Goal: Contribute content: Contribute content

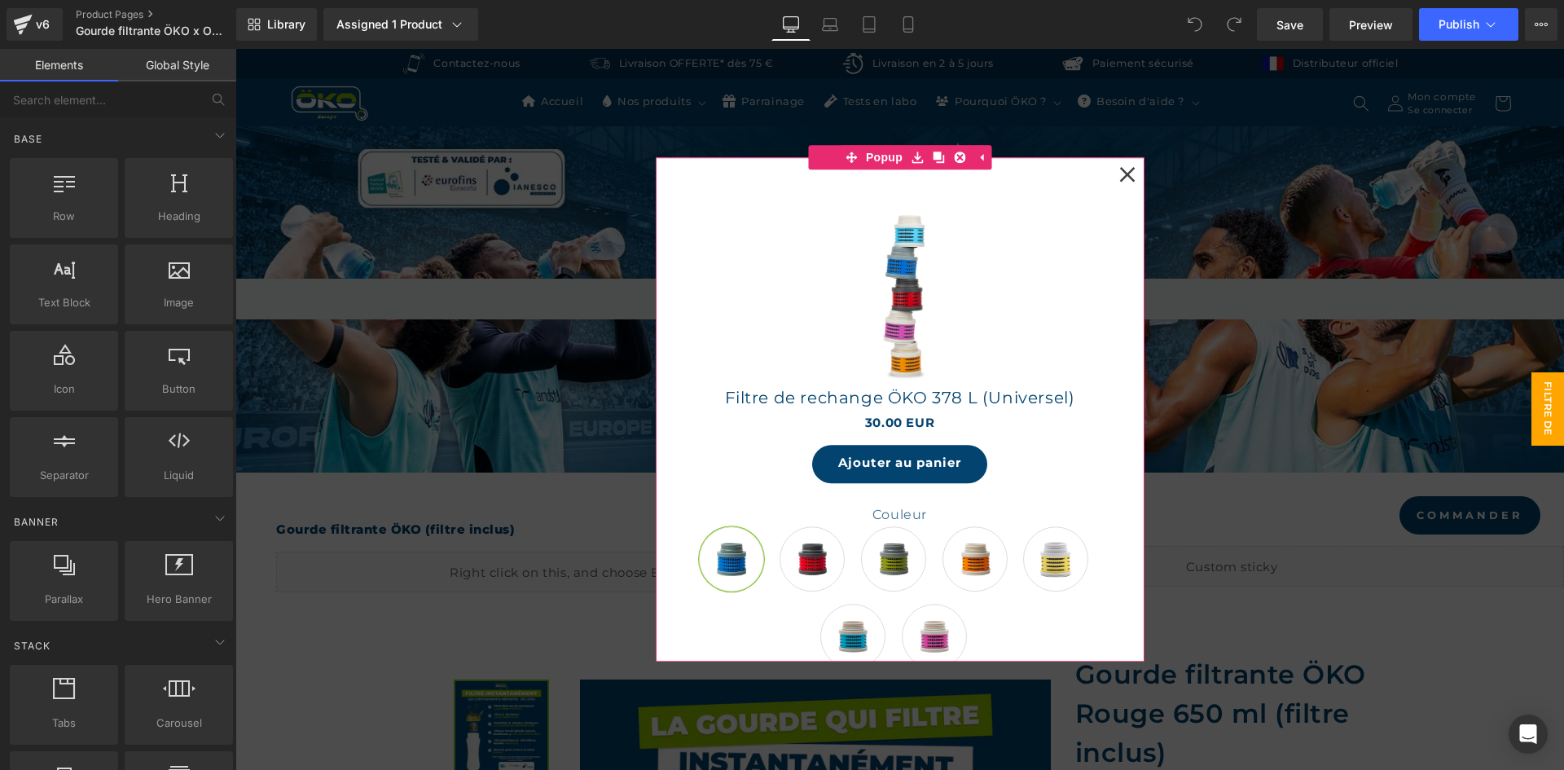
click at [1124, 174] on icon at bounding box center [1127, 174] width 16 height 16
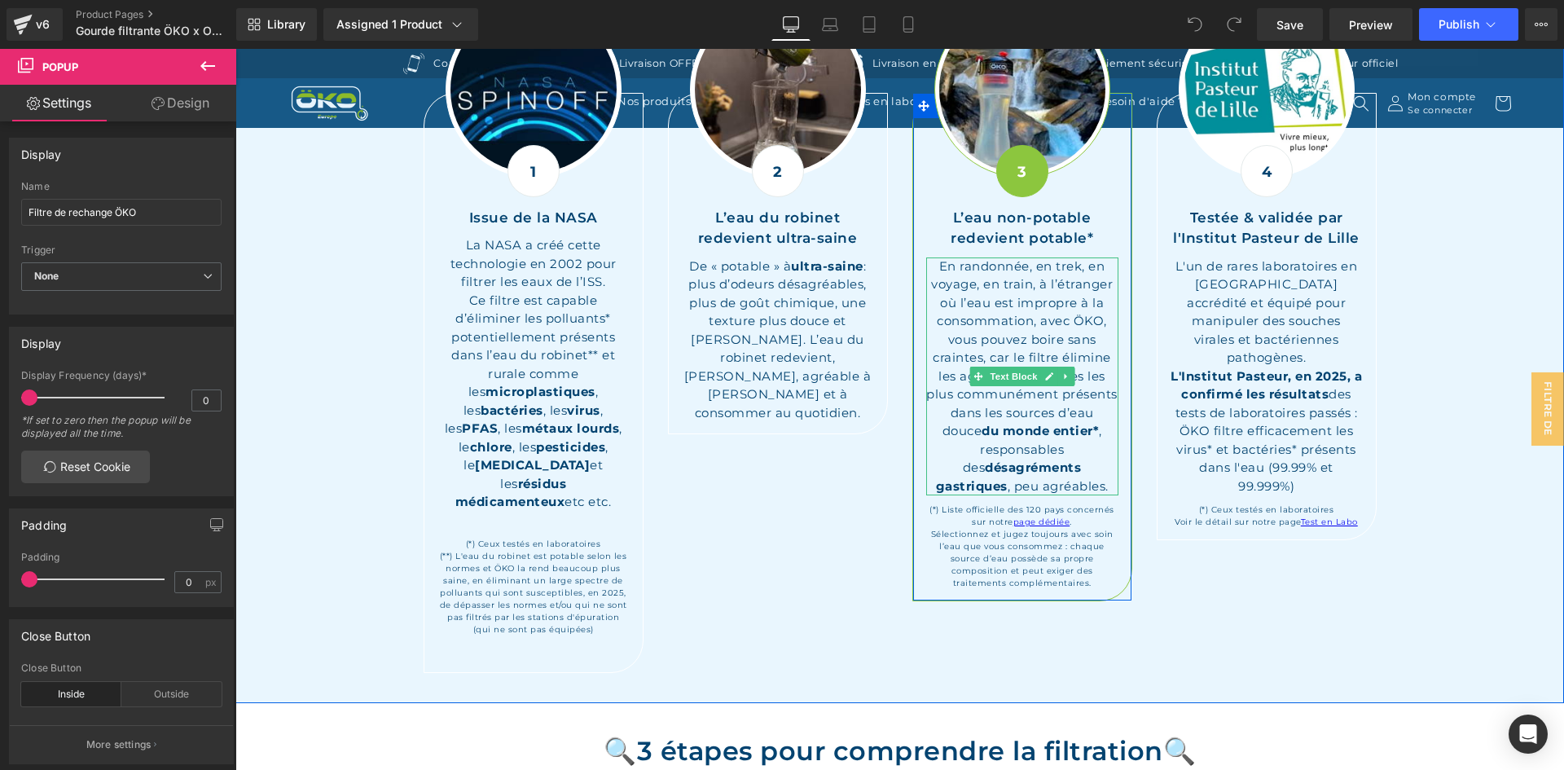
scroll to position [1792, 0]
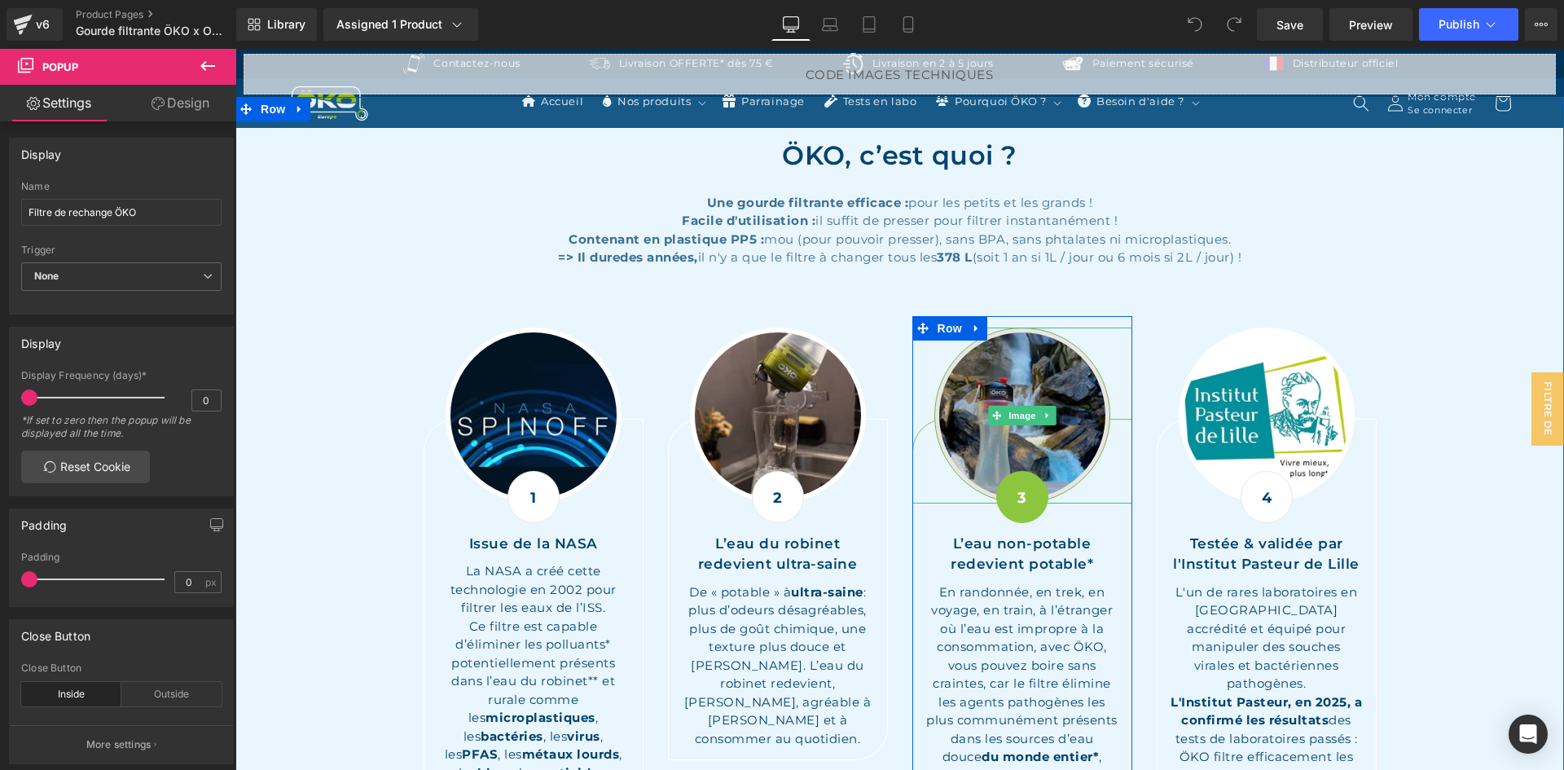
click at [1002, 382] on img at bounding box center [1022, 415] width 176 height 176
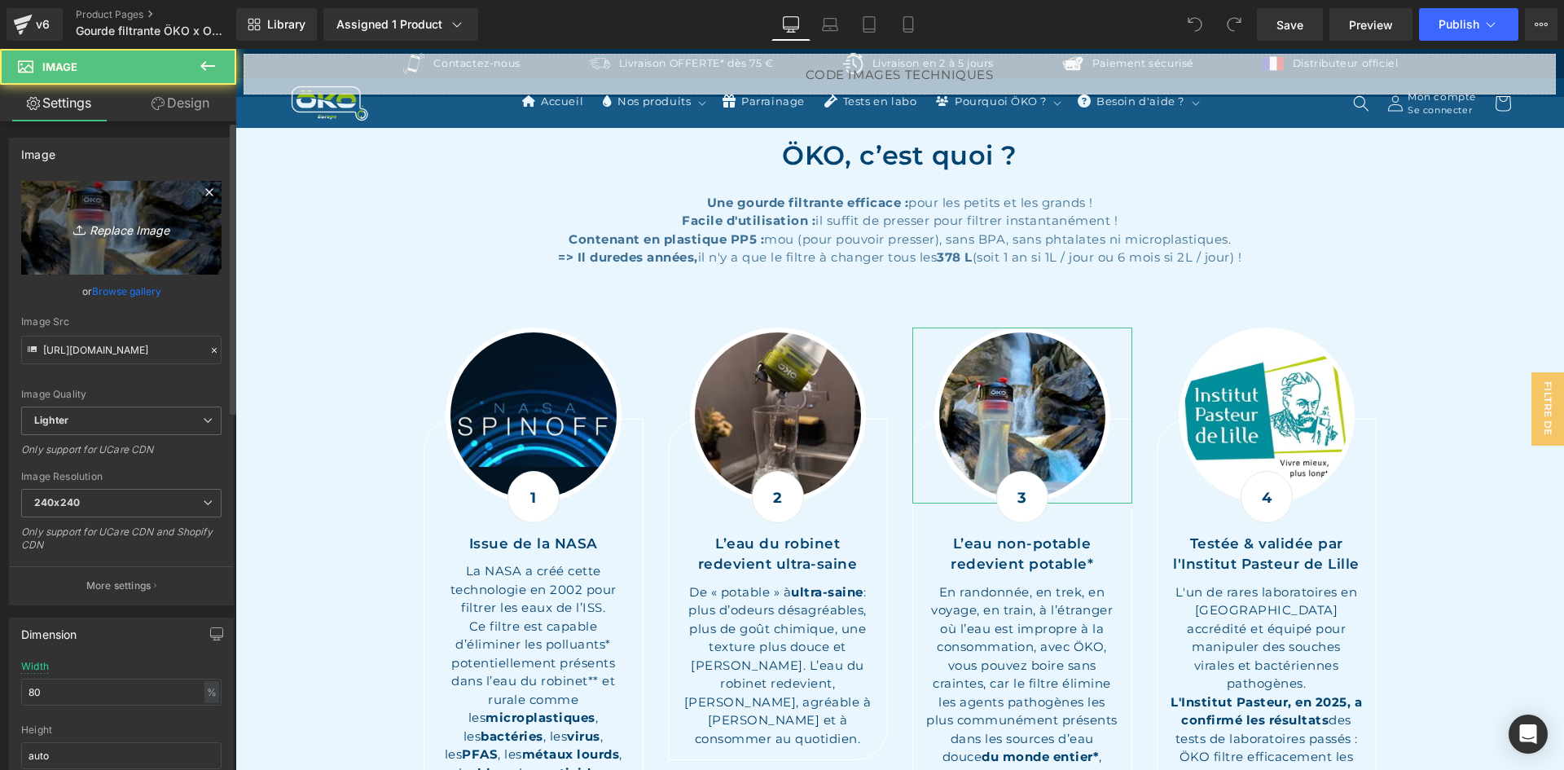
click at [180, 218] on icon "Replace Image" at bounding box center [121, 227] width 130 height 20
type input "C:\fakepath\Gourde filtrante eau non potable virus.jpg"
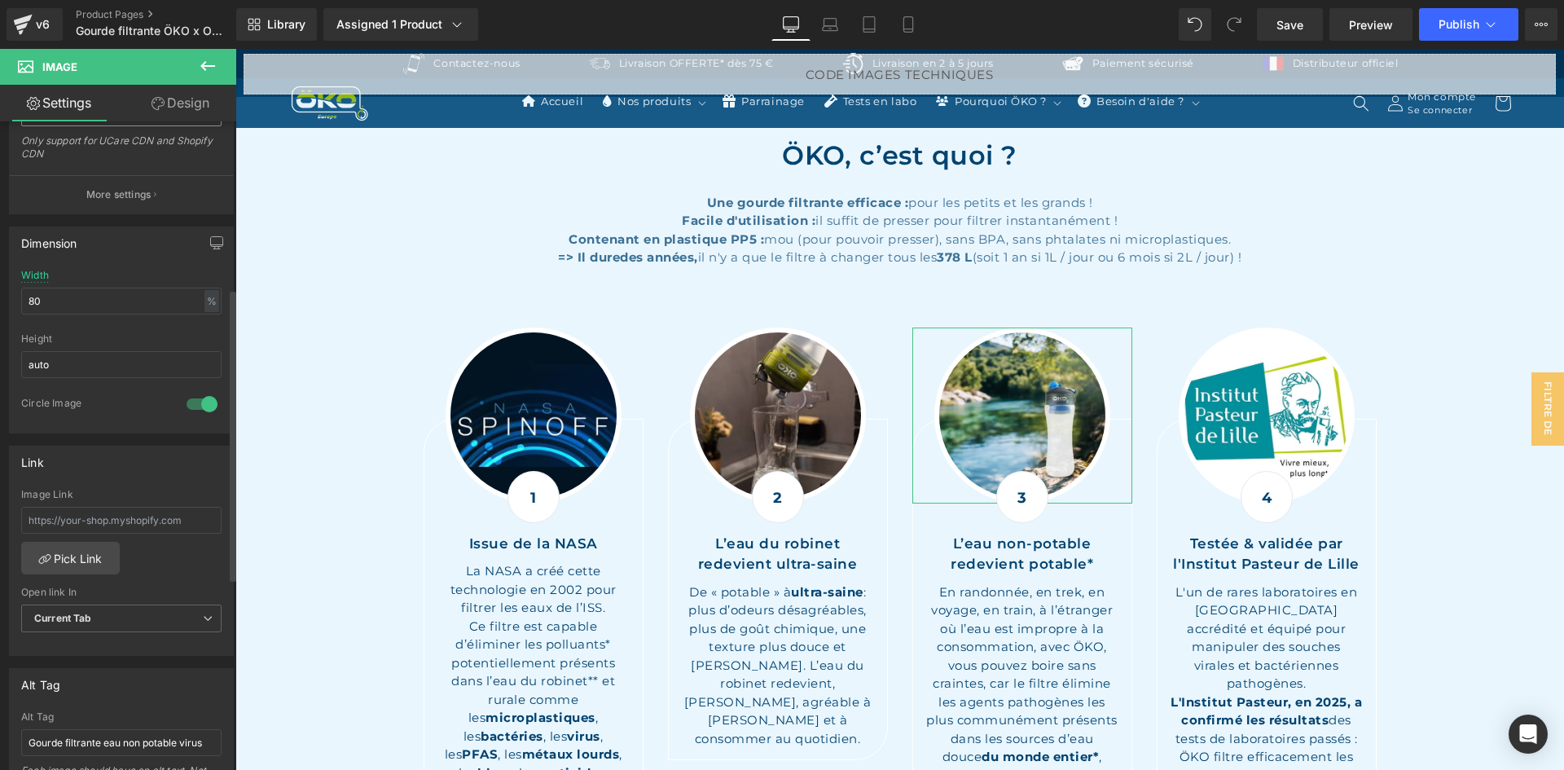
scroll to position [65, 0]
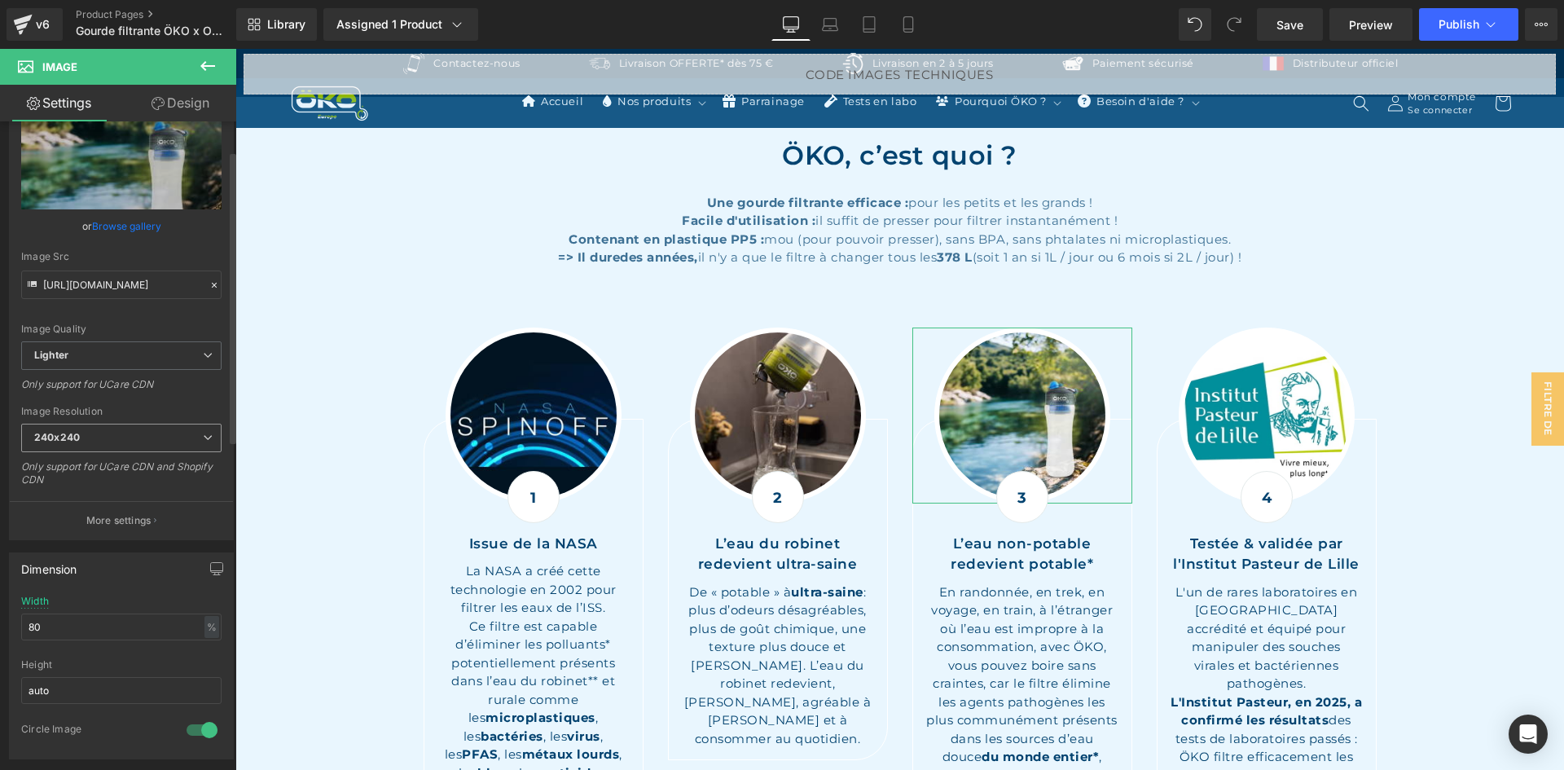
click at [88, 433] on span "240x240" at bounding box center [121, 438] width 200 height 29
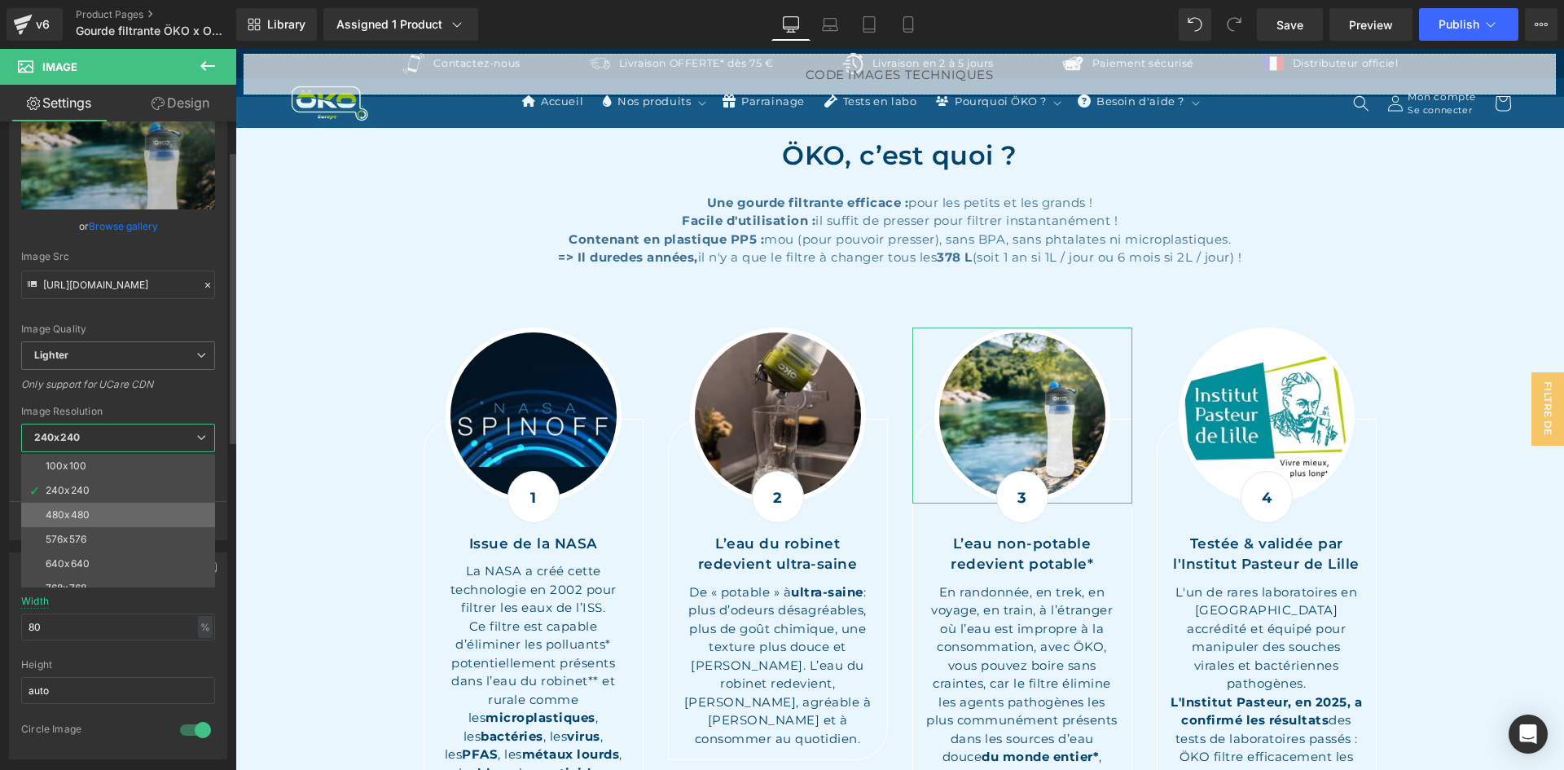
click at [93, 512] on li "480x480" at bounding box center [121, 515] width 201 height 24
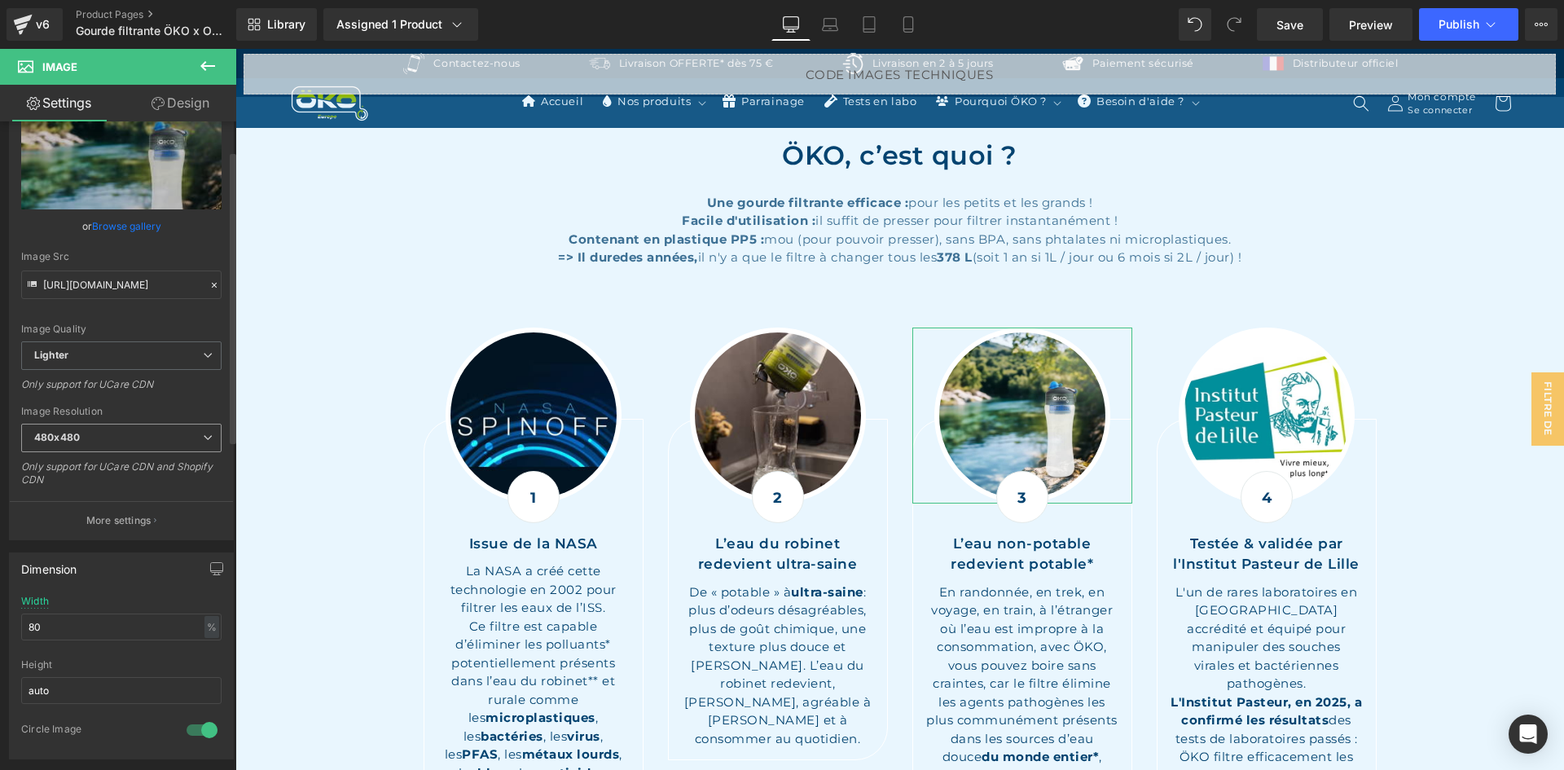
type input "[URL][DOMAIN_NAME]"
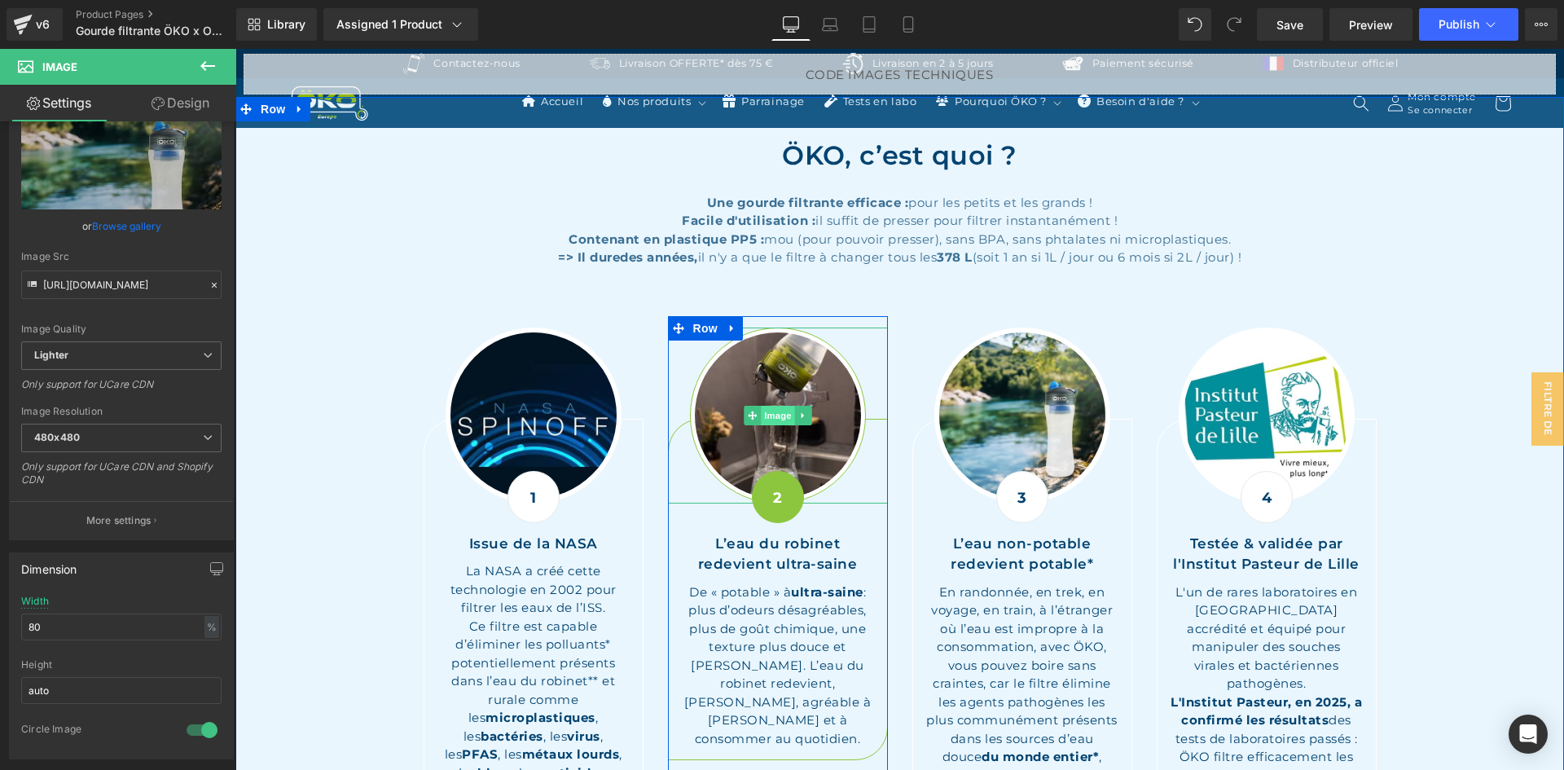
click at [764, 419] on span "Image" at bounding box center [778, 416] width 34 height 20
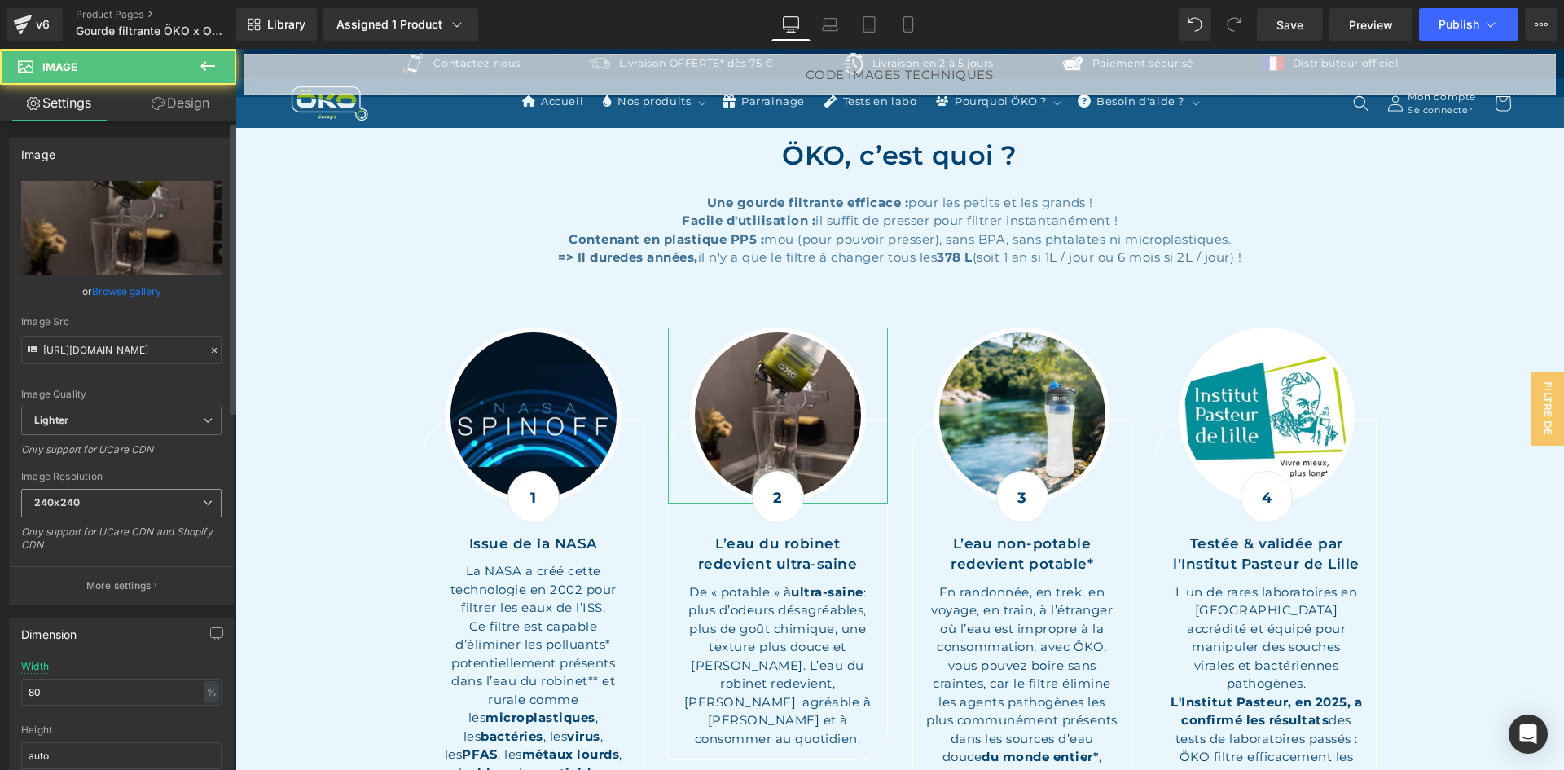
click at [53, 510] on span "240x240" at bounding box center [121, 503] width 200 height 29
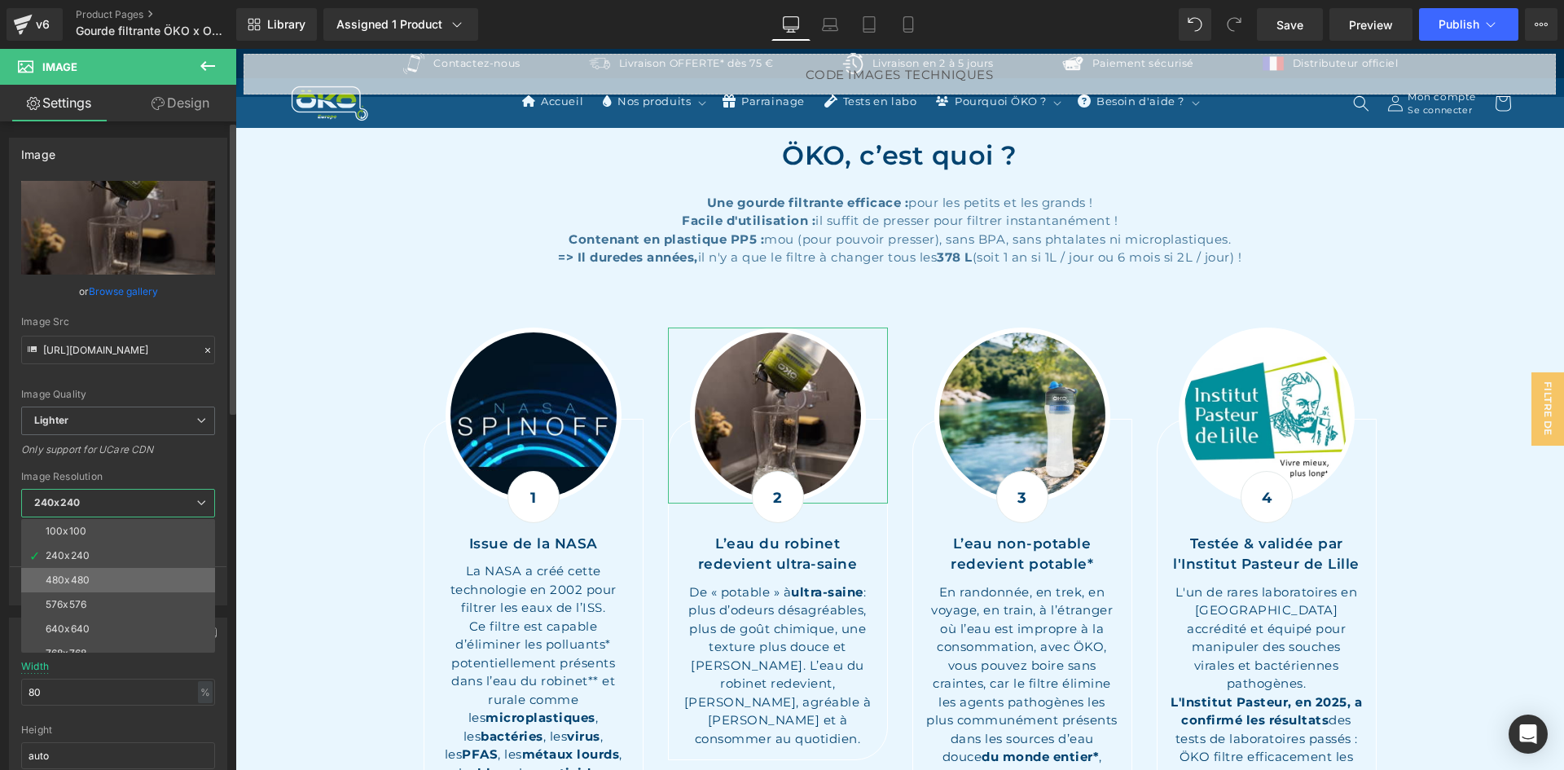
click at [105, 580] on li "480x480" at bounding box center [121, 580] width 201 height 24
type input "[URL][DOMAIN_NAME]"
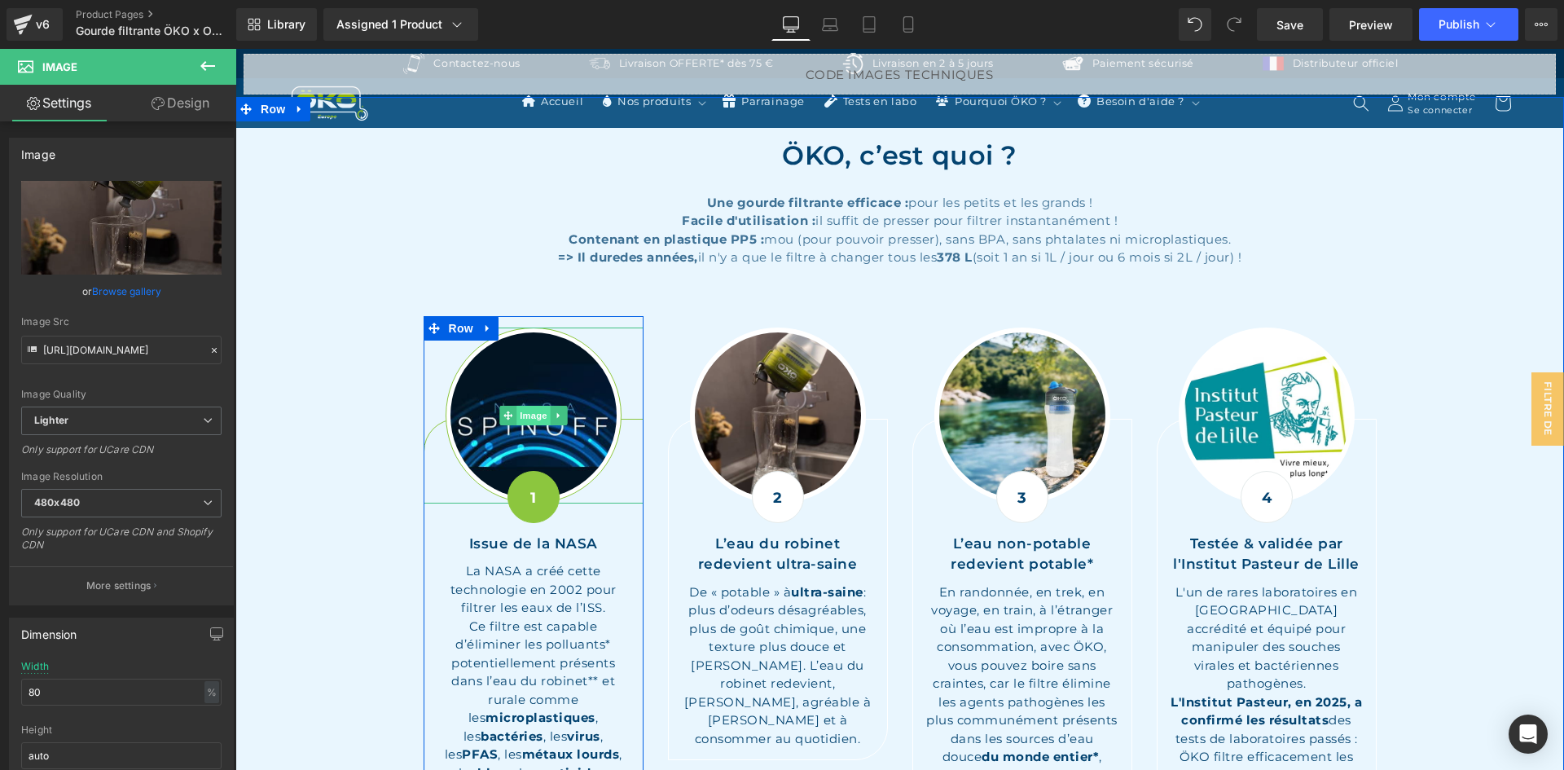
click at [519, 412] on span "Image" at bounding box center [533, 416] width 34 height 20
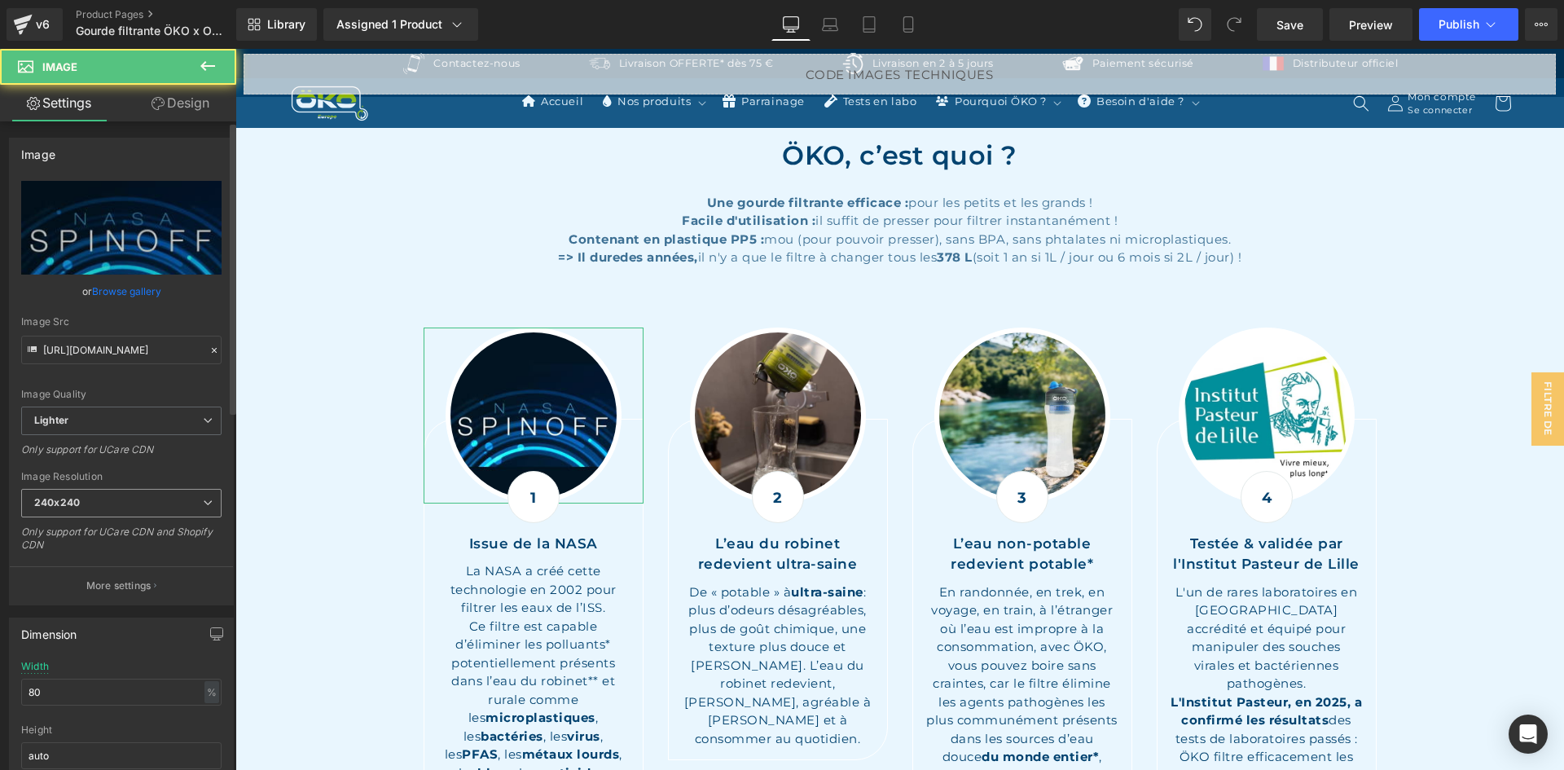
click at [71, 506] on b "240x240" at bounding box center [57, 502] width 46 height 12
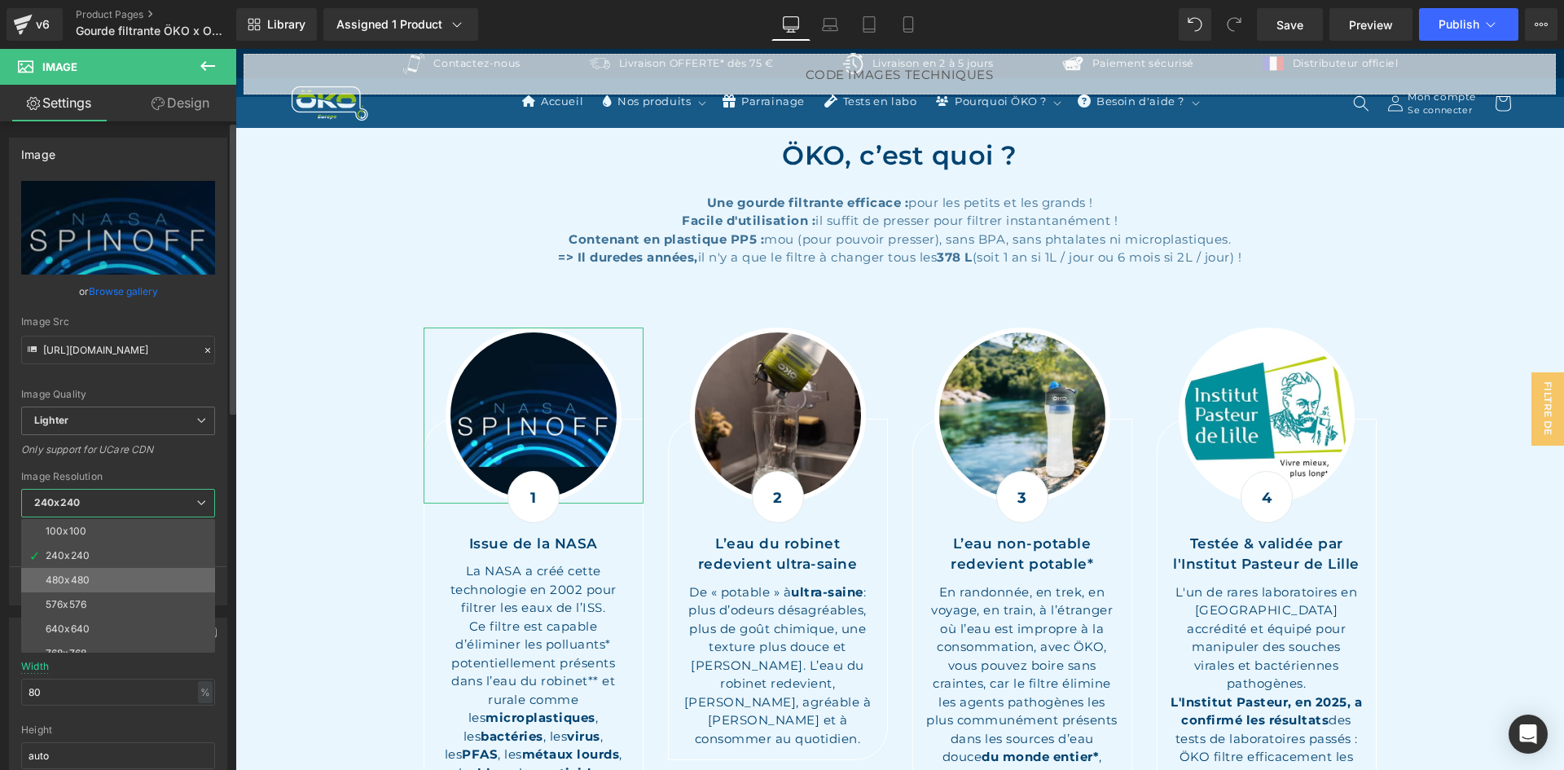
click at [88, 577] on div "480x480" at bounding box center [68, 579] width 44 height 11
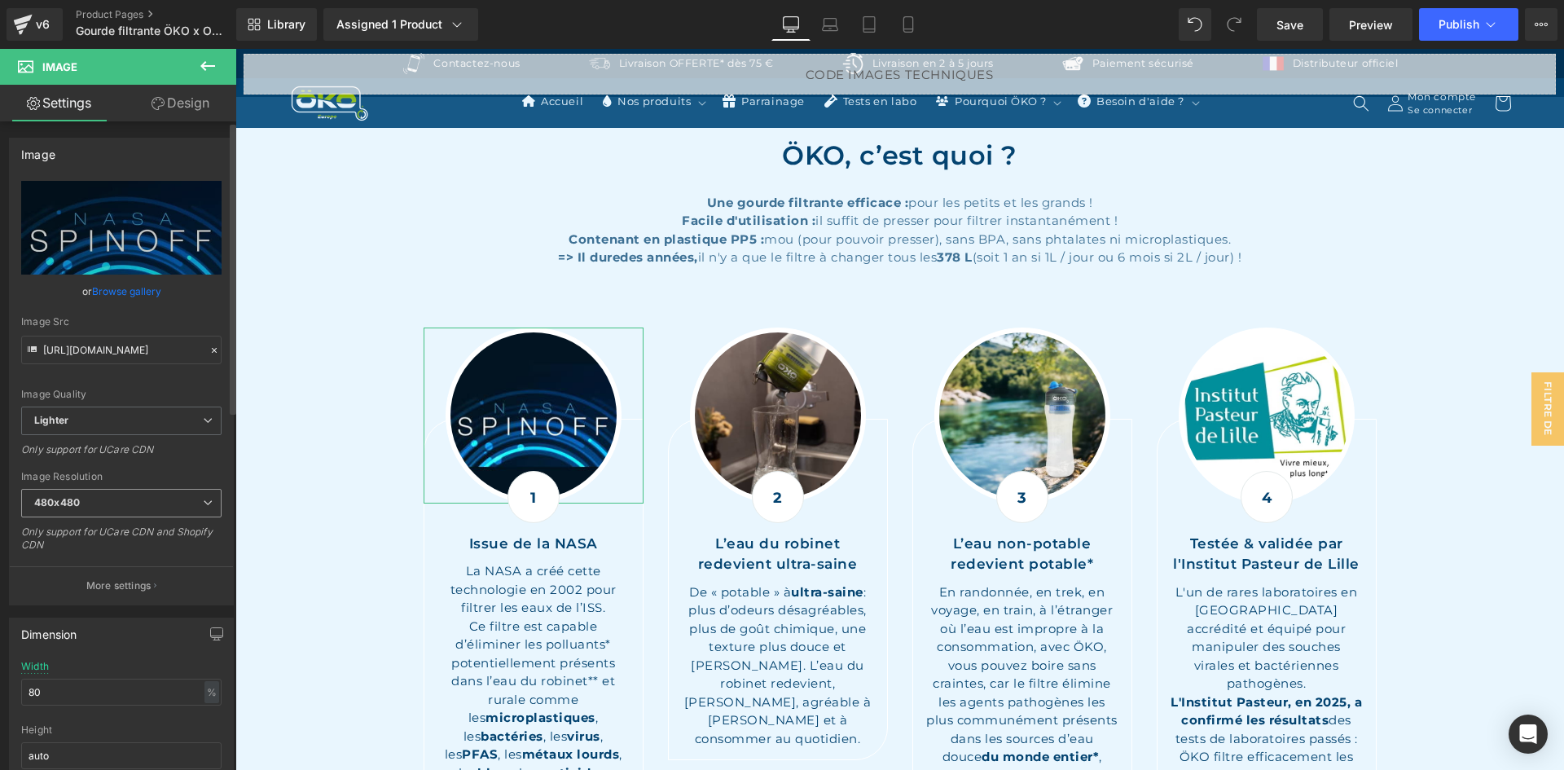
type input "[URL][DOMAIN_NAME]"
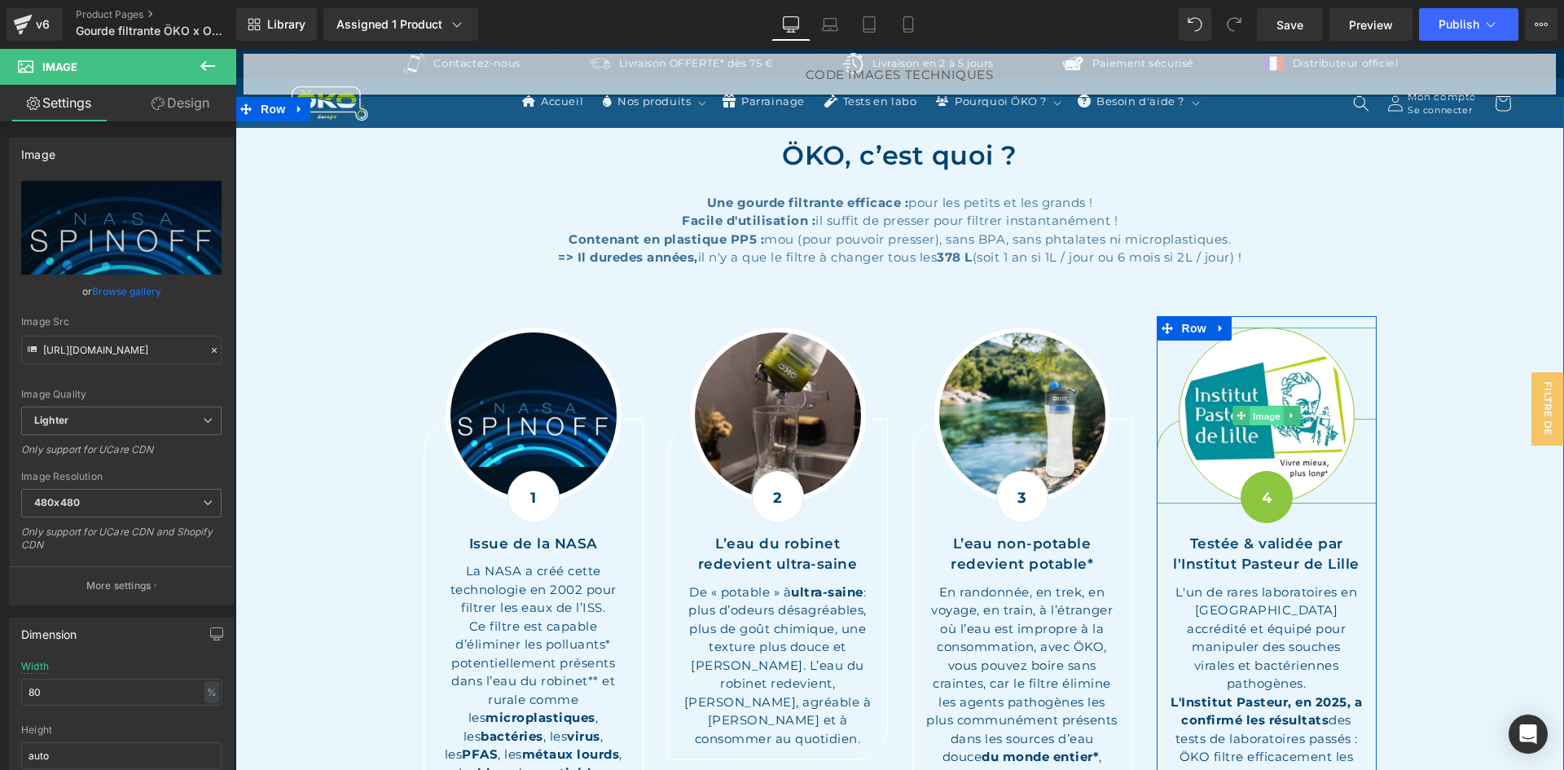
click at [1262, 406] on span "Image" at bounding box center [1266, 416] width 34 height 20
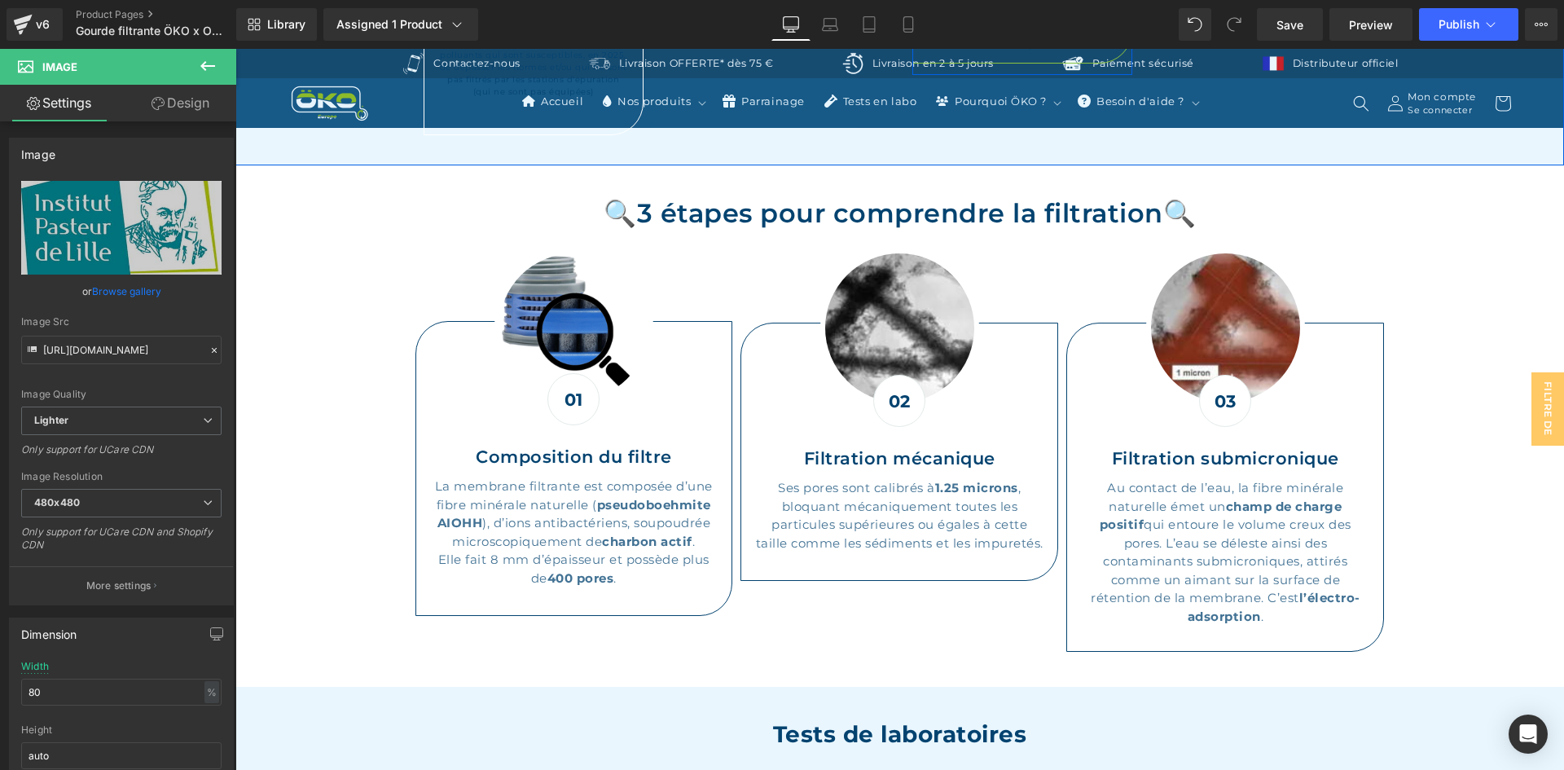
scroll to position [2688, 0]
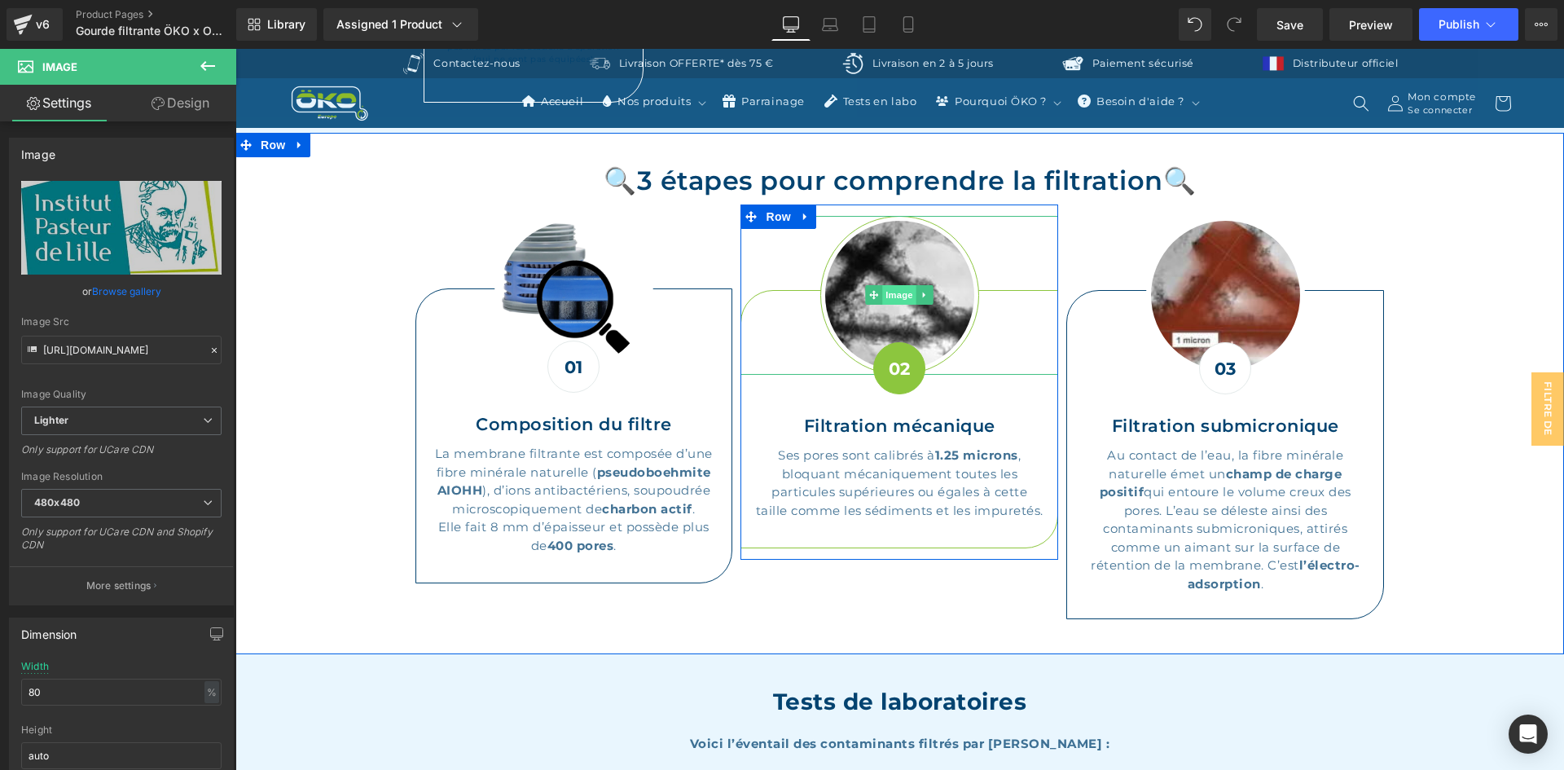
click at [902, 285] on span "Image" at bounding box center [900, 295] width 34 height 20
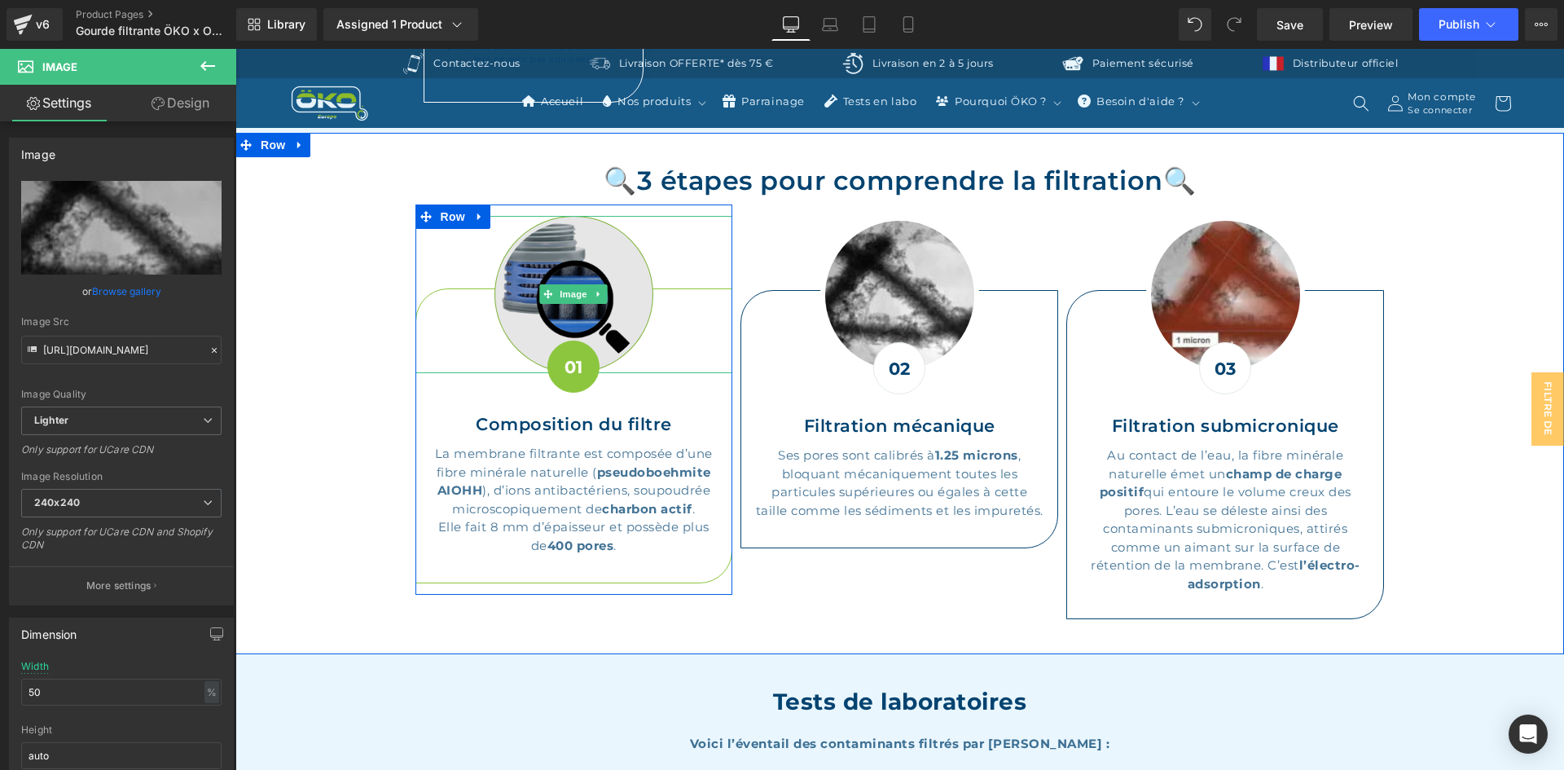
click at [572, 263] on img at bounding box center [573, 294] width 159 height 157
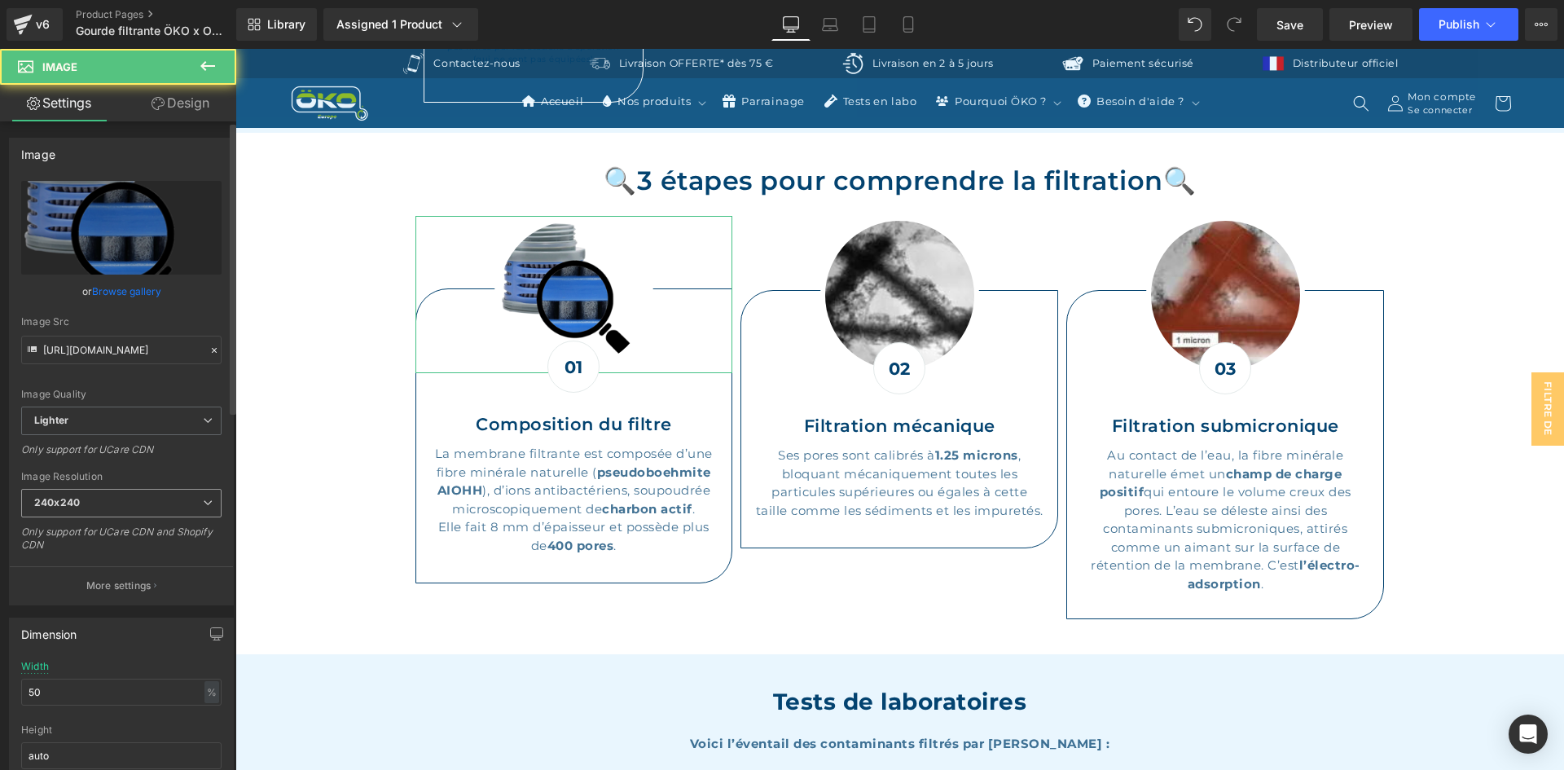
click at [131, 509] on span "240x240" at bounding box center [121, 503] width 200 height 29
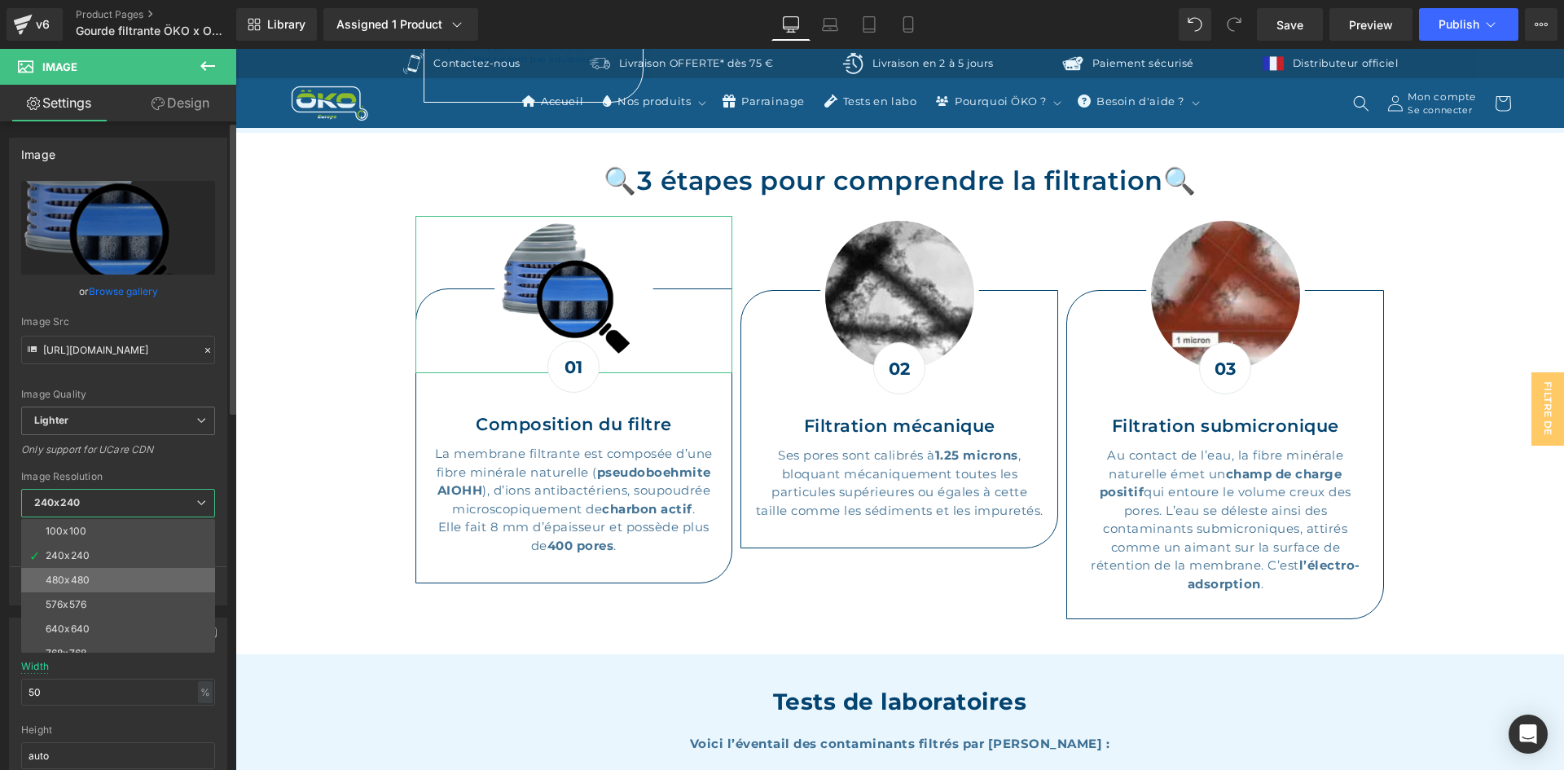
click at [101, 584] on li "480x480" at bounding box center [121, 580] width 201 height 24
type input "[URL][DOMAIN_NAME]"
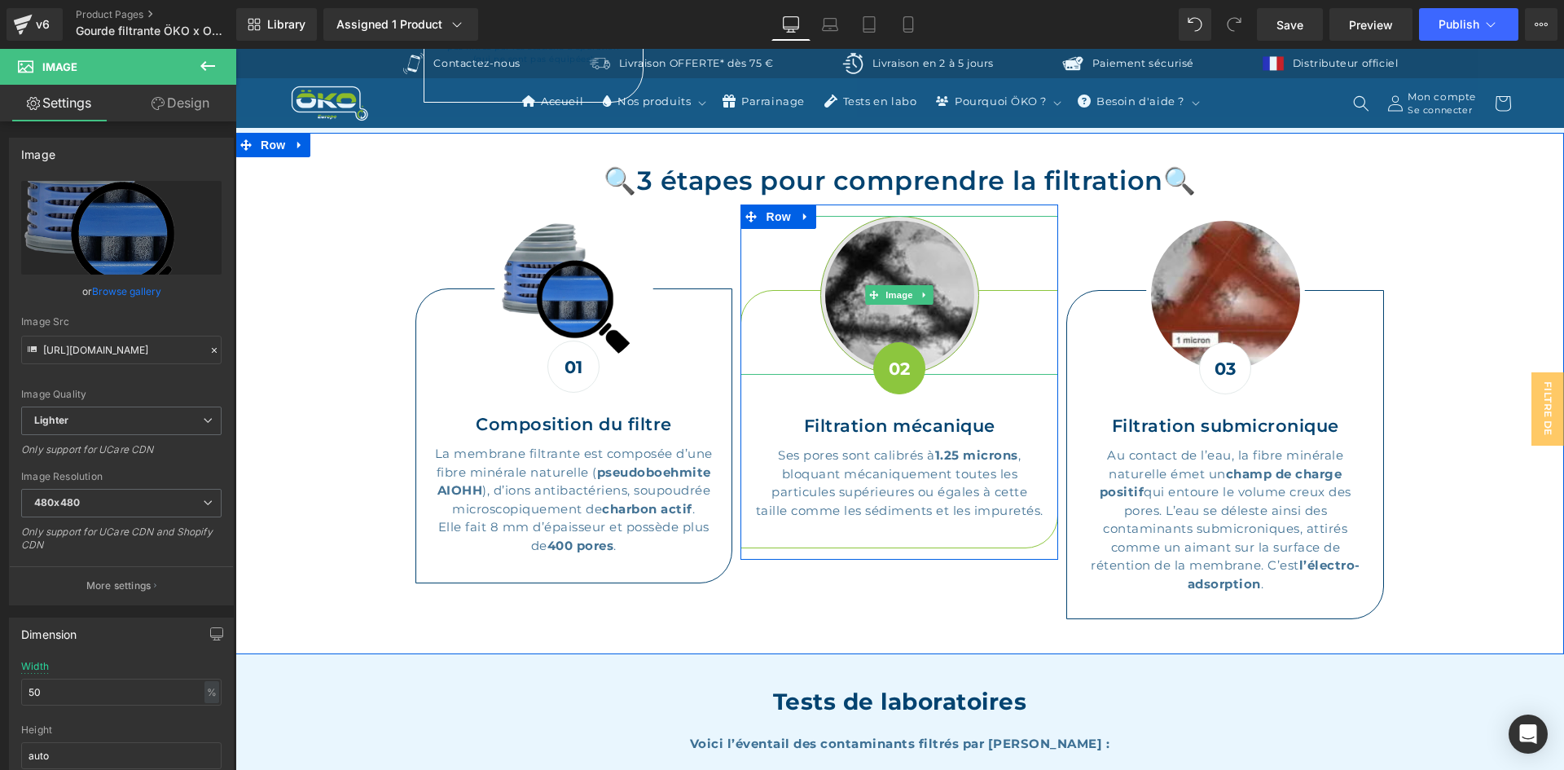
click at [898, 263] on img at bounding box center [899, 295] width 159 height 159
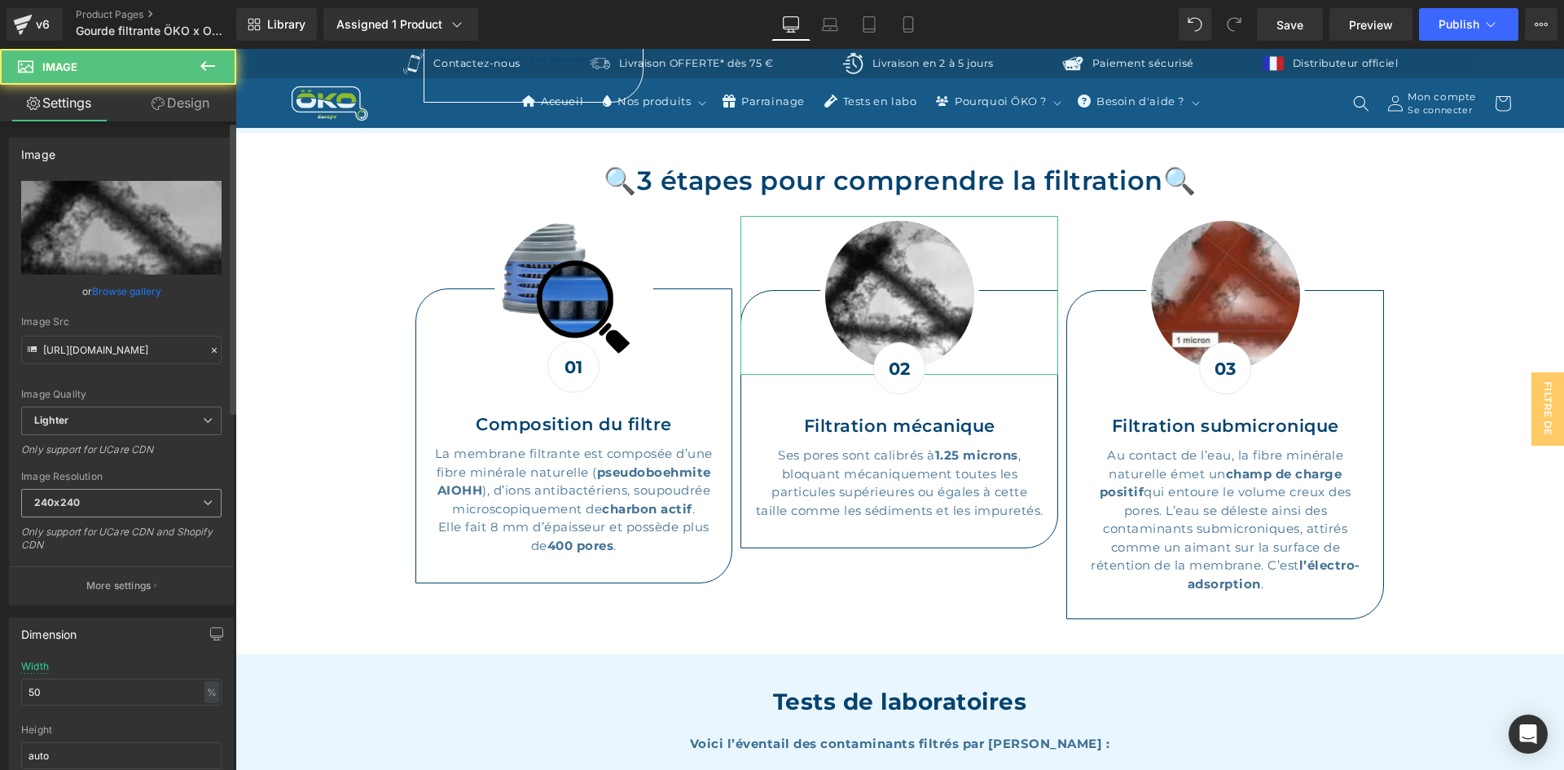
click at [131, 491] on span "240x240" at bounding box center [121, 503] width 200 height 29
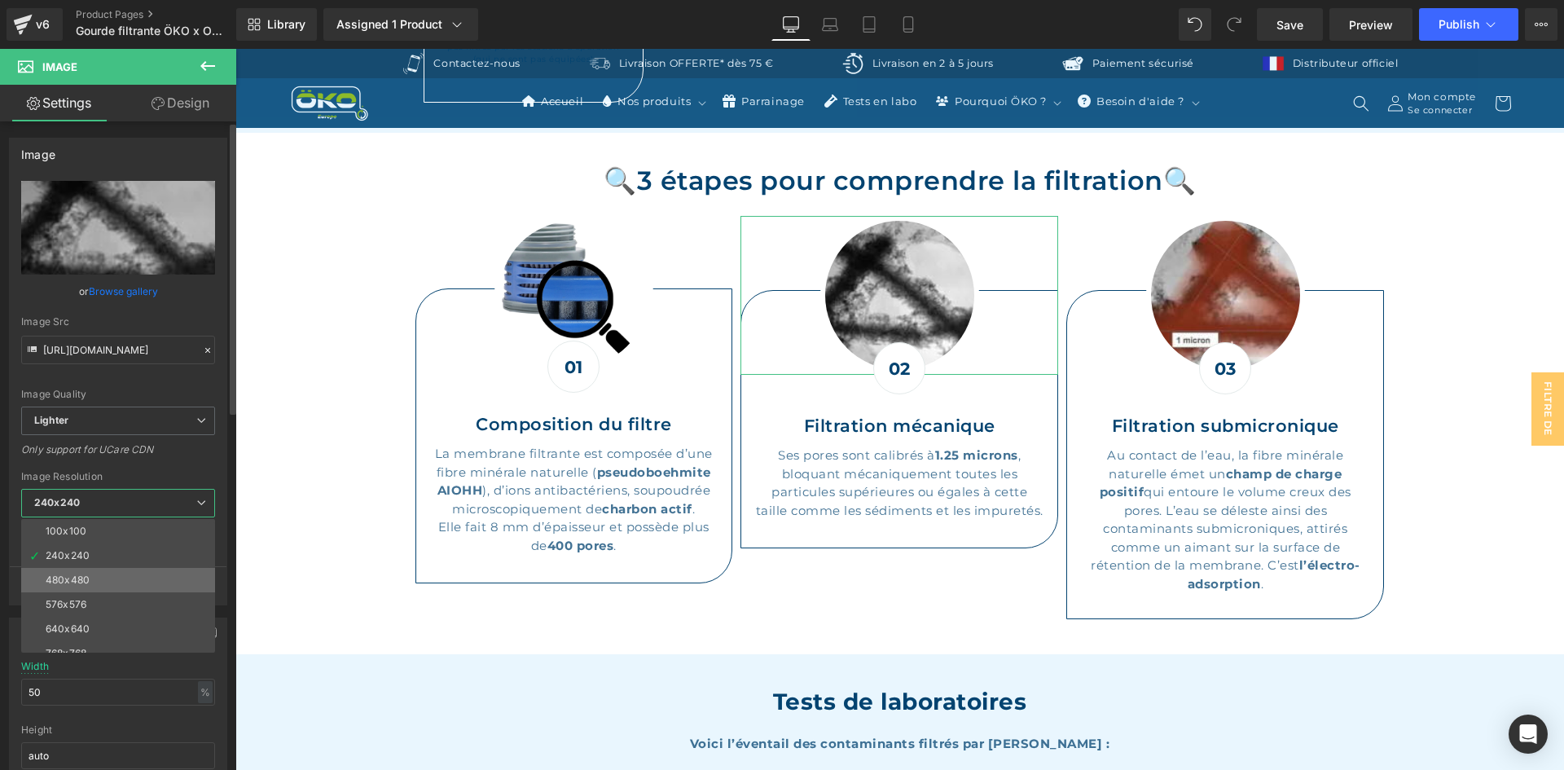
click at [82, 581] on div "480x480" at bounding box center [68, 579] width 44 height 11
type input "[URL][DOMAIN_NAME]"
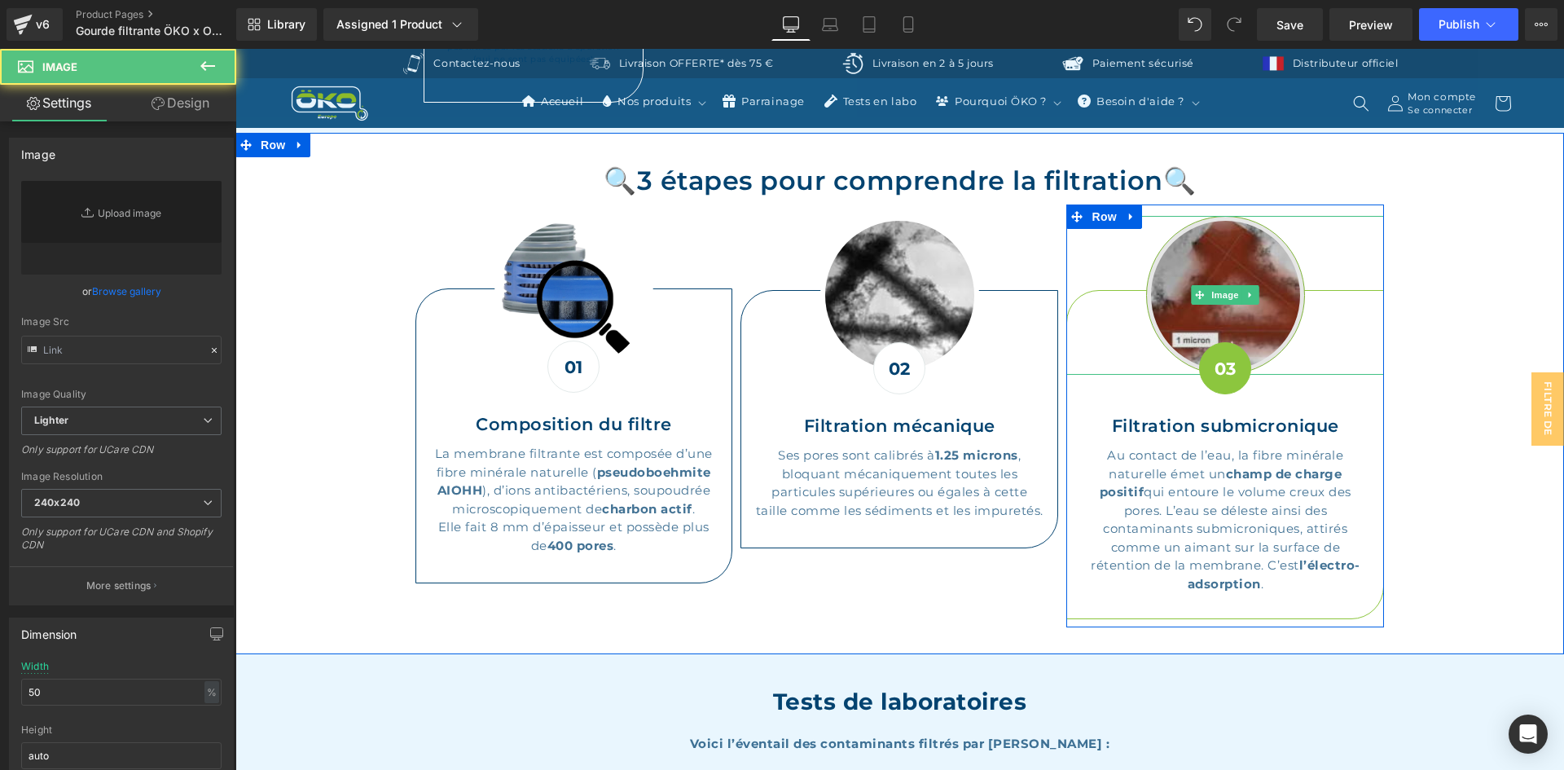
click at [1225, 266] on img at bounding box center [1225, 295] width 159 height 159
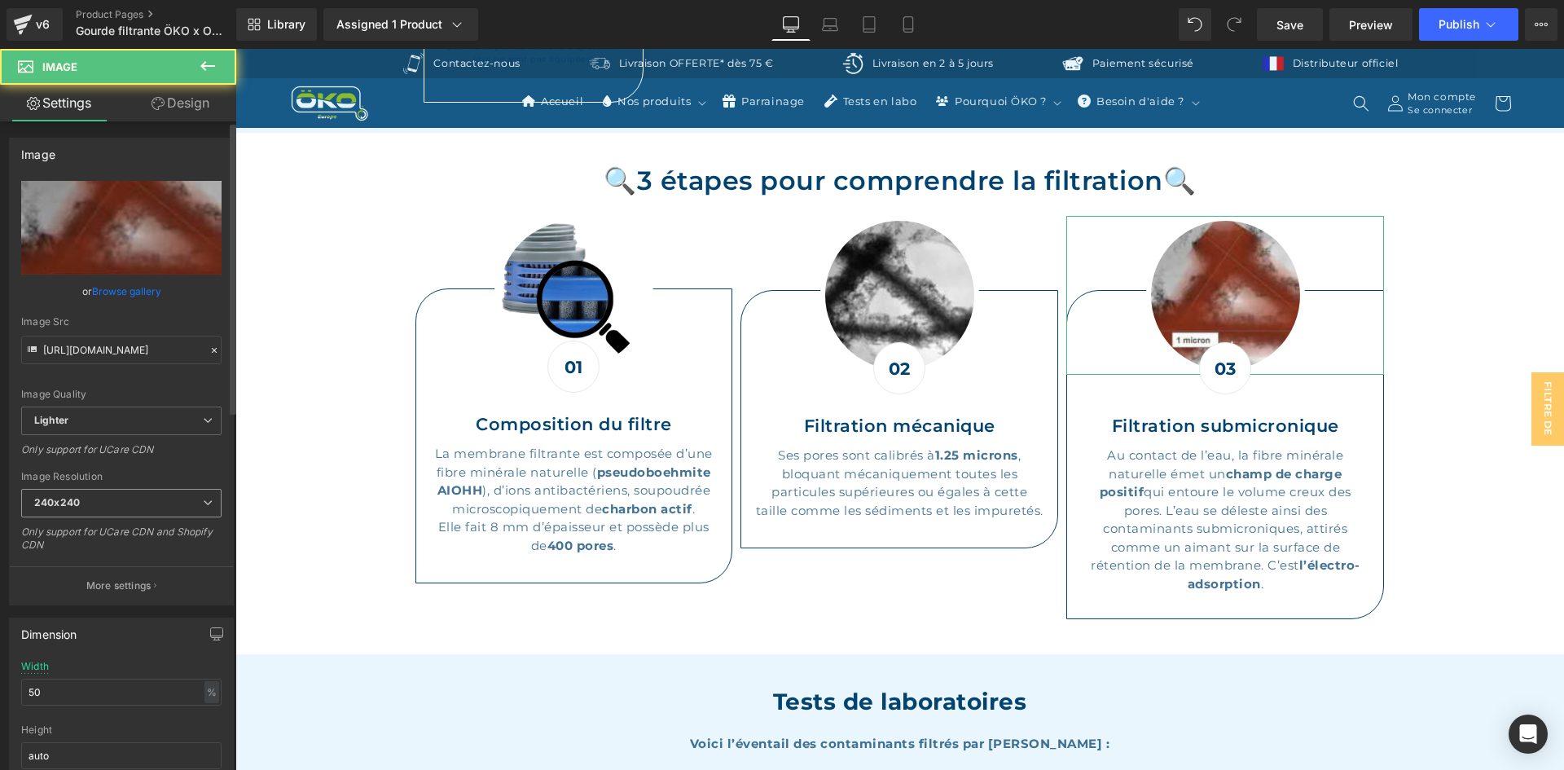
click at [64, 512] on span "240x240" at bounding box center [121, 503] width 200 height 29
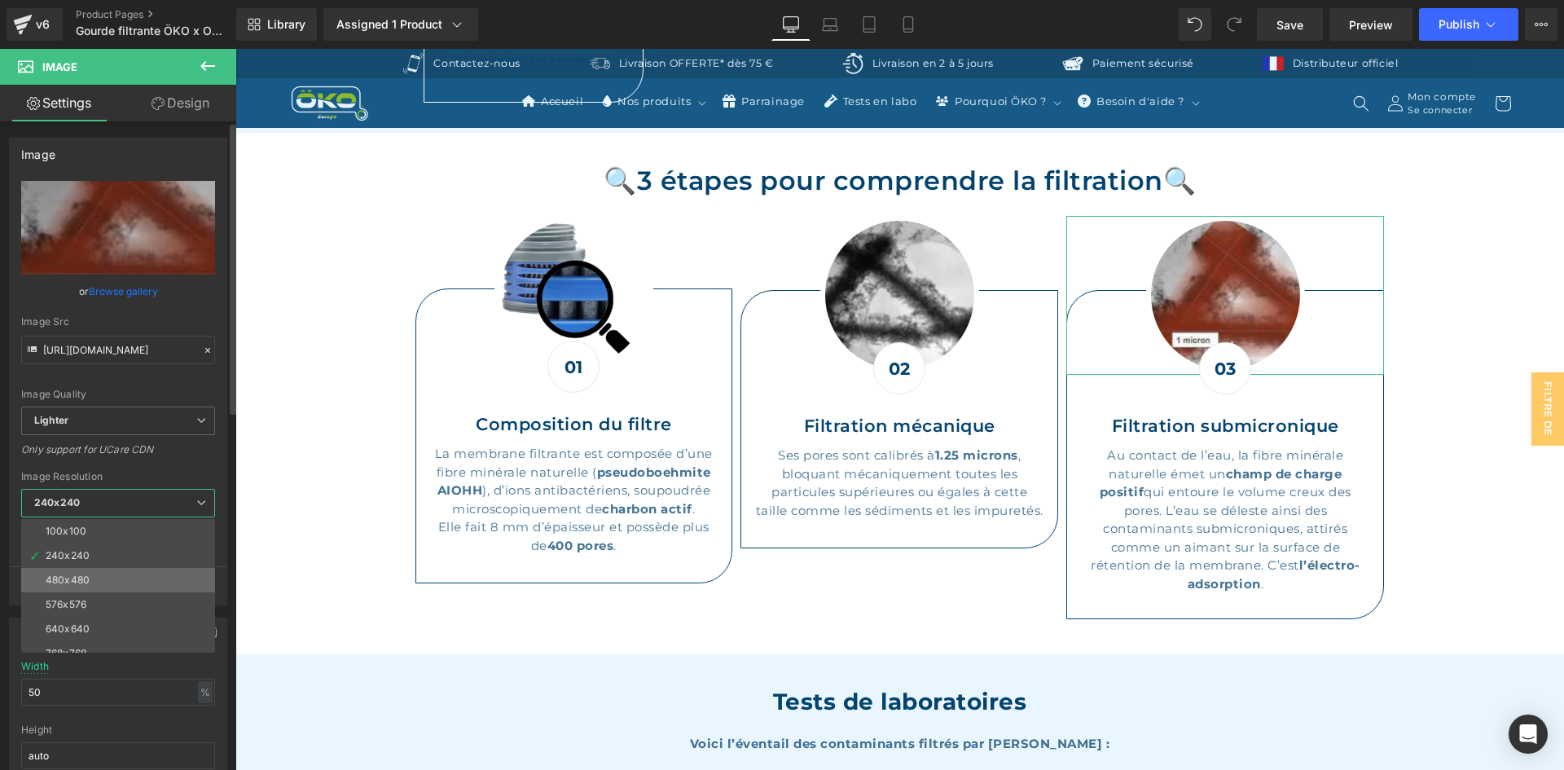
click at [66, 574] on div "480x480" at bounding box center [68, 579] width 44 height 11
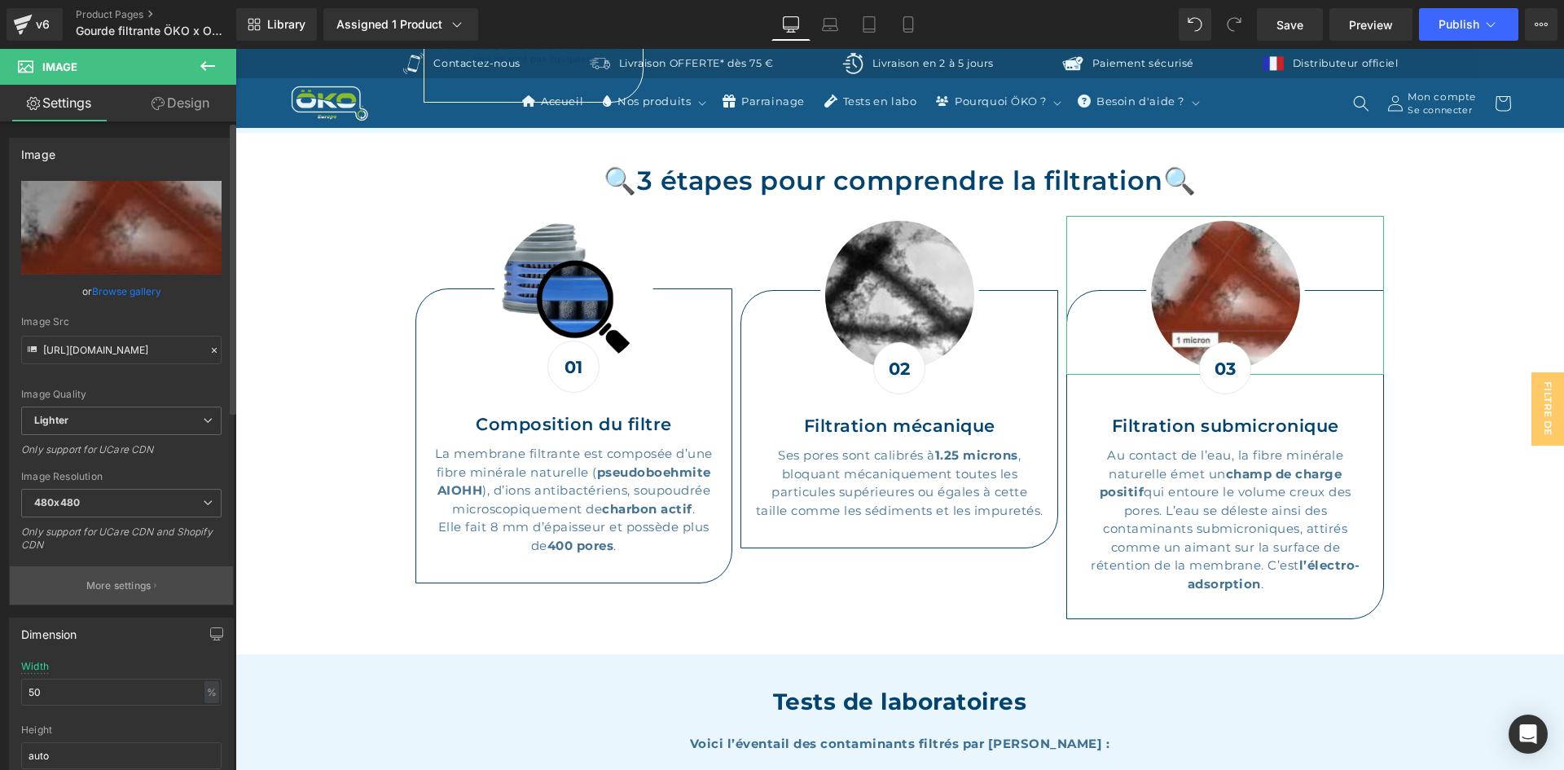
type input "[URL][DOMAIN_NAME]"
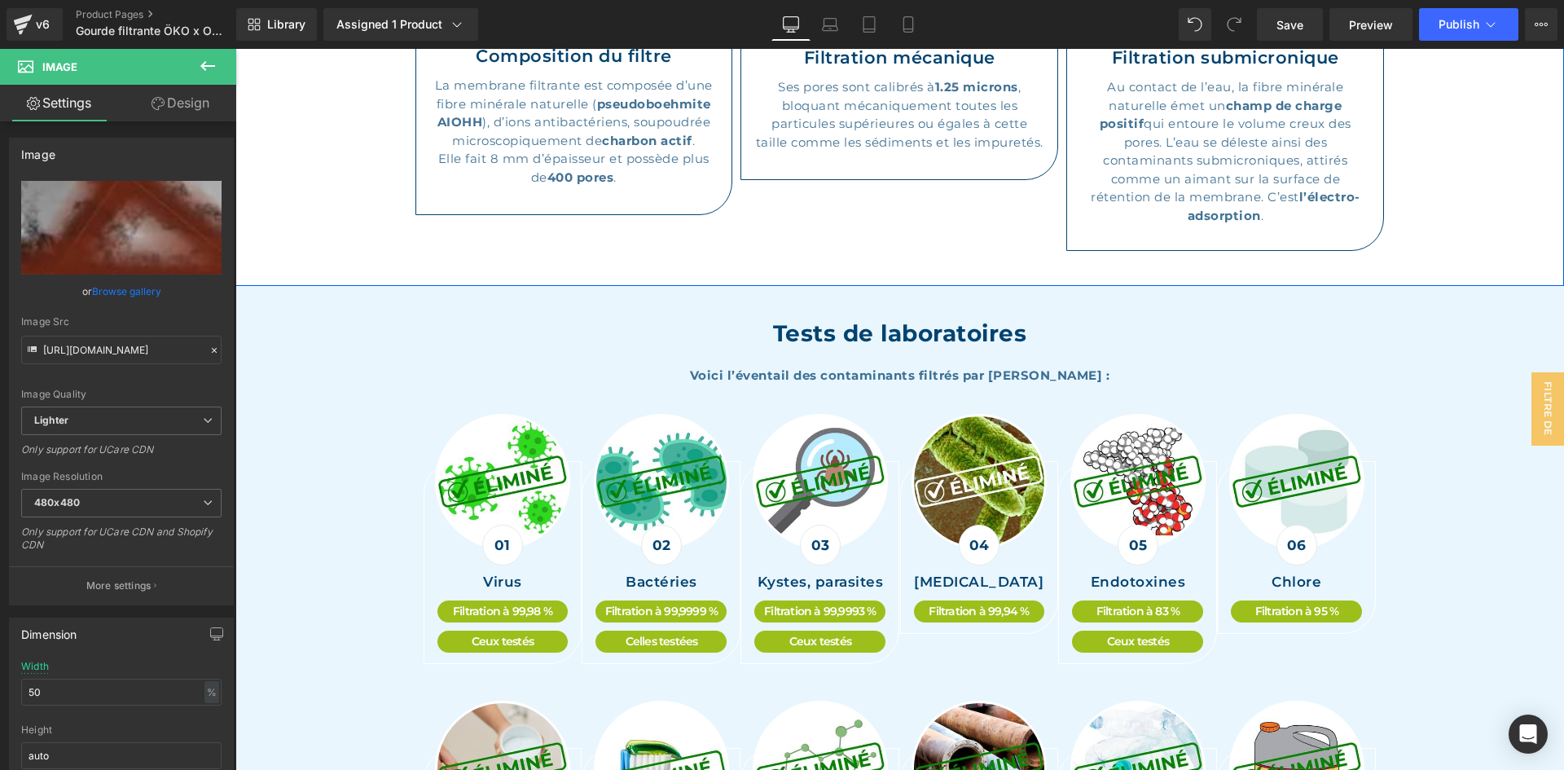
scroll to position [3095, 0]
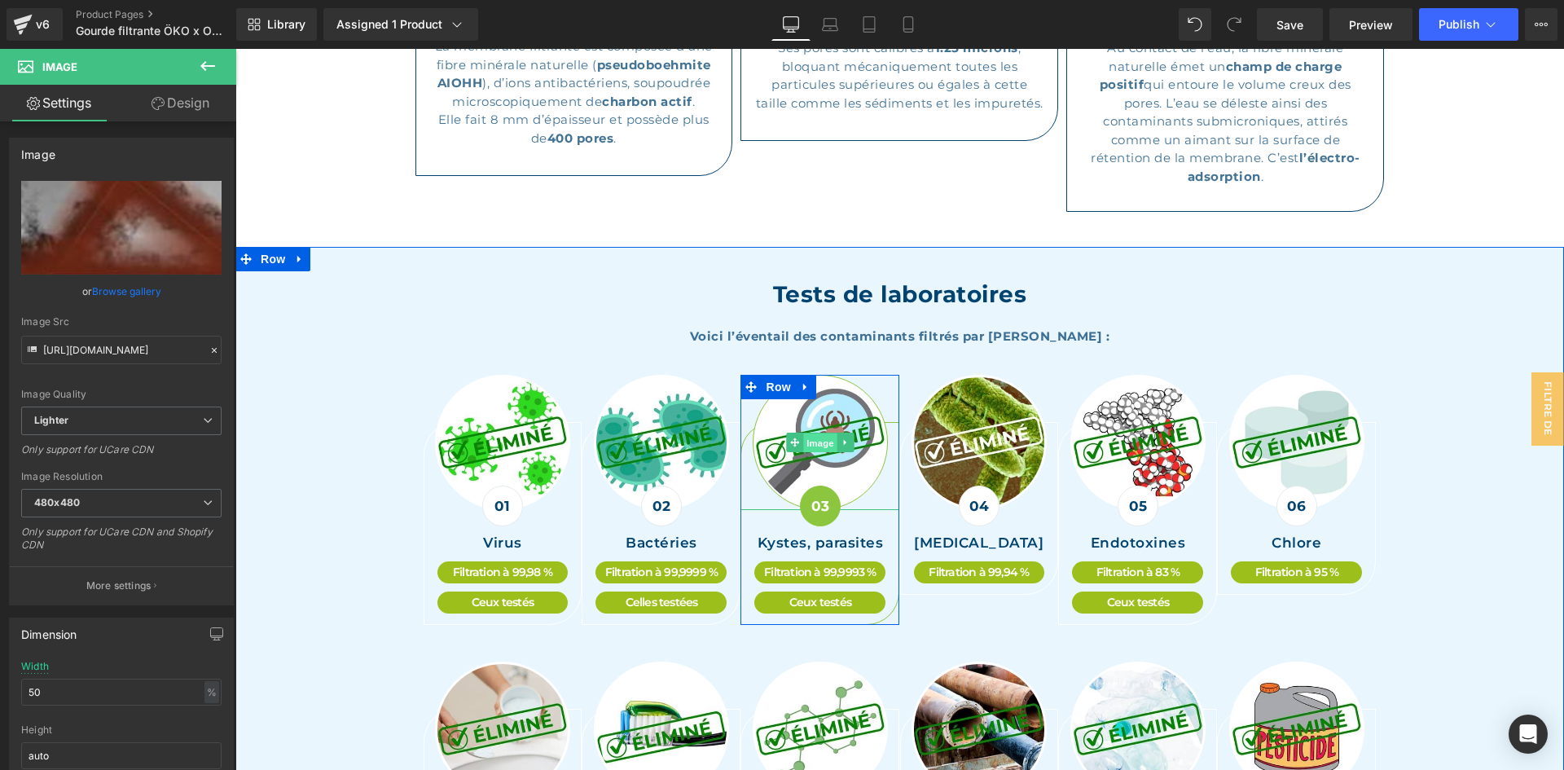
click at [815, 433] on span "Image" at bounding box center [820, 443] width 34 height 20
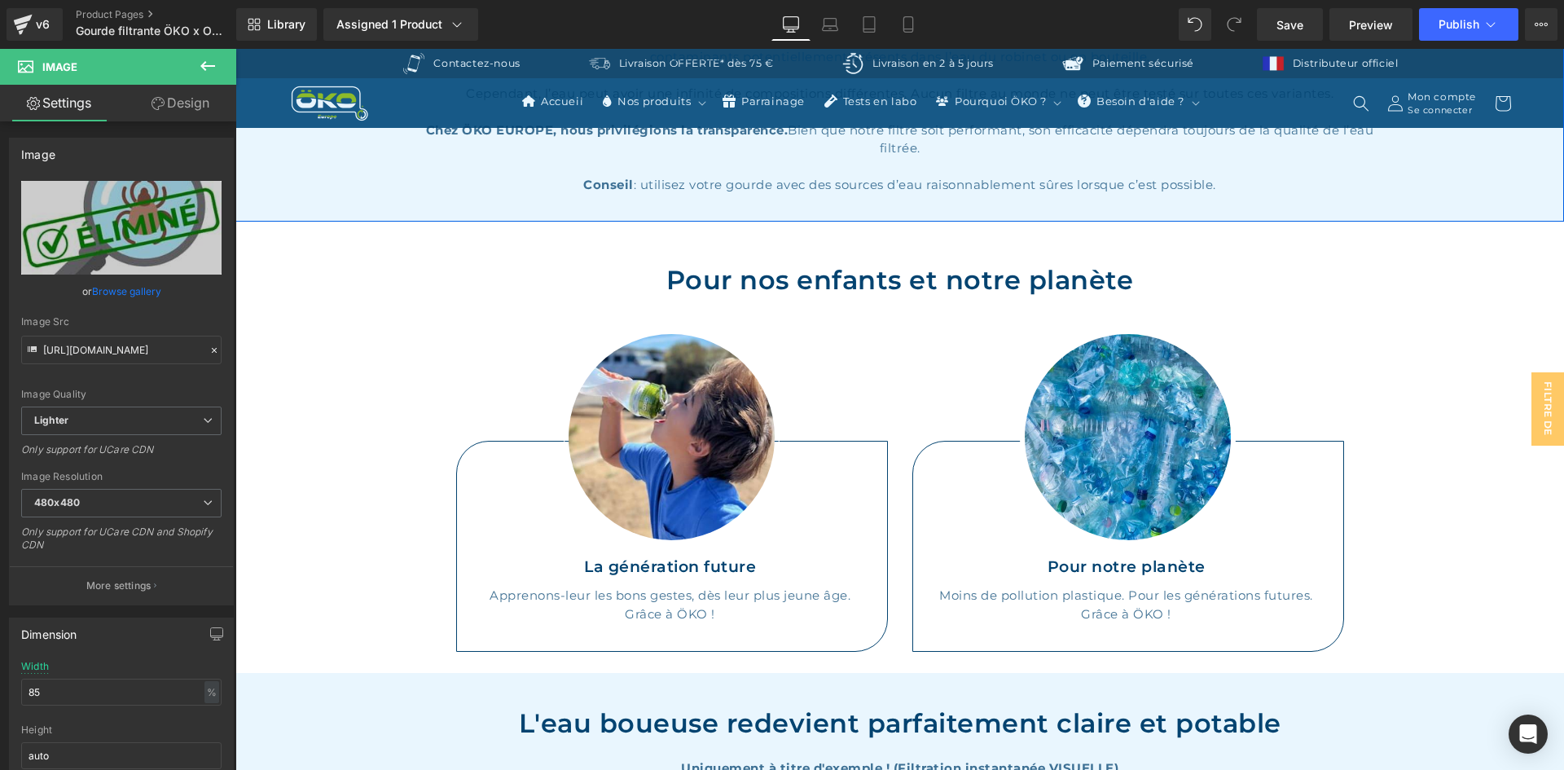
scroll to position [4235, 0]
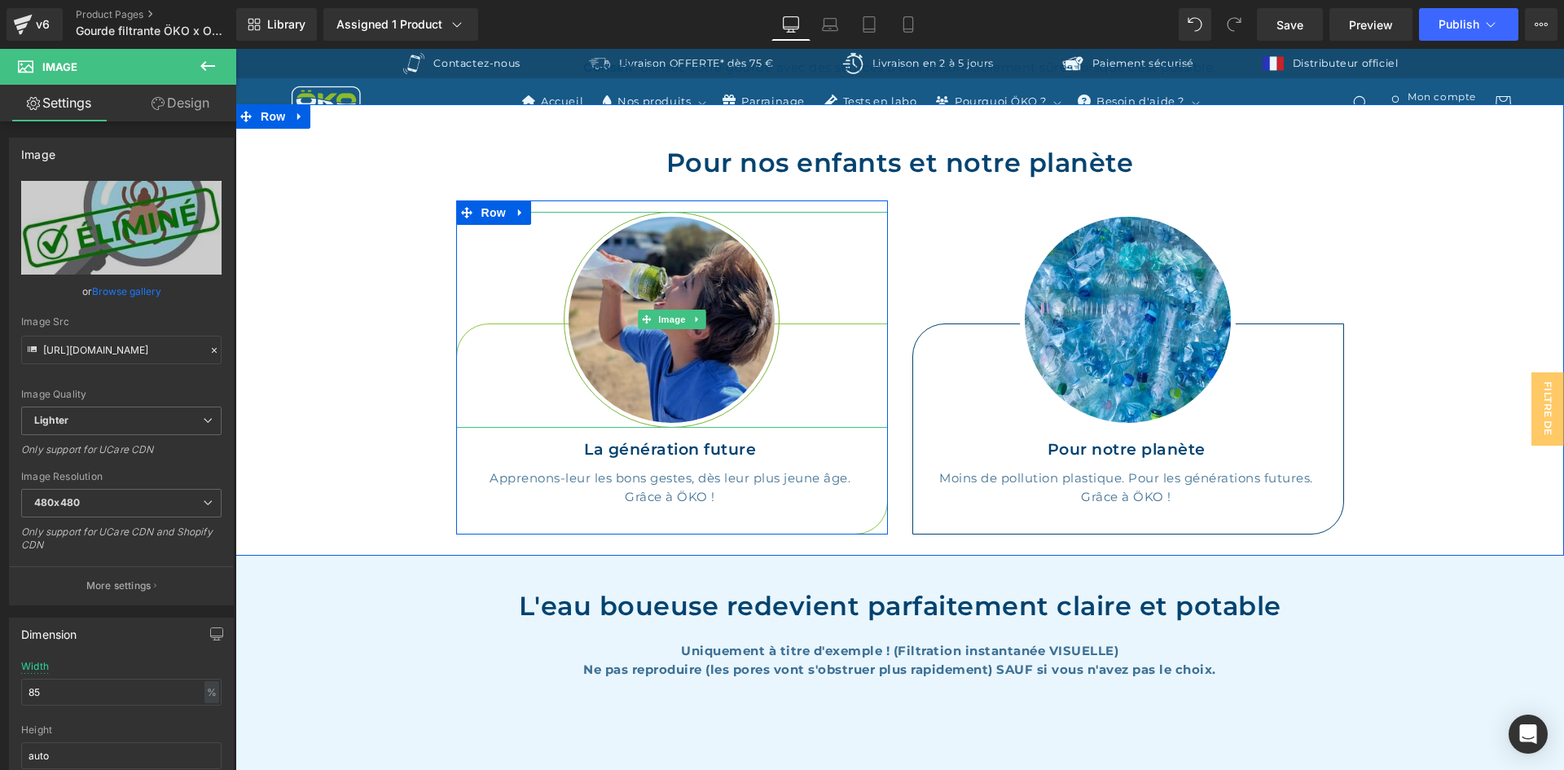
click at [656, 270] on img at bounding box center [672, 320] width 216 height 216
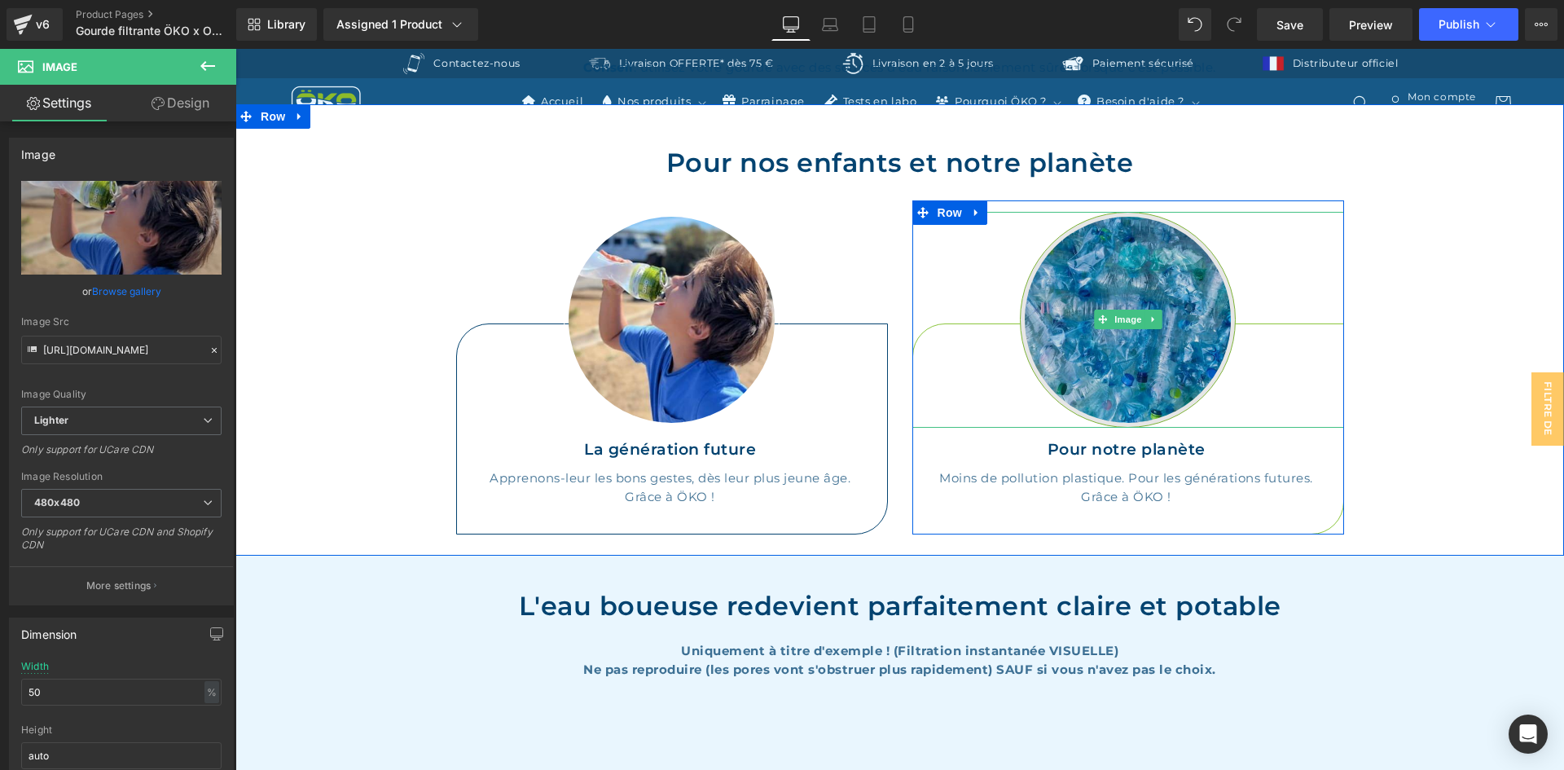
click at [1186, 267] on img at bounding box center [1128, 320] width 216 height 216
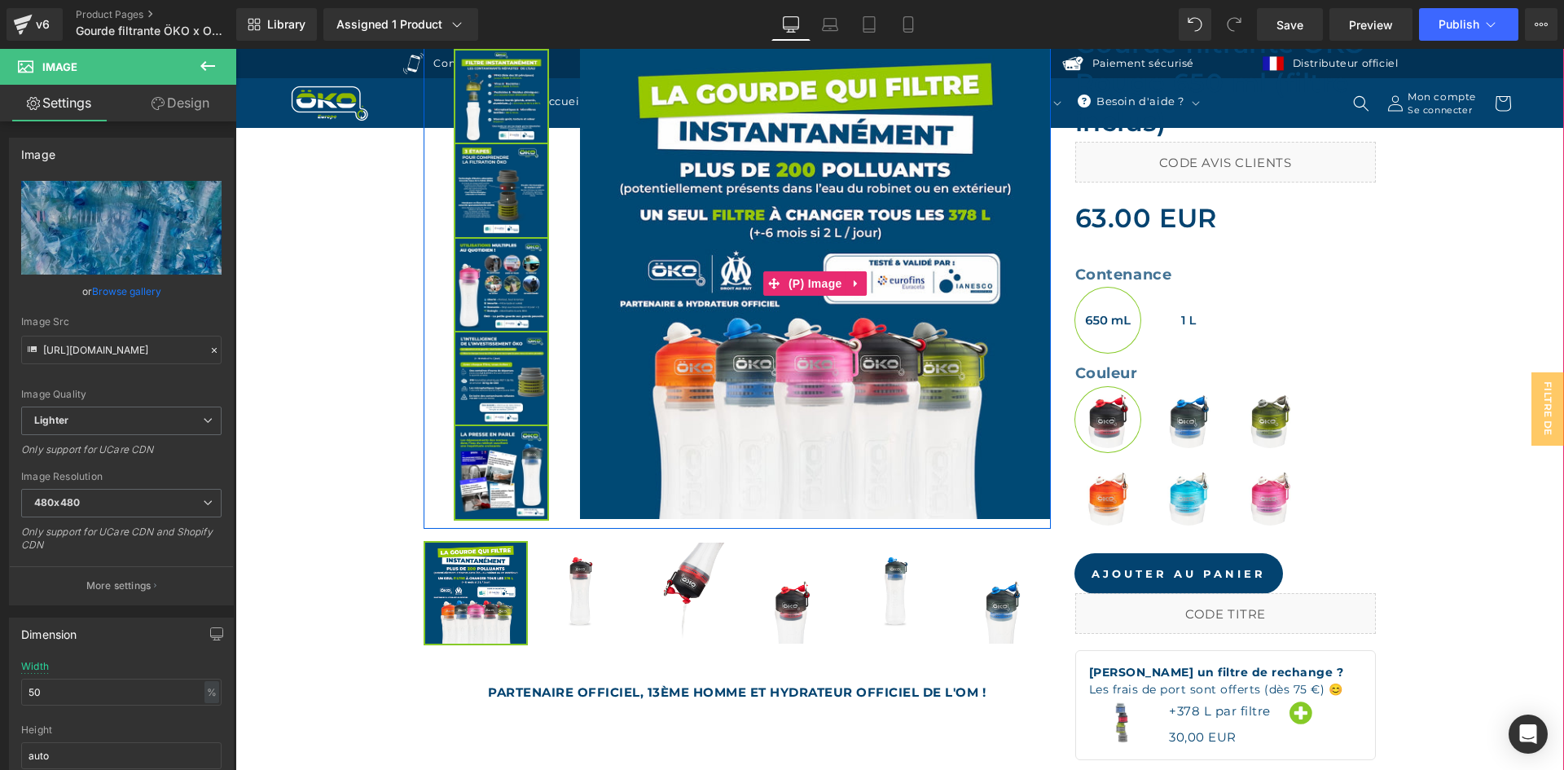
scroll to position [489, 0]
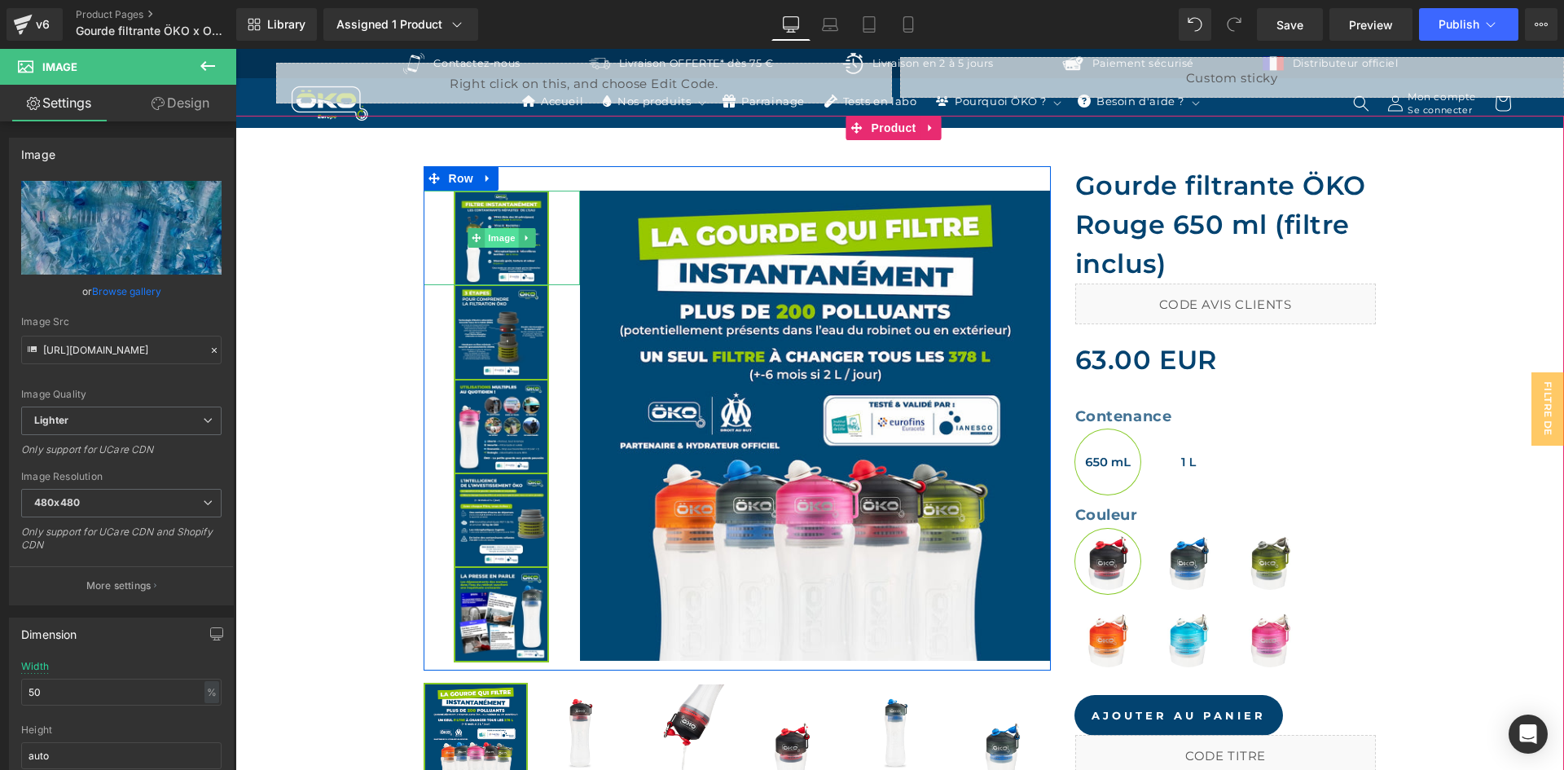
click at [502, 235] on span "Image" at bounding box center [502, 238] width 34 height 20
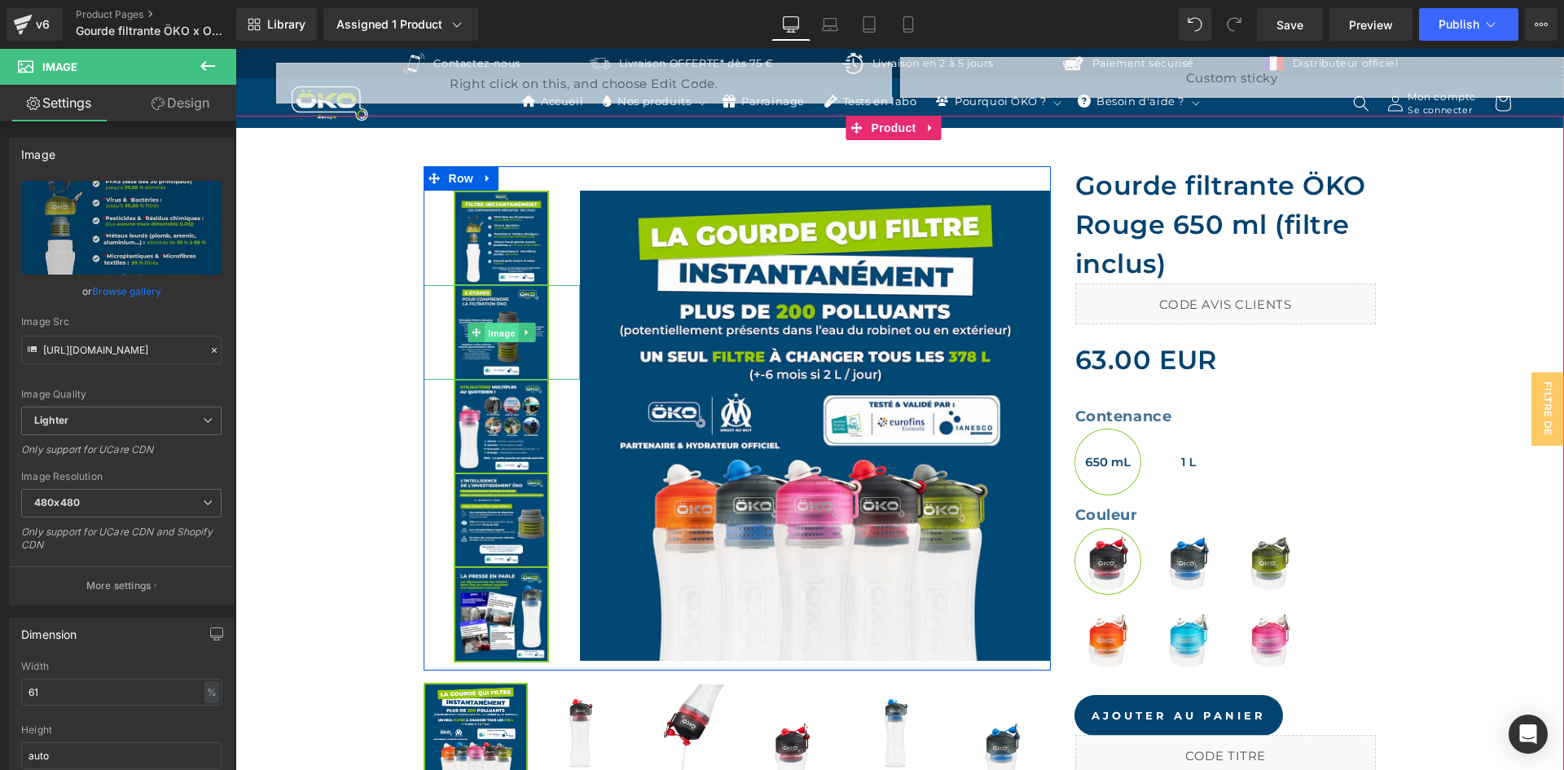
click at [488, 337] on span "Image" at bounding box center [502, 333] width 34 height 20
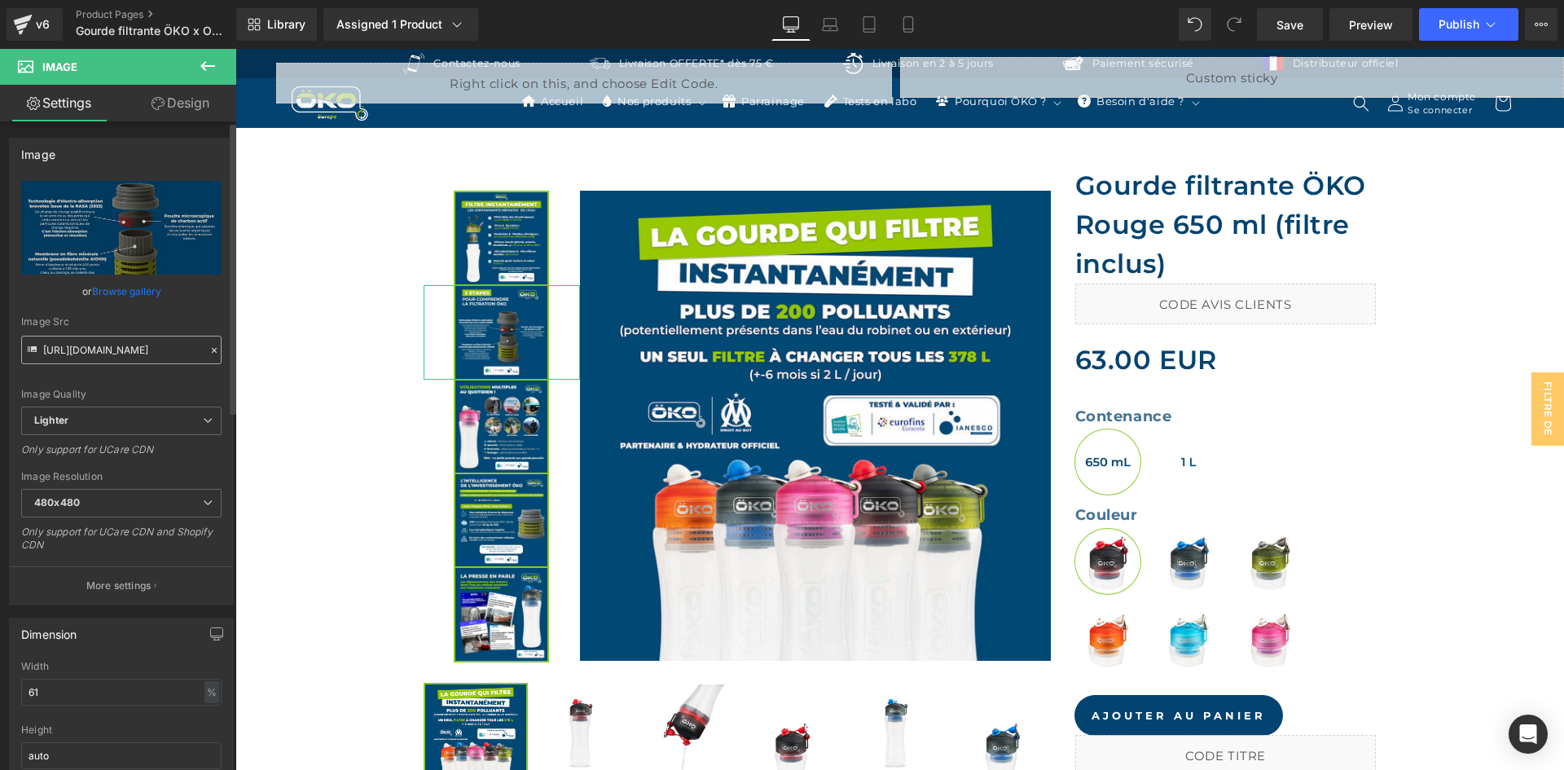
scroll to position [0, 323]
drag, startPoint x: 144, startPoint y: 360, endPoint x: 166, endPoint y: 345, distance: 26.9
click at [166, 345] on input "[URL][DOMAIN_NAME]" at bounding box center [121, 350] width 200 height 29
click at [169, 357] on input "[URL][DOMAIN_NAME]" at bounding box center [121, 350] width 200 height 29
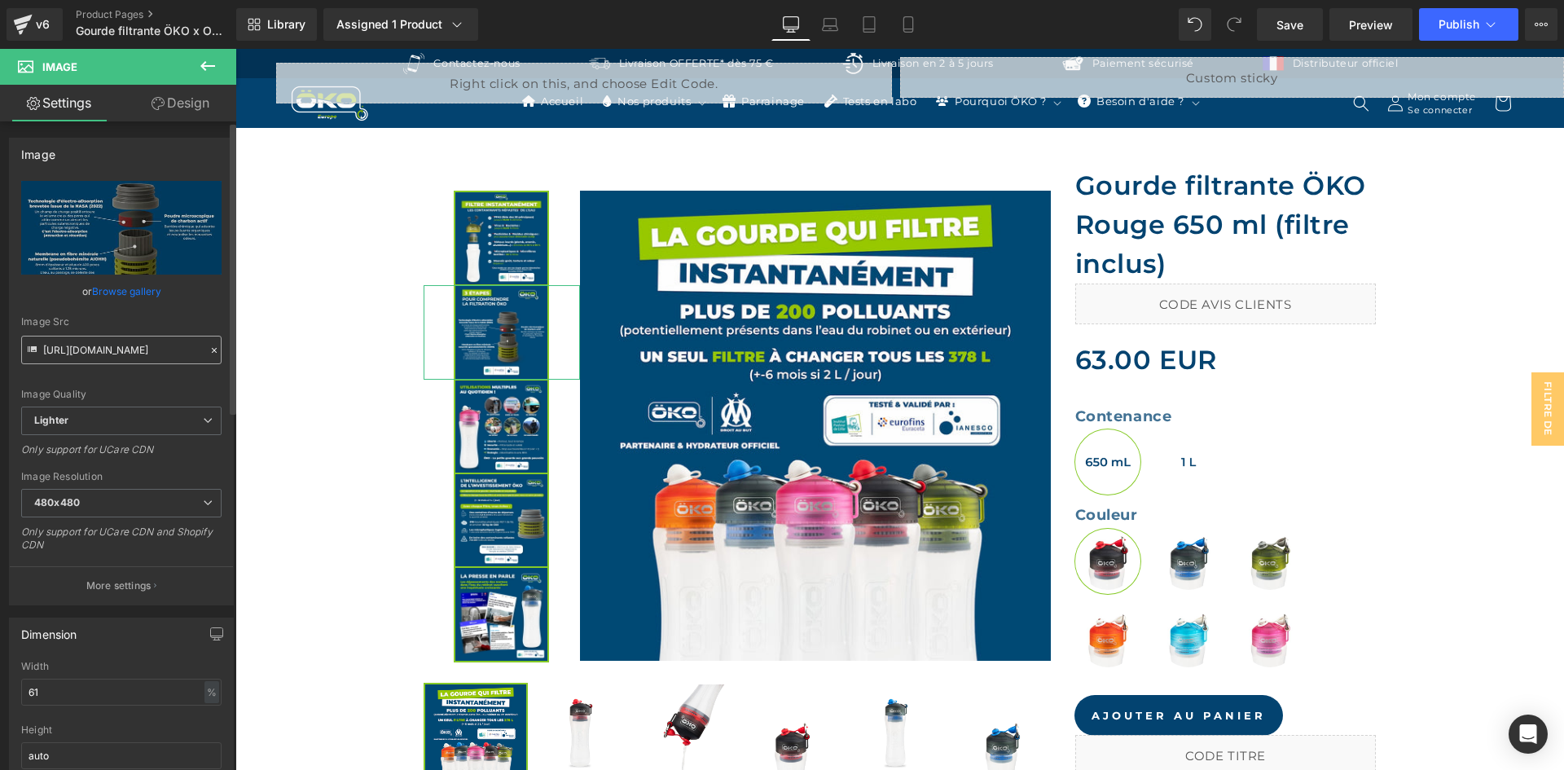
drag, startPoint x: 173, startPoint y: 355, endPoint x: 89, endPoint y: 346, distance: 85.2
click at [89, 346] on input "[URL][DOMAIN_NAME]" at bounding box center [121, 350] width 200 height 29
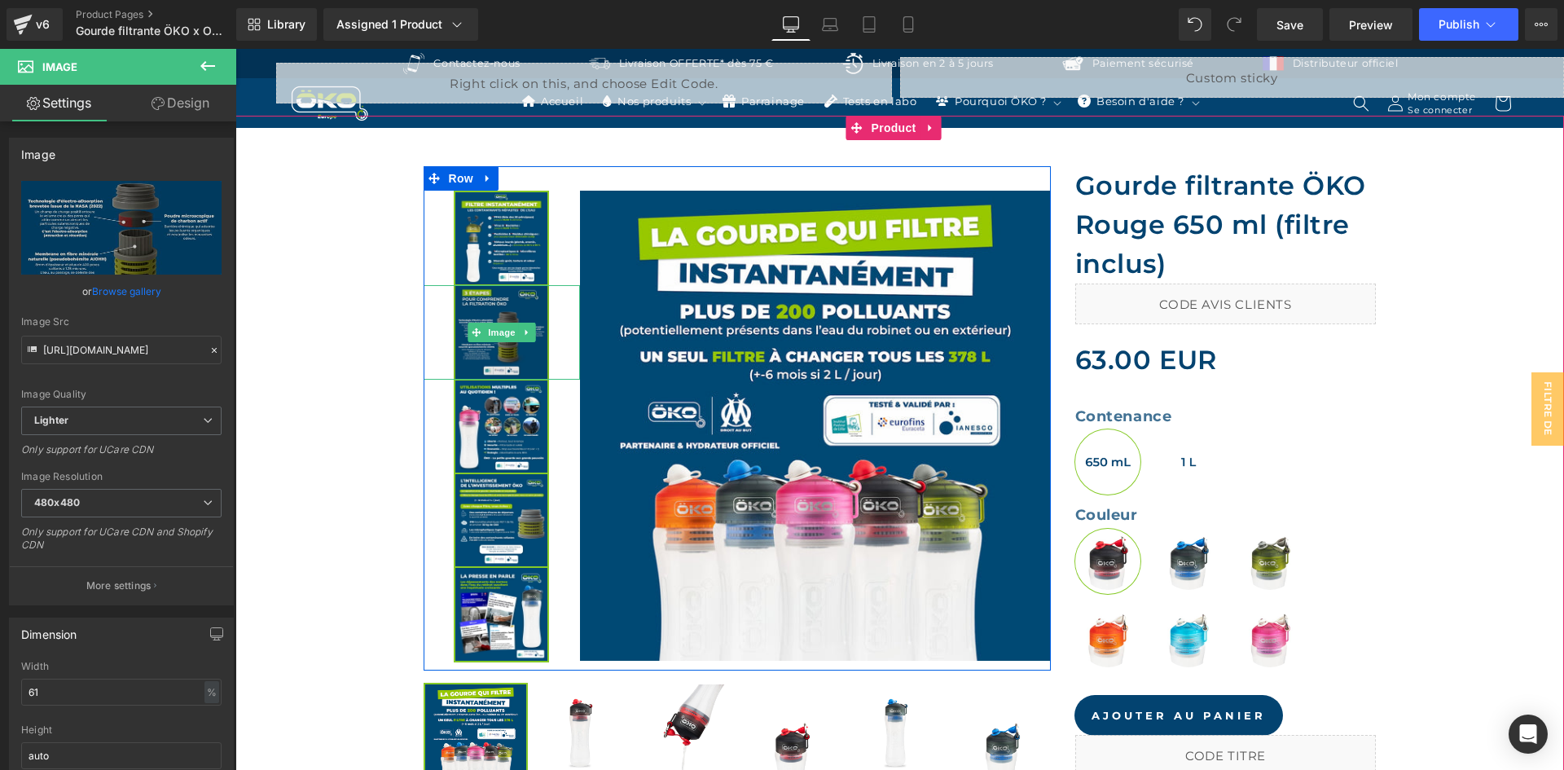
click at [502, 299] on img at bounding box center [501, 332] width 95 height 94
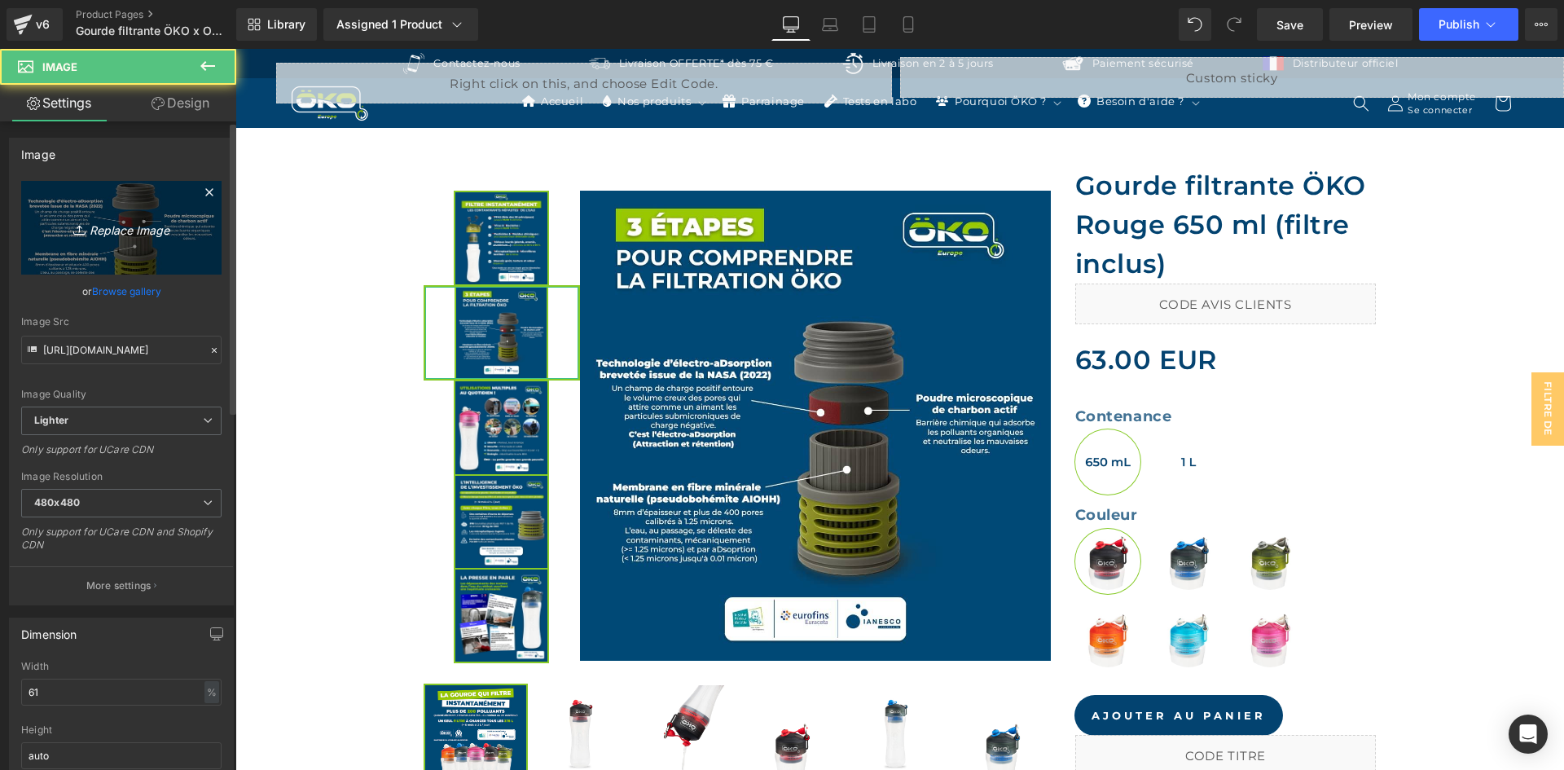
click at [105, 226] on icon "Replace Image" at bounding box center [121, 227] width 130 height 20
type input "C:\fakepath\Comprendre la filtration OKO.jpg"
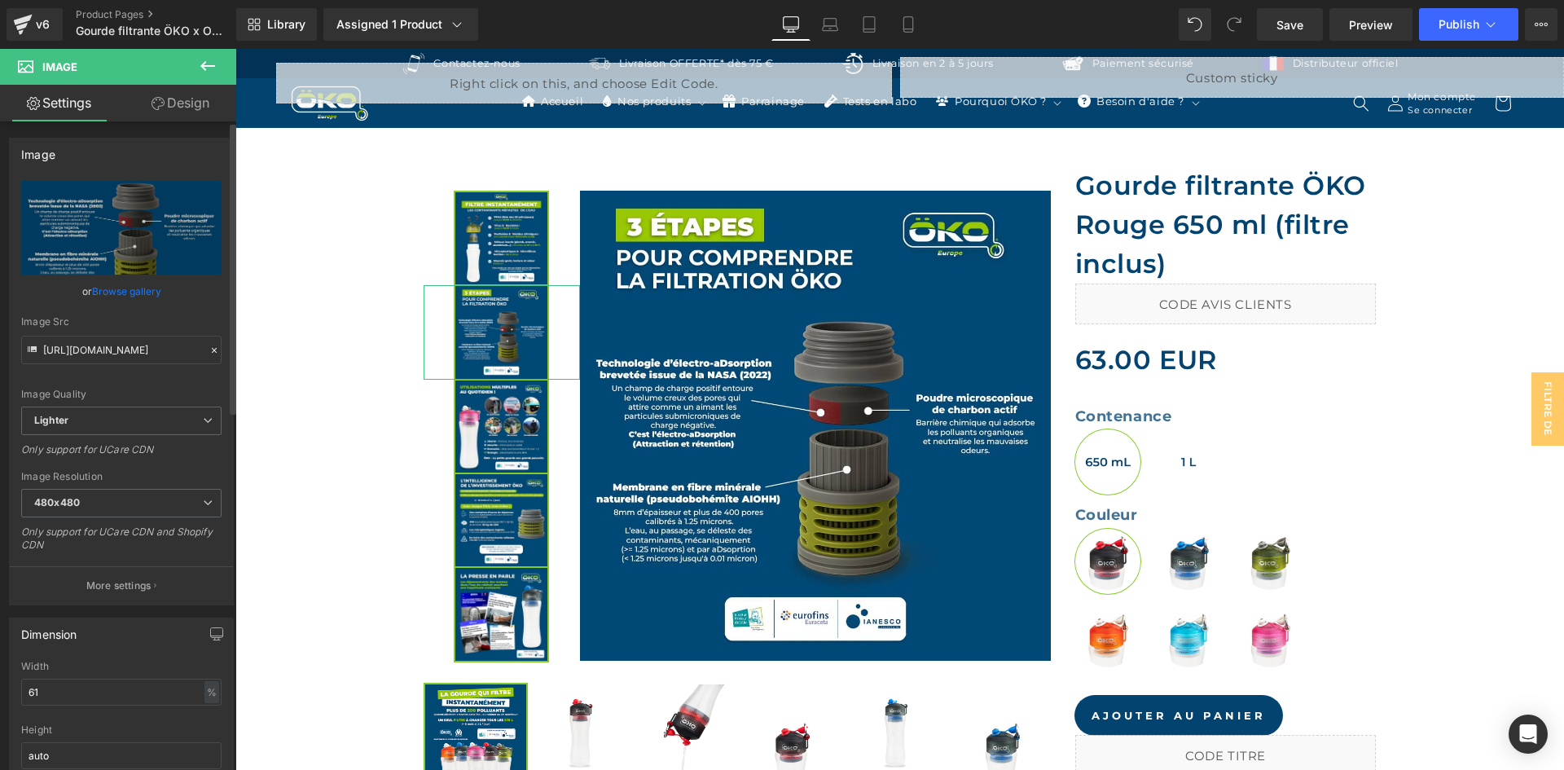
type input "[URL][DOMAIN_NAME]"
click at [97, 345] on input "[URL][DOMAIN_NAME]" at bounding box center [121, 350] width 200 height 29
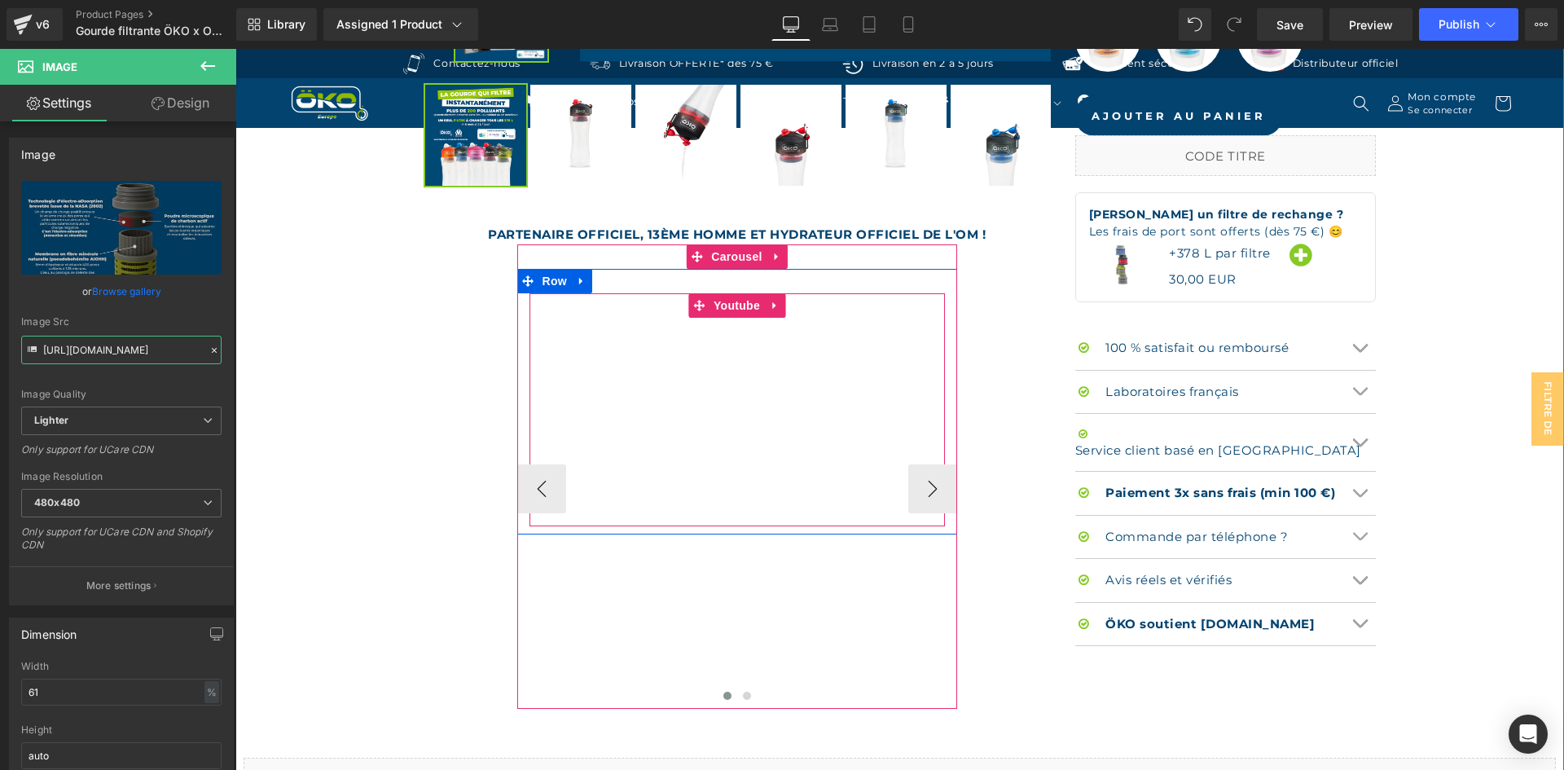
scroll to position [1222, 0]
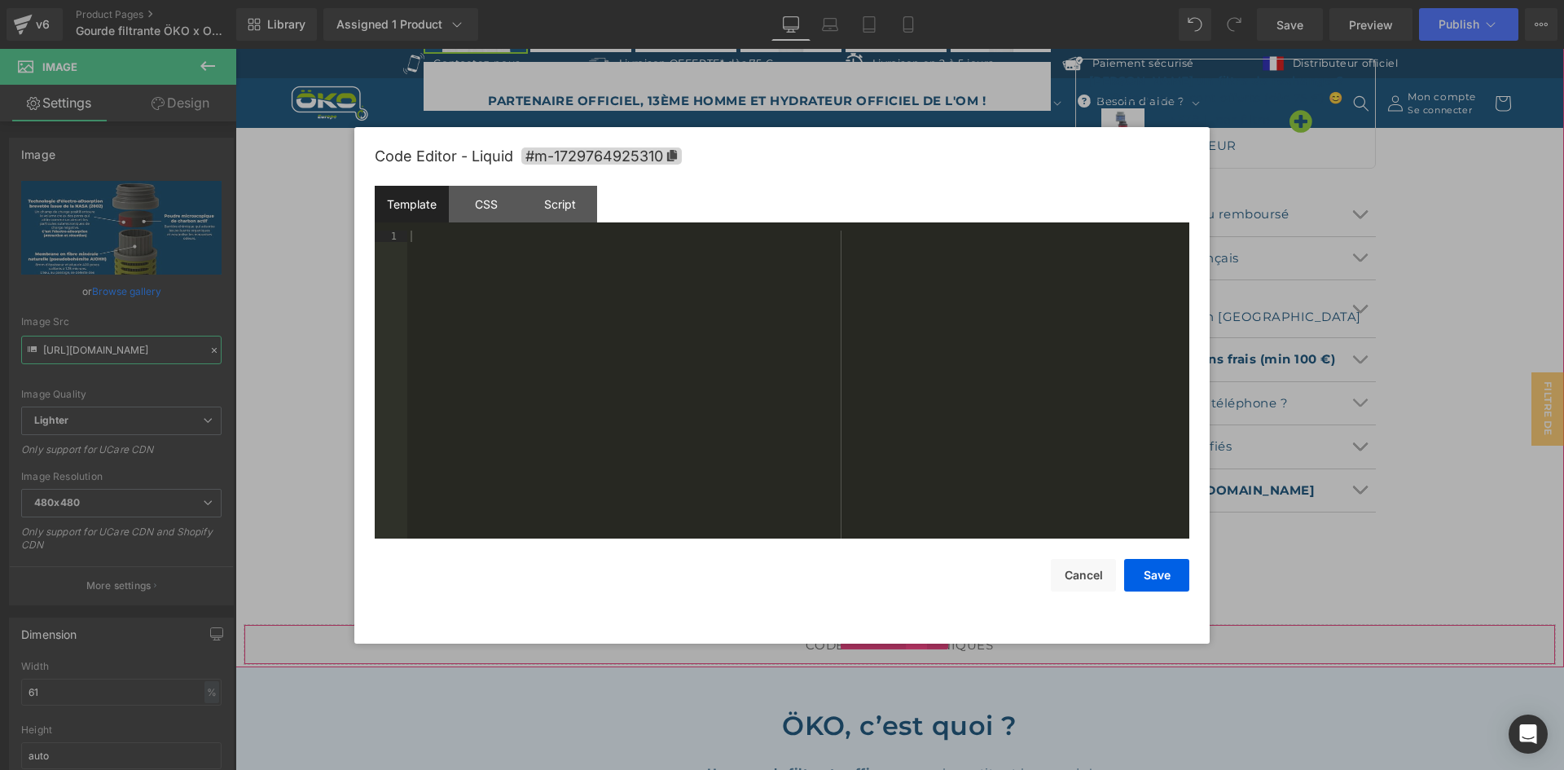
click at [907, 639] on div "Liquid" at bounding box center [900, 644] width 1312 height 41
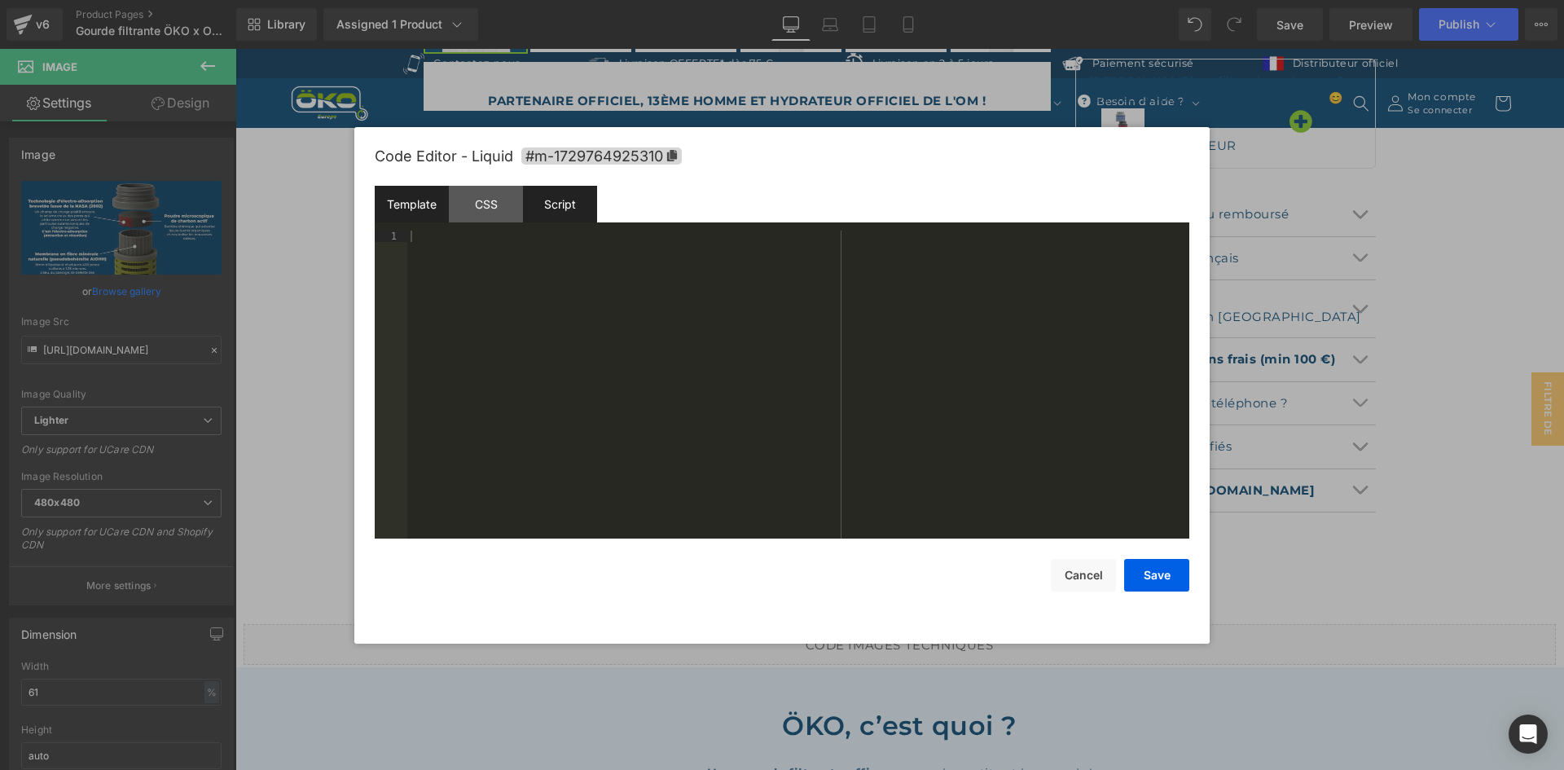
click at [579, 209] on div "Script" at bounding box center [560, 204] width 74 height 37
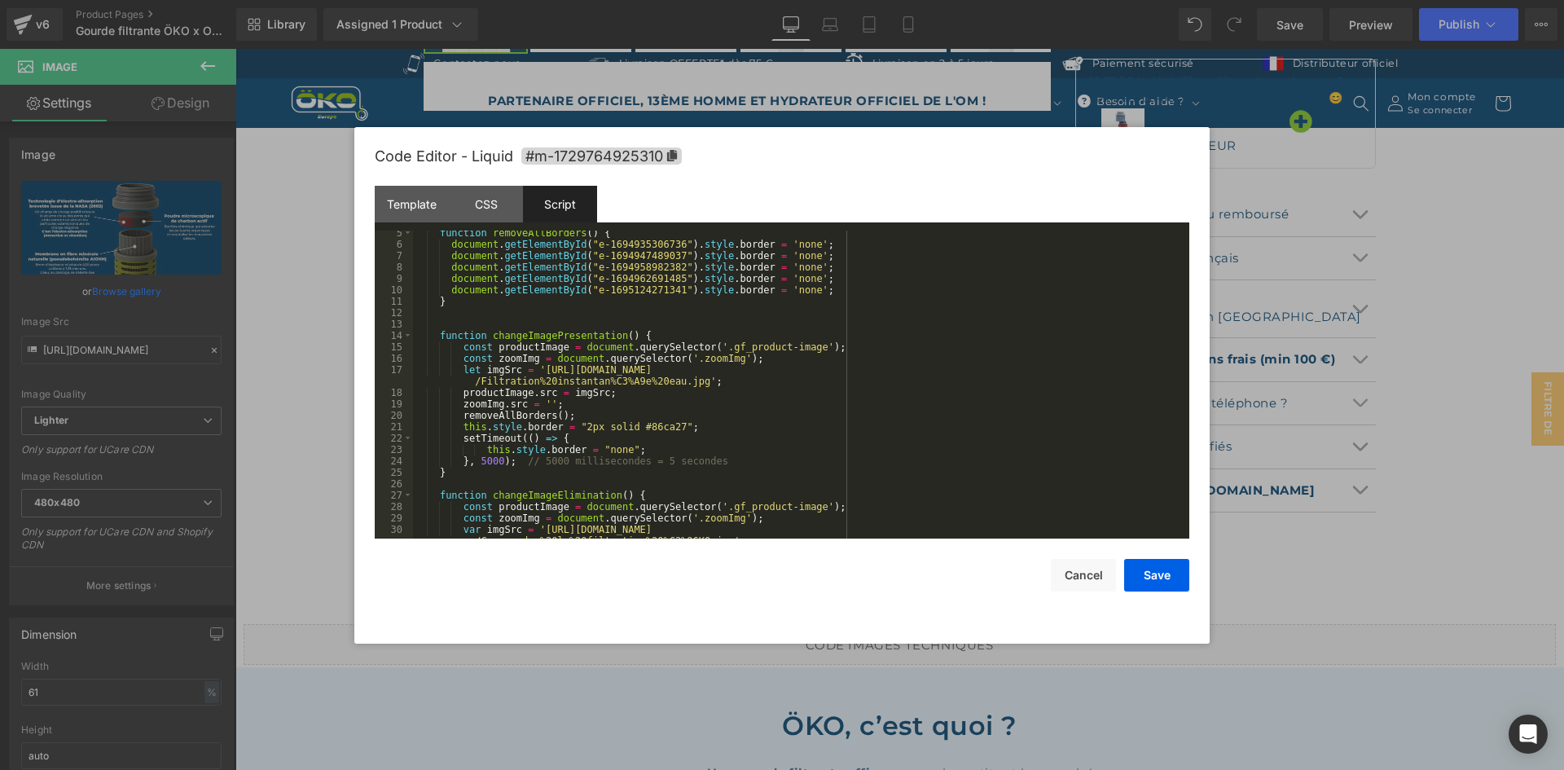
scroll to position [147, 0]
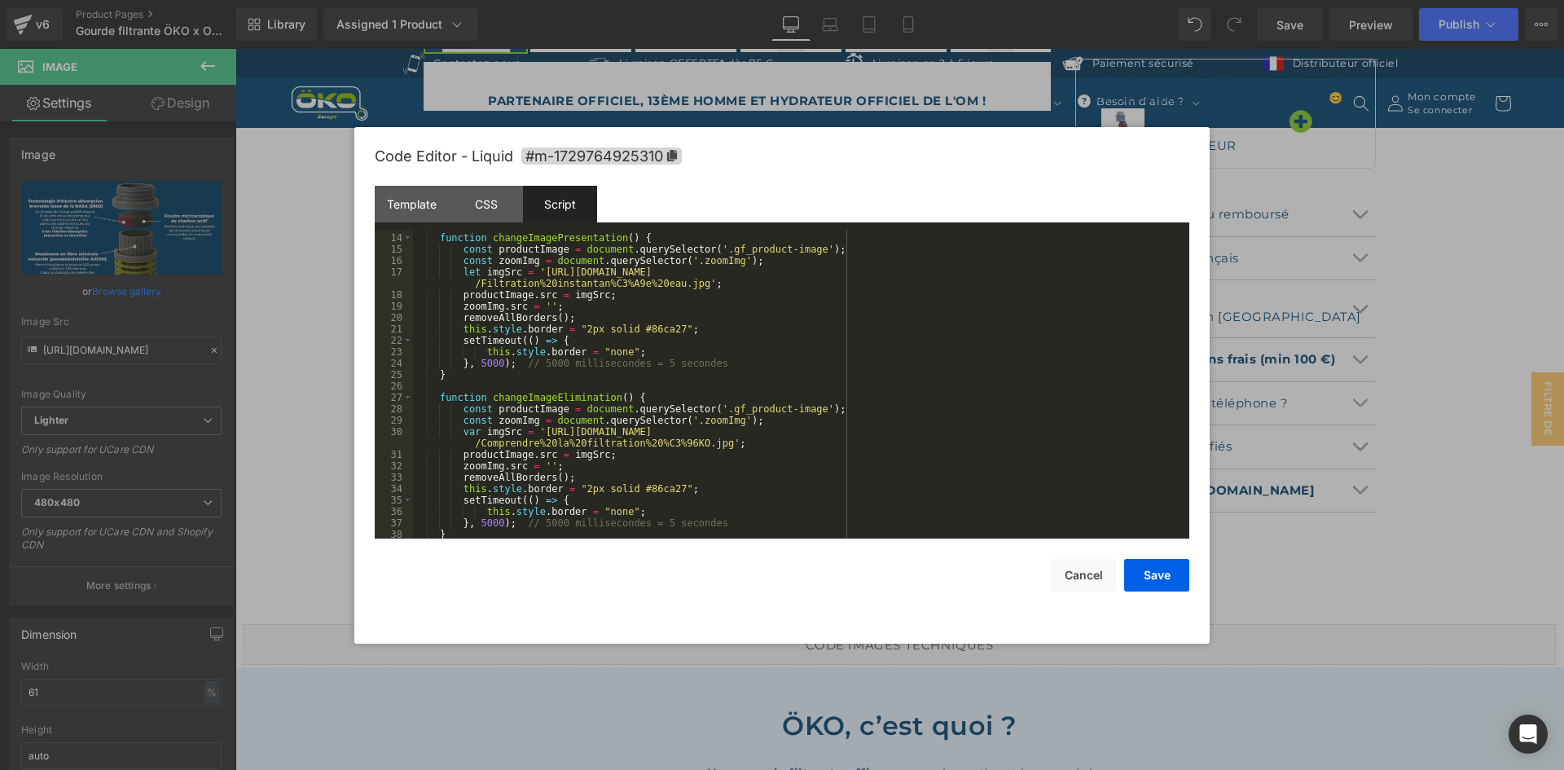
click at [534, 437] on div "function changeImagePresentation ( ) { const productImage = document . querySel…" at bounding box center [798, 386] width 770 height 331
click at [707, 445] on div "function changeImagePresentation ( ) { const productImage = document . querySel…" at bounding box center [798, 386] width 770 height 331
paste textarea
click at [983, 433] on div "function changeImagePresentation ( ) { const productImage = document . querySel…" at bounding box center [798, 386] width 770 height 331
click at [1137, 569] on button "Save" at bounding box center [1156, 575] width 65 height 33
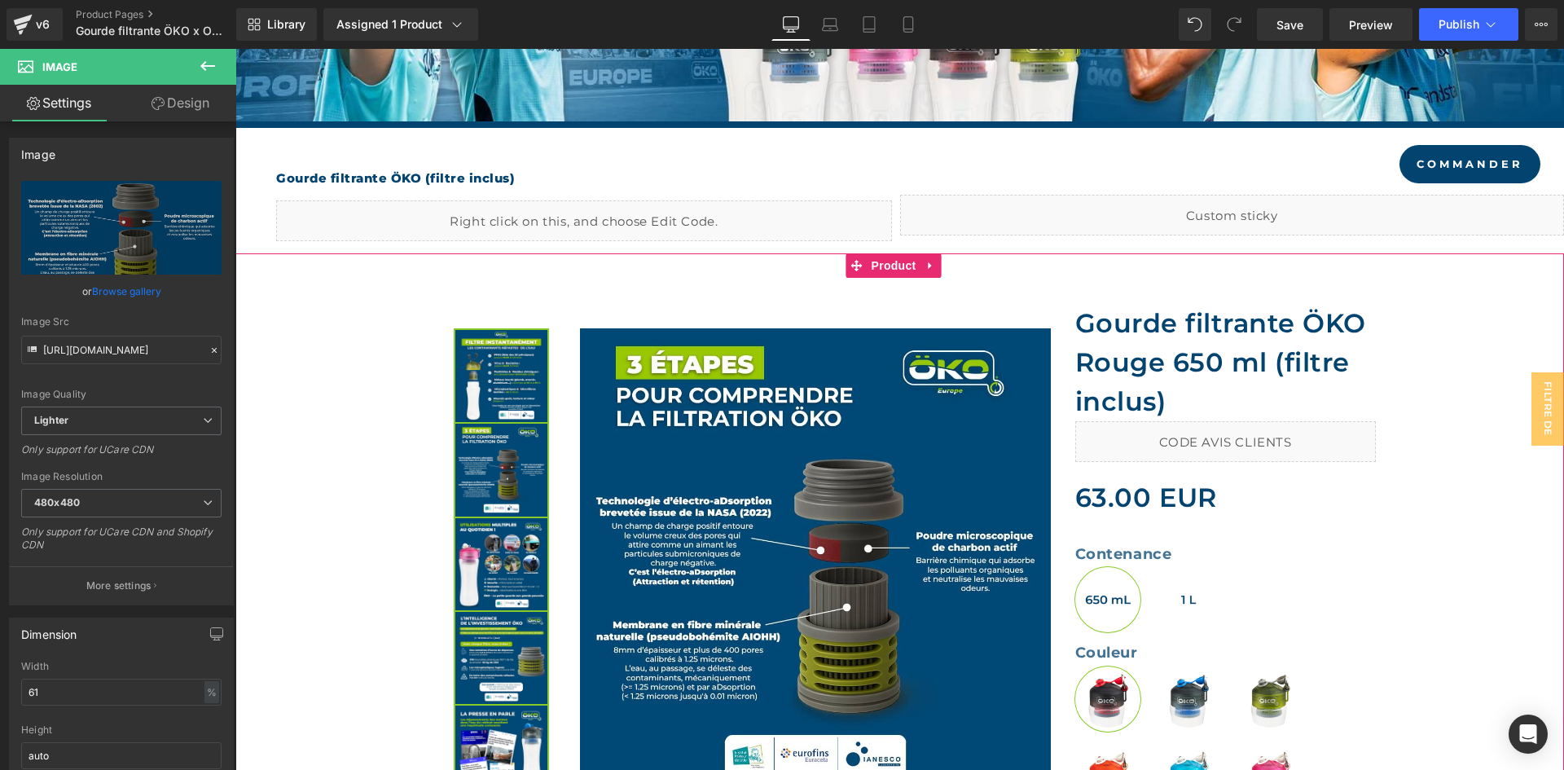
scroll to position [326, 0]
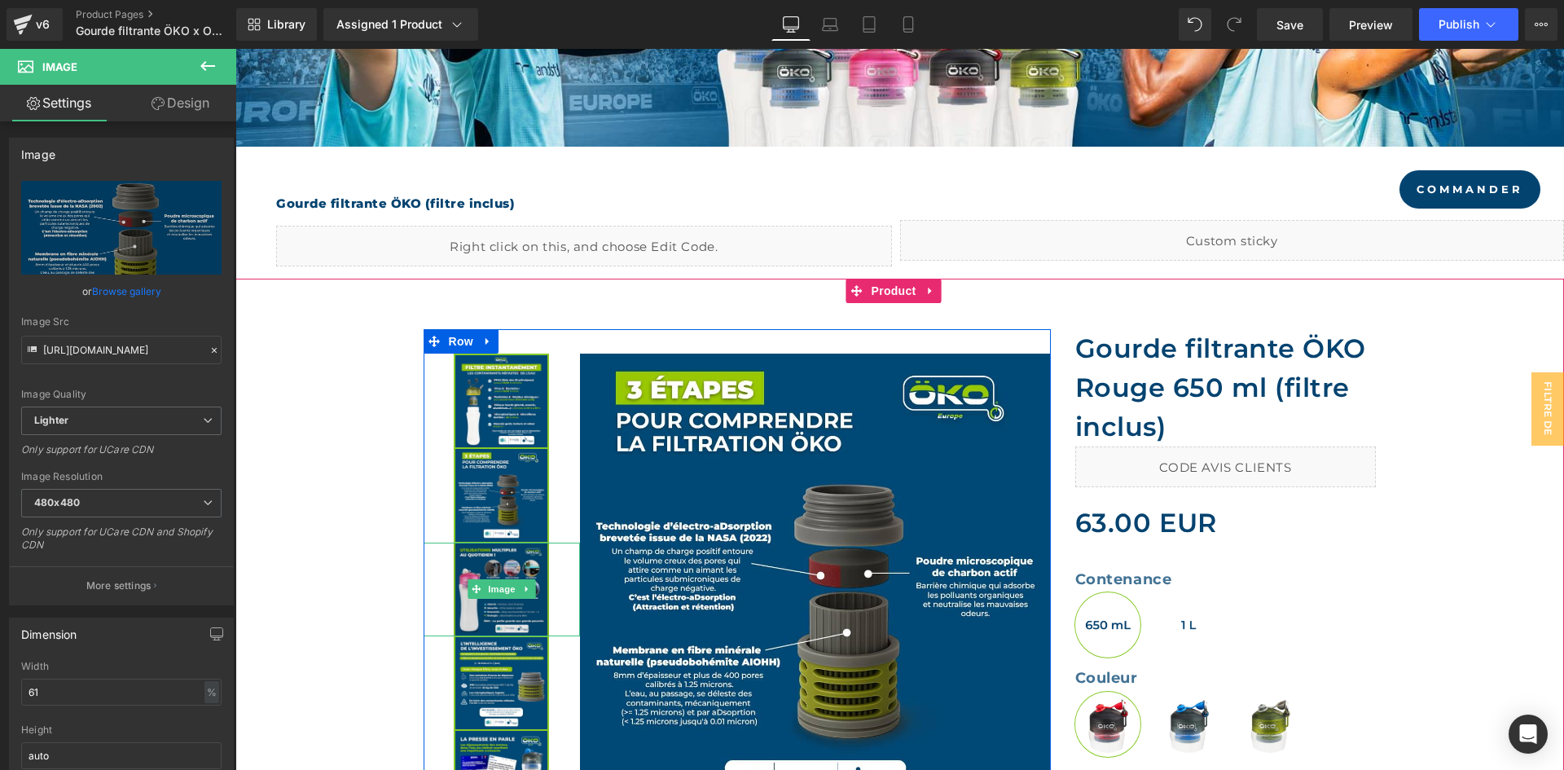
click at [494, 560] on img at bounding box center [501, 589] width 95 height 94
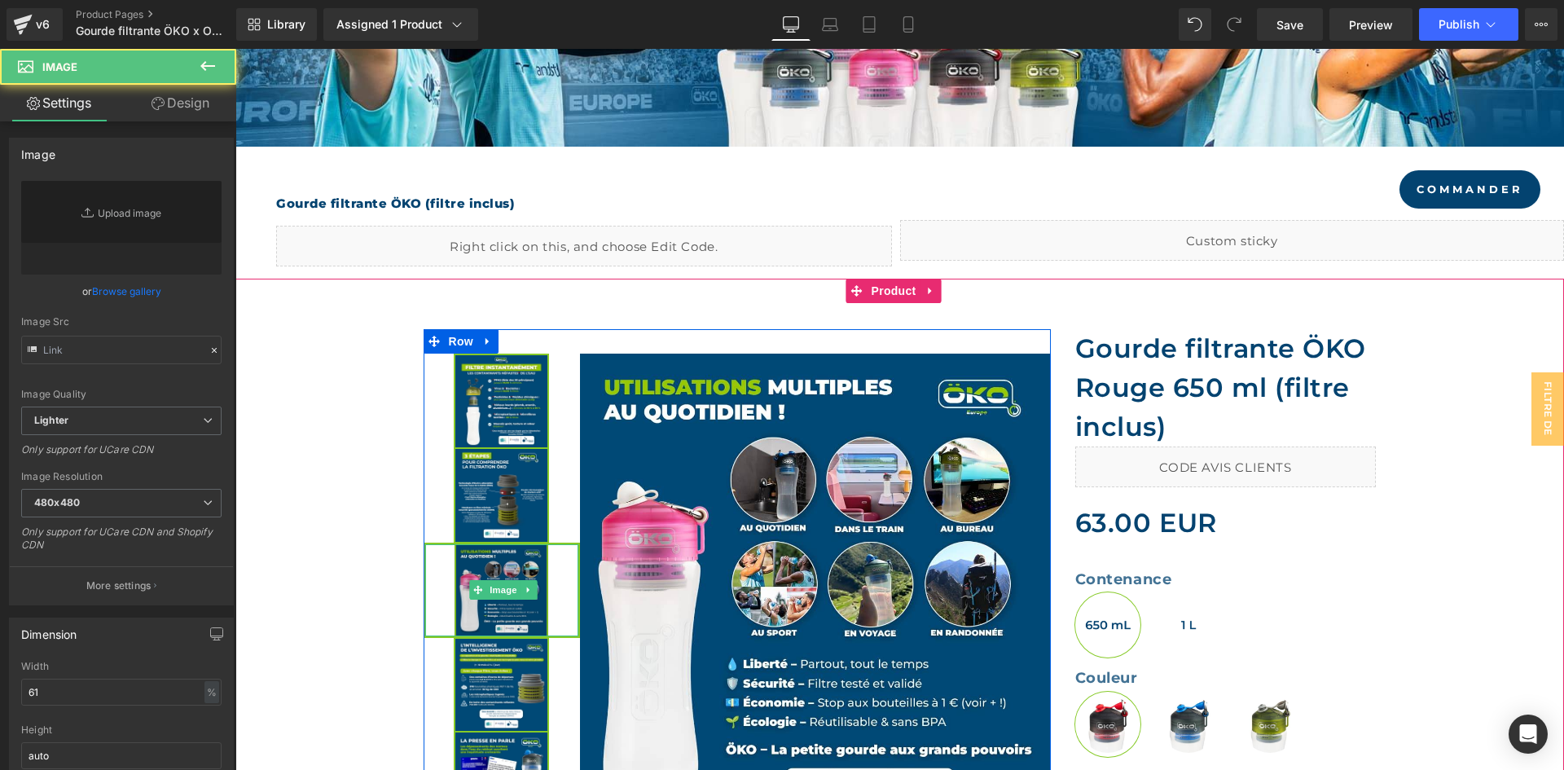
type input "[URL][DOMAIN_NAME]"
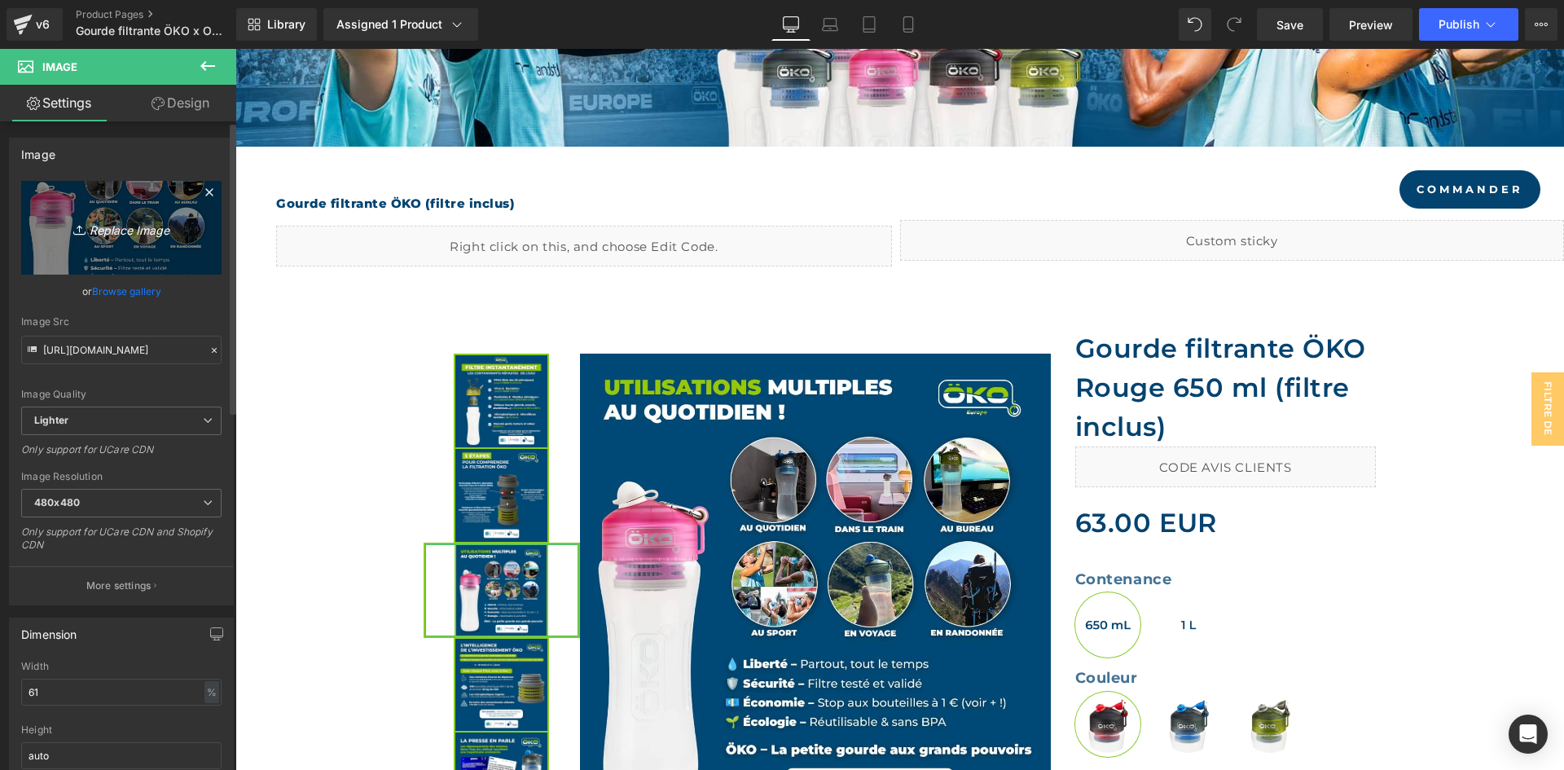
click at [143, 204] on link "Replace Image" at bounding box center [121, 228] width 200 height 94
type input "C:\fakepath\Utilisations du filtre OKO - Gourde filtrante.jpg"
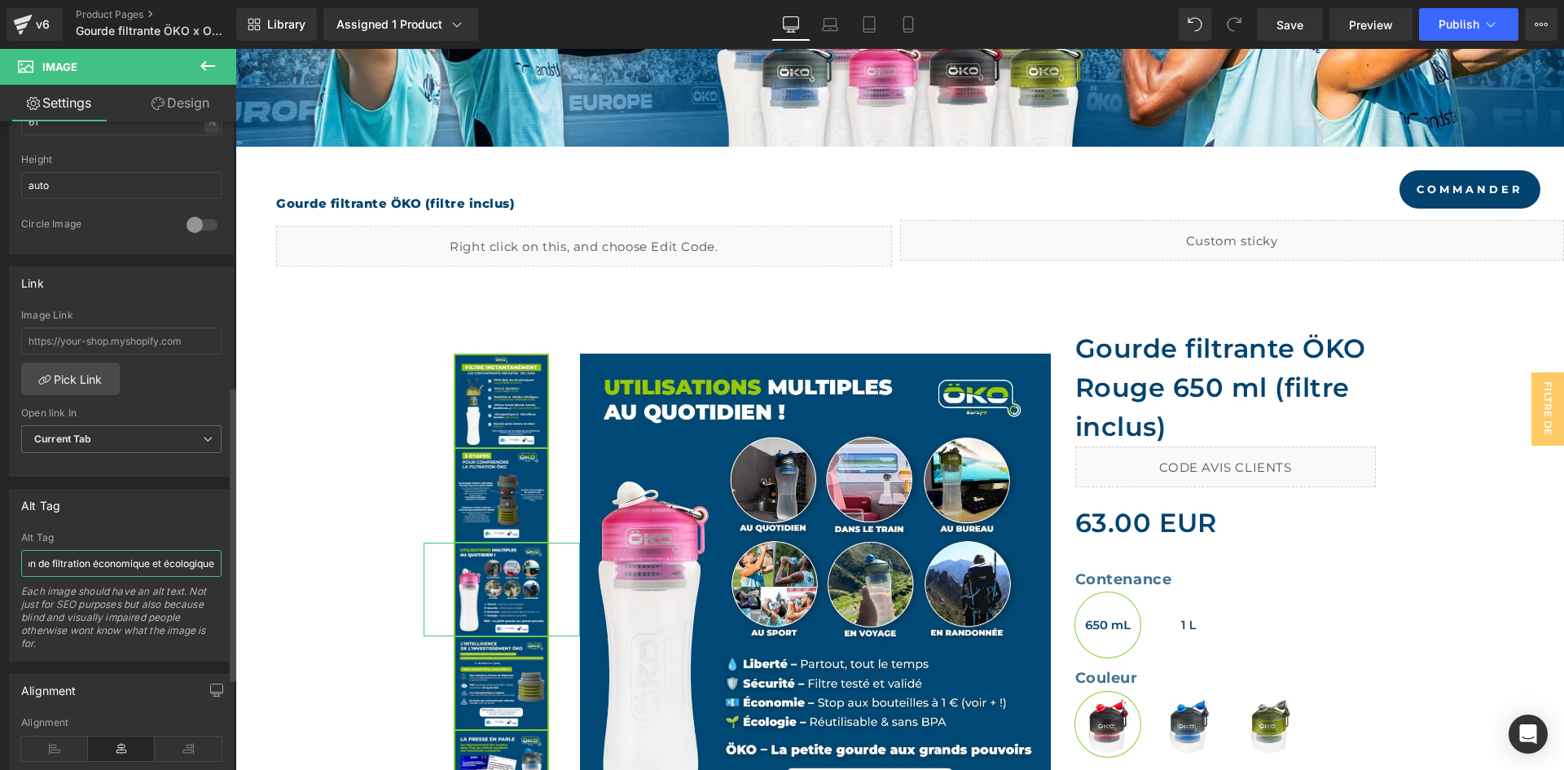
scroll to position [582, 0]
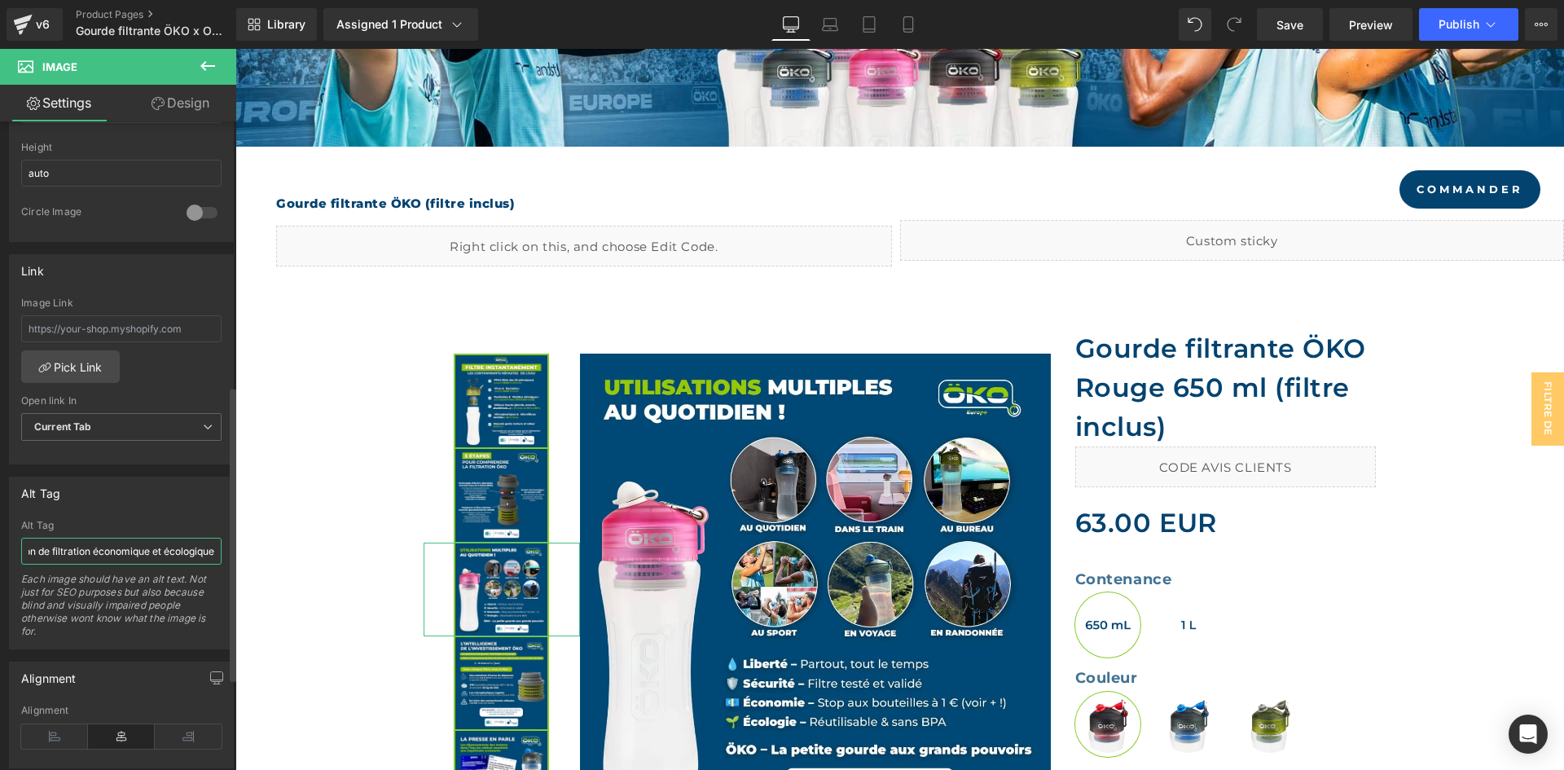
drag, startPoint x: 160, startPoint y: 547, endPoint x: 140, endPoint y: 552, distance: 20.9
click at [140, 552] on input "Solution de filtration économique et écologique" at bounding box center [121, 551] width 200 height 27
type input "[URL][DOMAIN_NAME]"
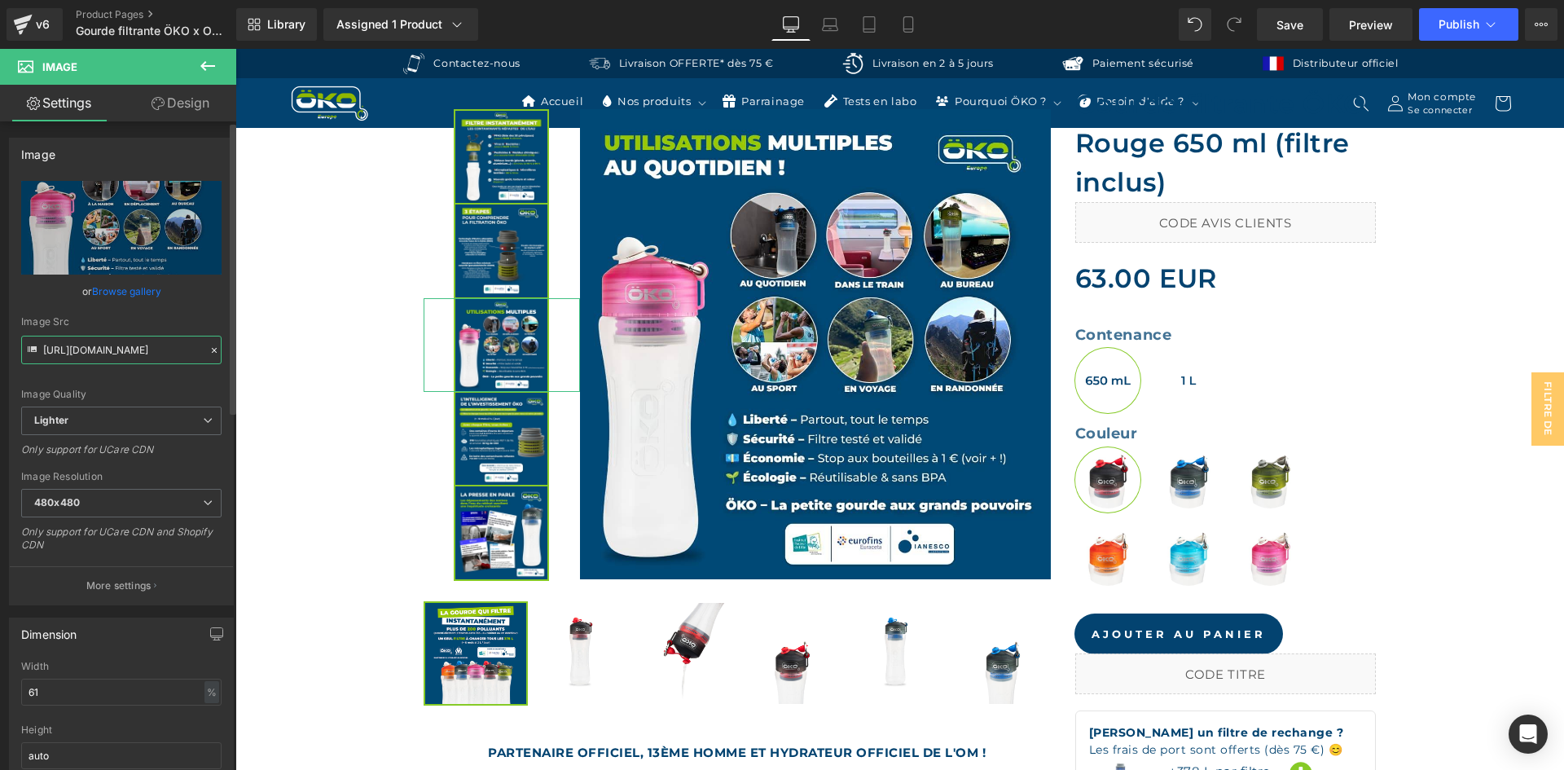
scroll to position [0, 0]
click at [137, 345] on input "[URL][DOMAIN_NAME]" at bounding box center [121, 350] width 200 height 29
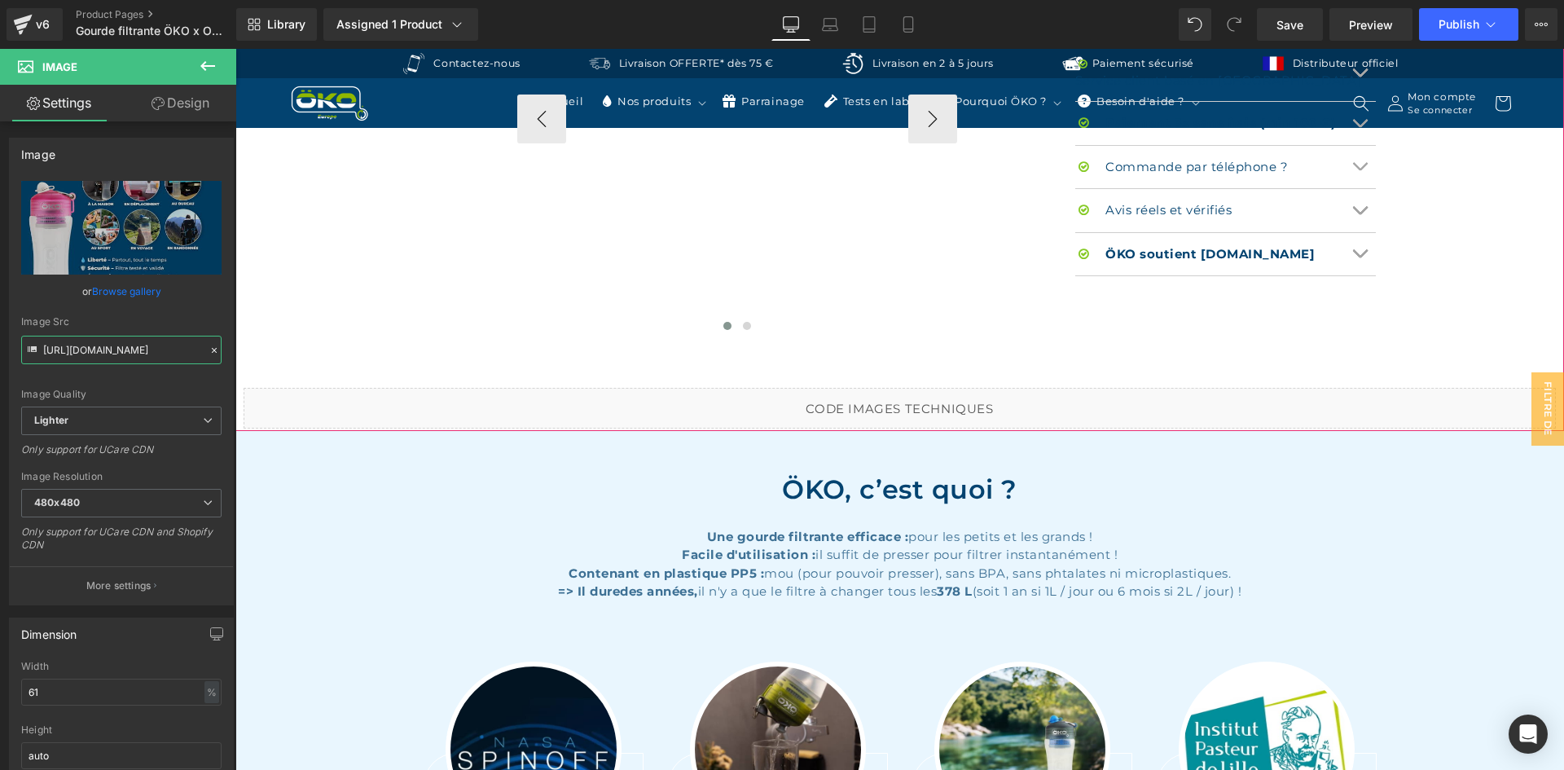
scroll to position [1466, 0]
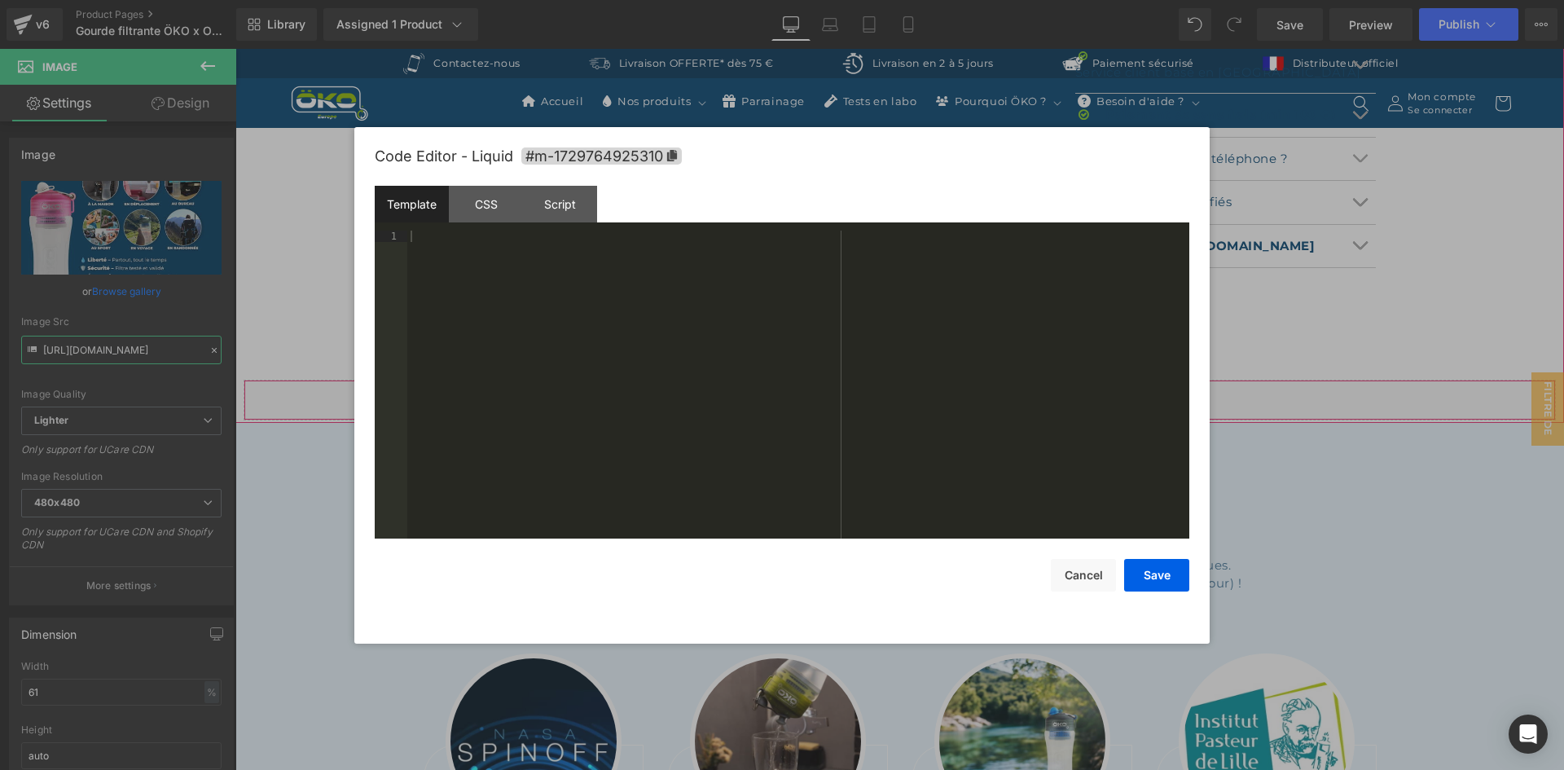
click at [919, 390] on div "Liquid" at bounding box center [900, 400] width 1312 height 41
click at [561, 213] on div "Script" at bounding box center [560, 204] width 74 height 37
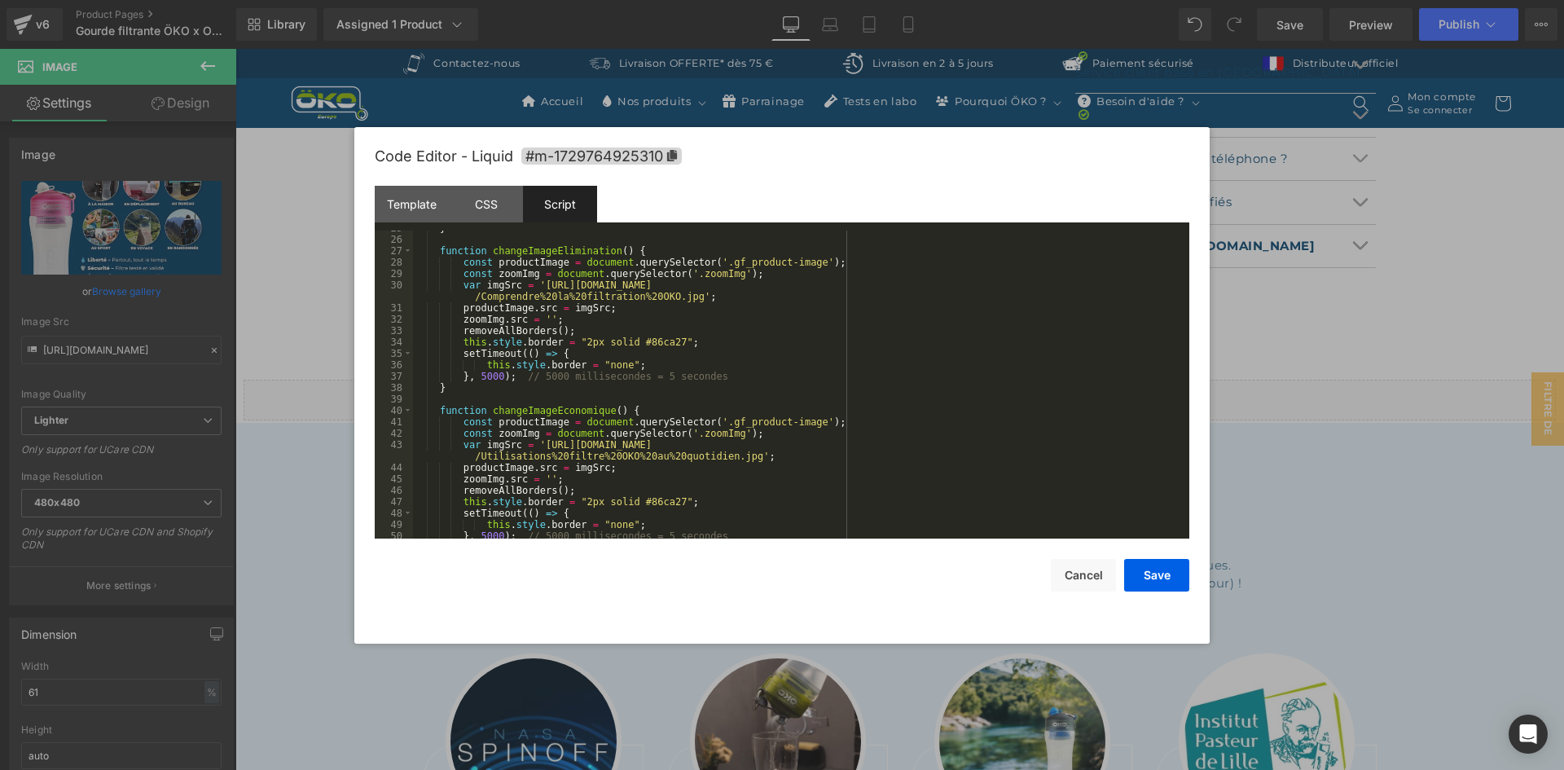
scroll to position [391, 0]
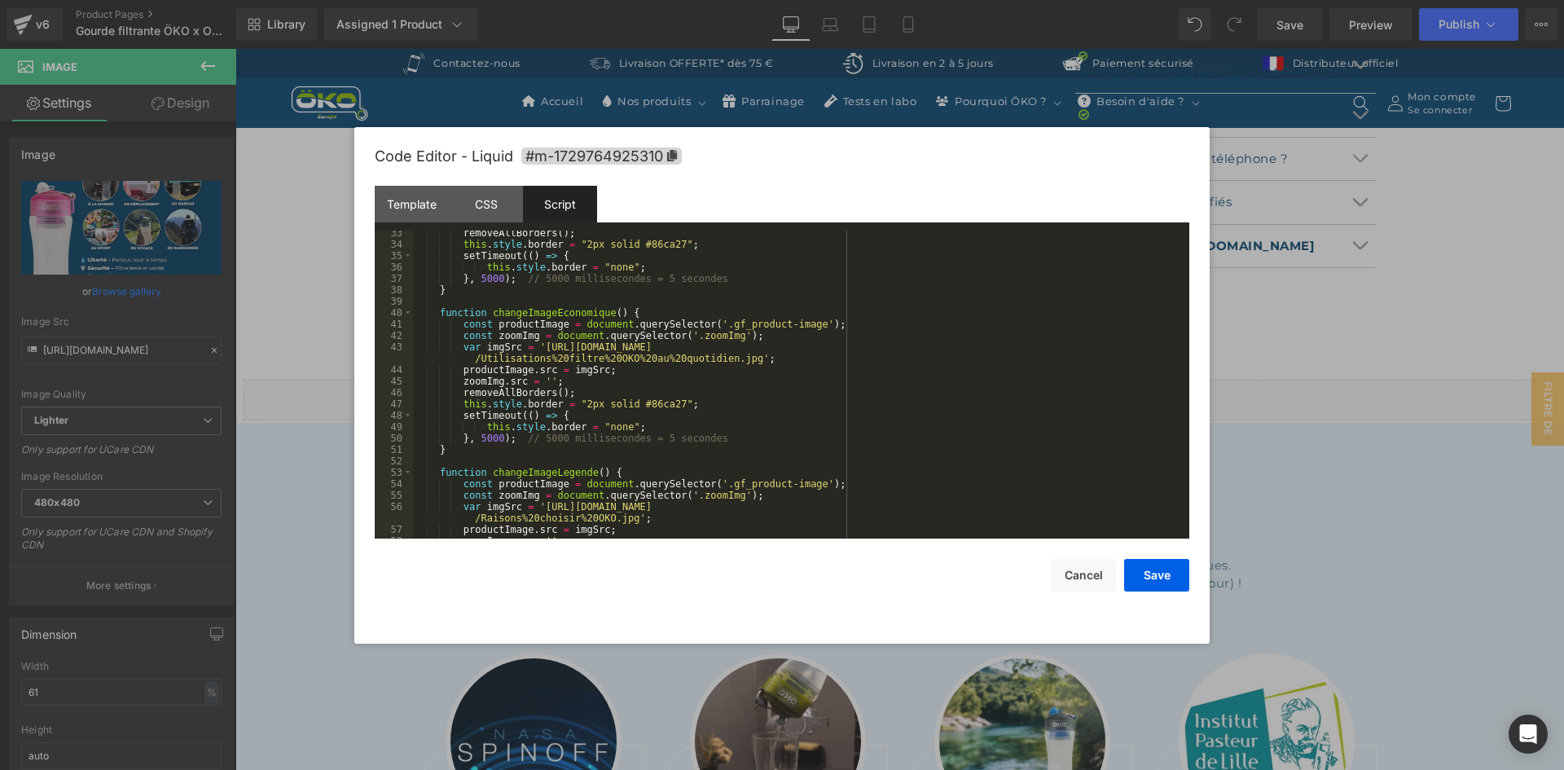
click at [534, 345] on div "removeAllBorders ( ) ; this . style . border = "2px solid #86ca27" ; setTimeout…" at bounding box center [798, 392] width 770 height 331
click at [732, 362] on div "removeAllBorders ( ) ; this . style . border = "2px solid #86ca27" ; setTimeout…" at bounding box center [798, 392] width 770 height 331
paste textarea
click at [983, 349] on div "removeAllBorders ( ) ; this . style . border = "2px solid #86ca27" ; setTimeout…" at bounding box center [798, 392] width 770 height 331
click at [1181, 575] on button "Save" at bounding box center [1156, 575] width 65 height 33
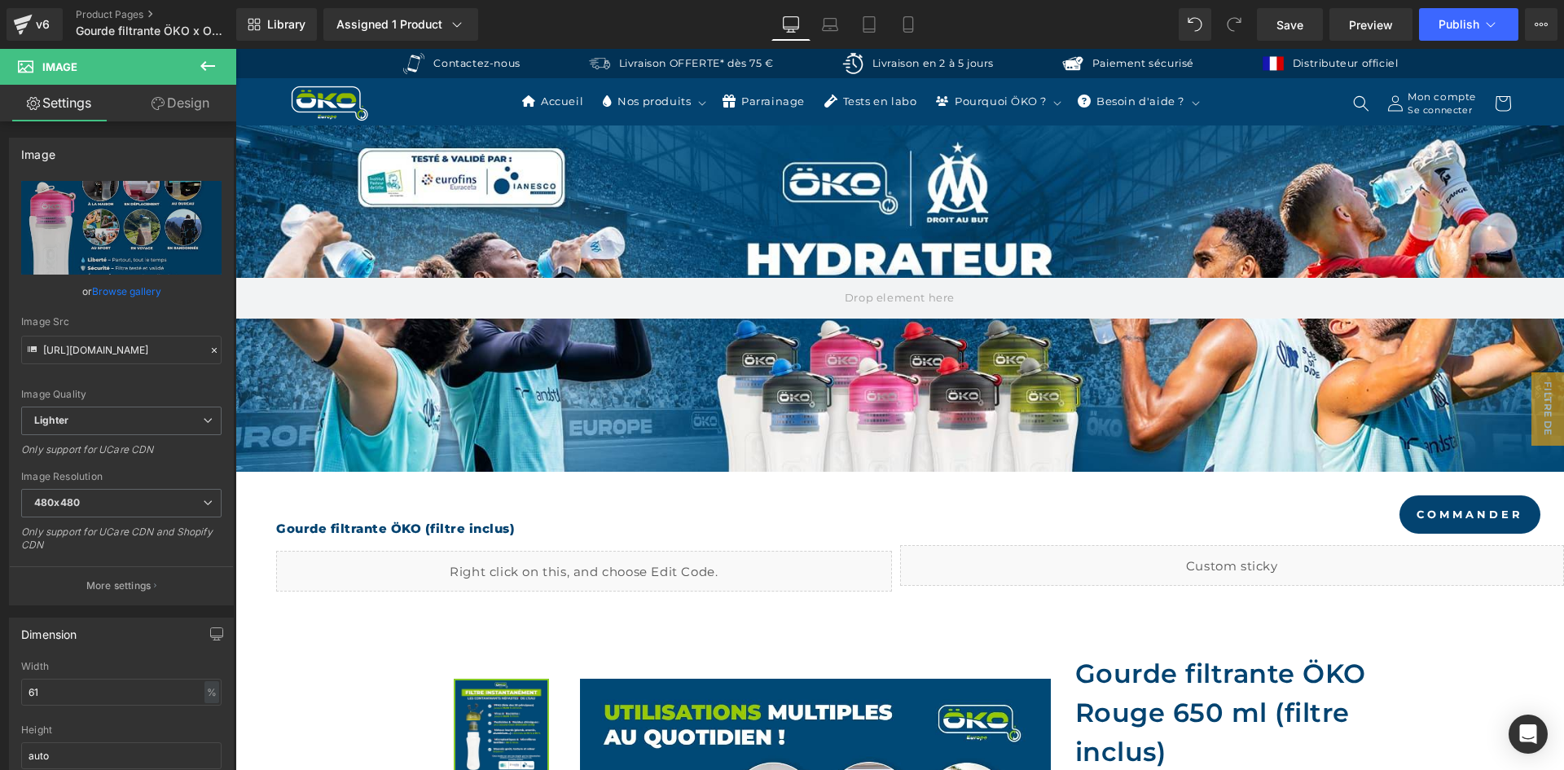
scroll to position [0, 0]
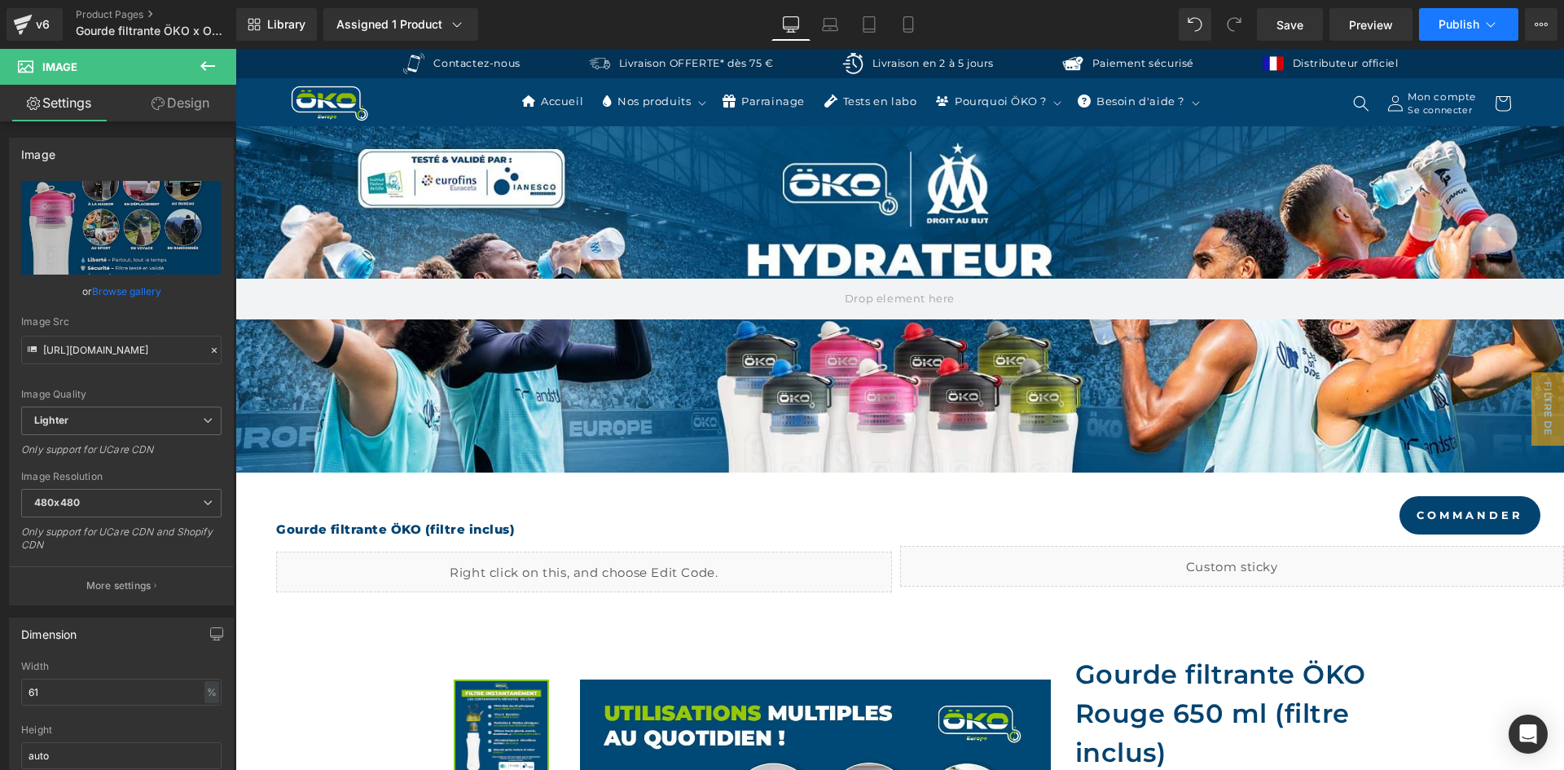
click at [1446, 18] on span "Publish" at bounding box center [1458, 24] width 41 height 13
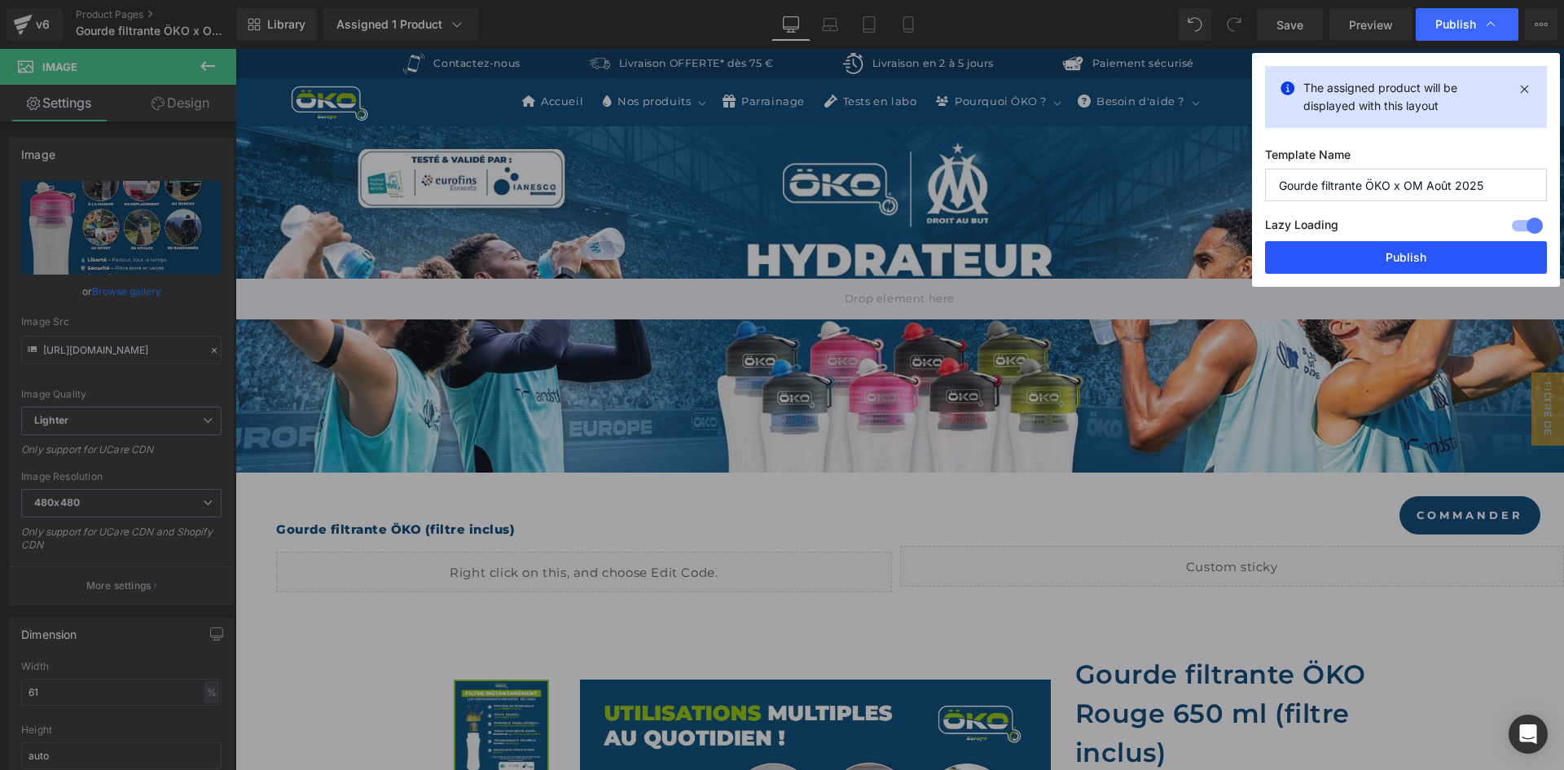
click at [1405, 272] on button "Publish" at bounding box center [1406, 257] width 282 height 33
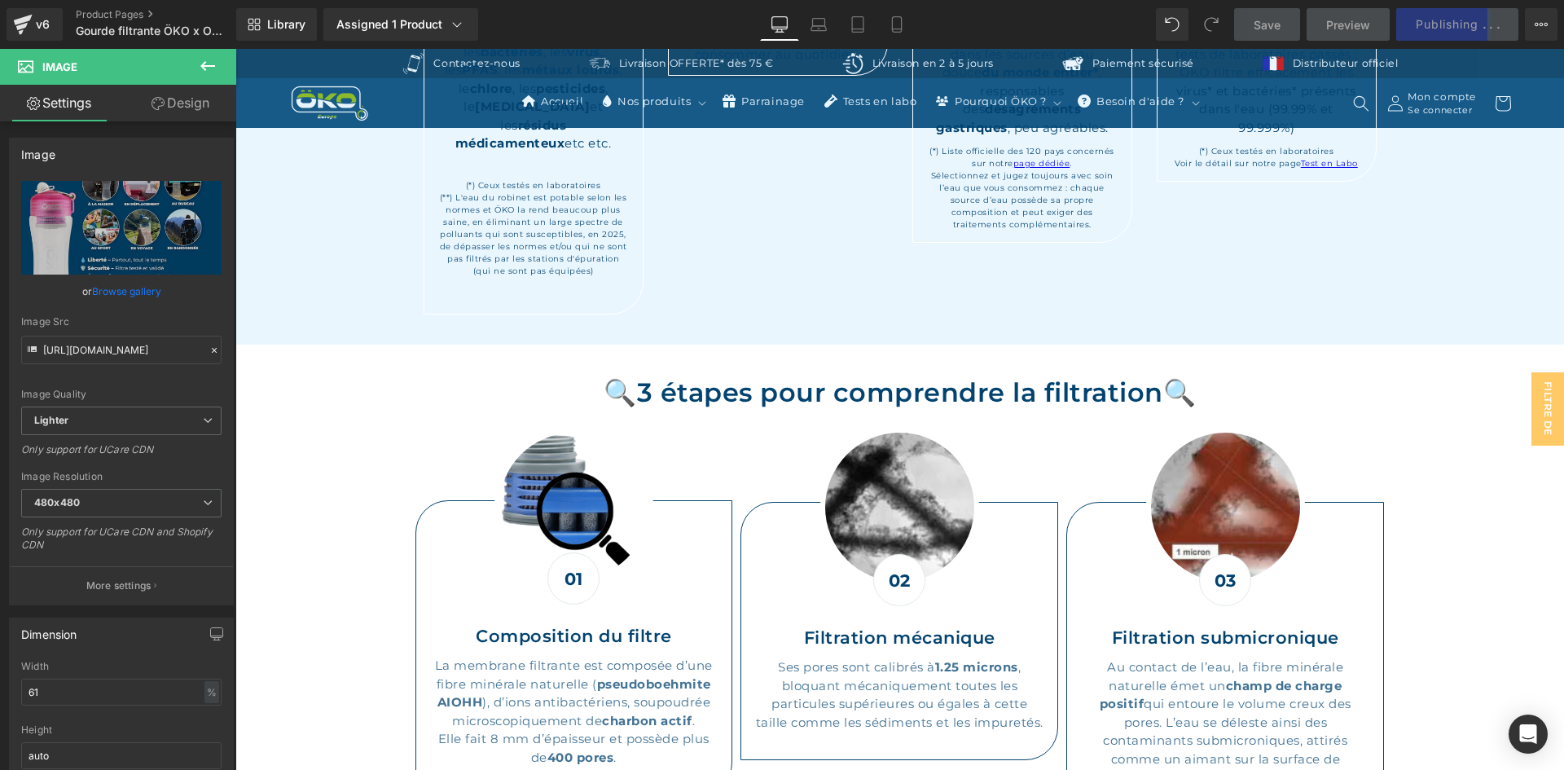
scroll to position [2444, 0]
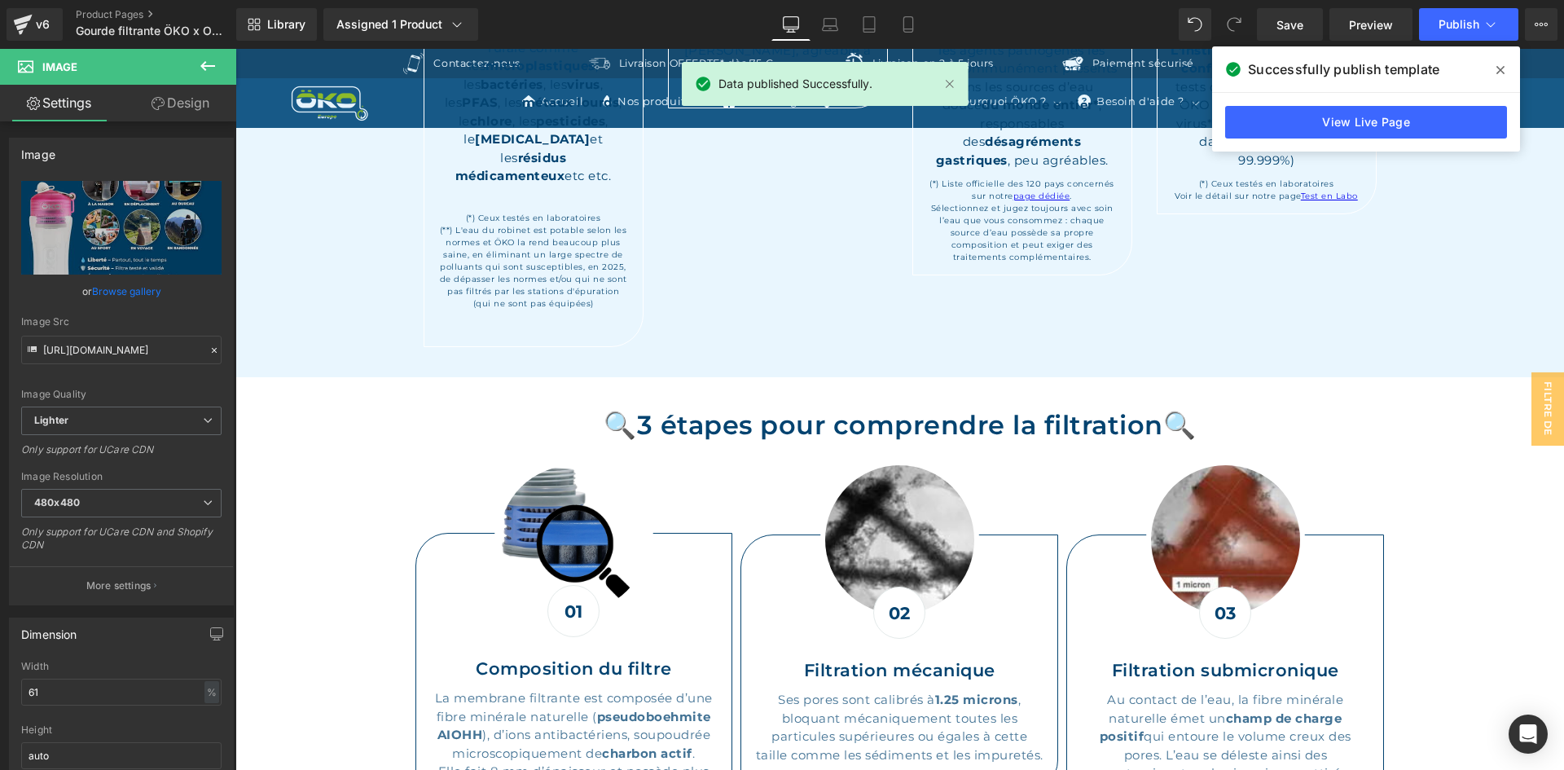
click at [1494, 71] on span at bounding box center [1500, 70] width 26 height 26
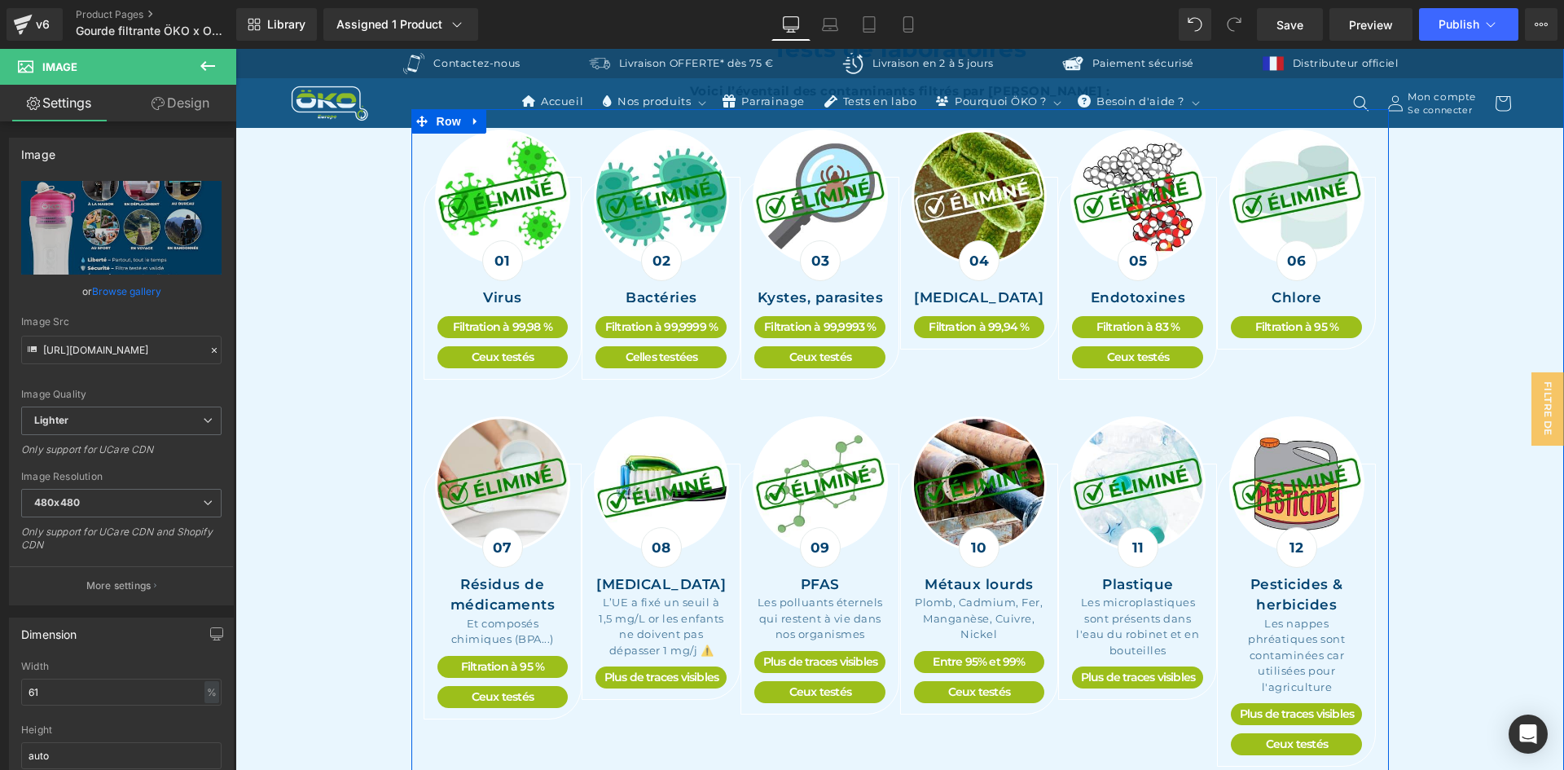
scroll to position [3339, 0]
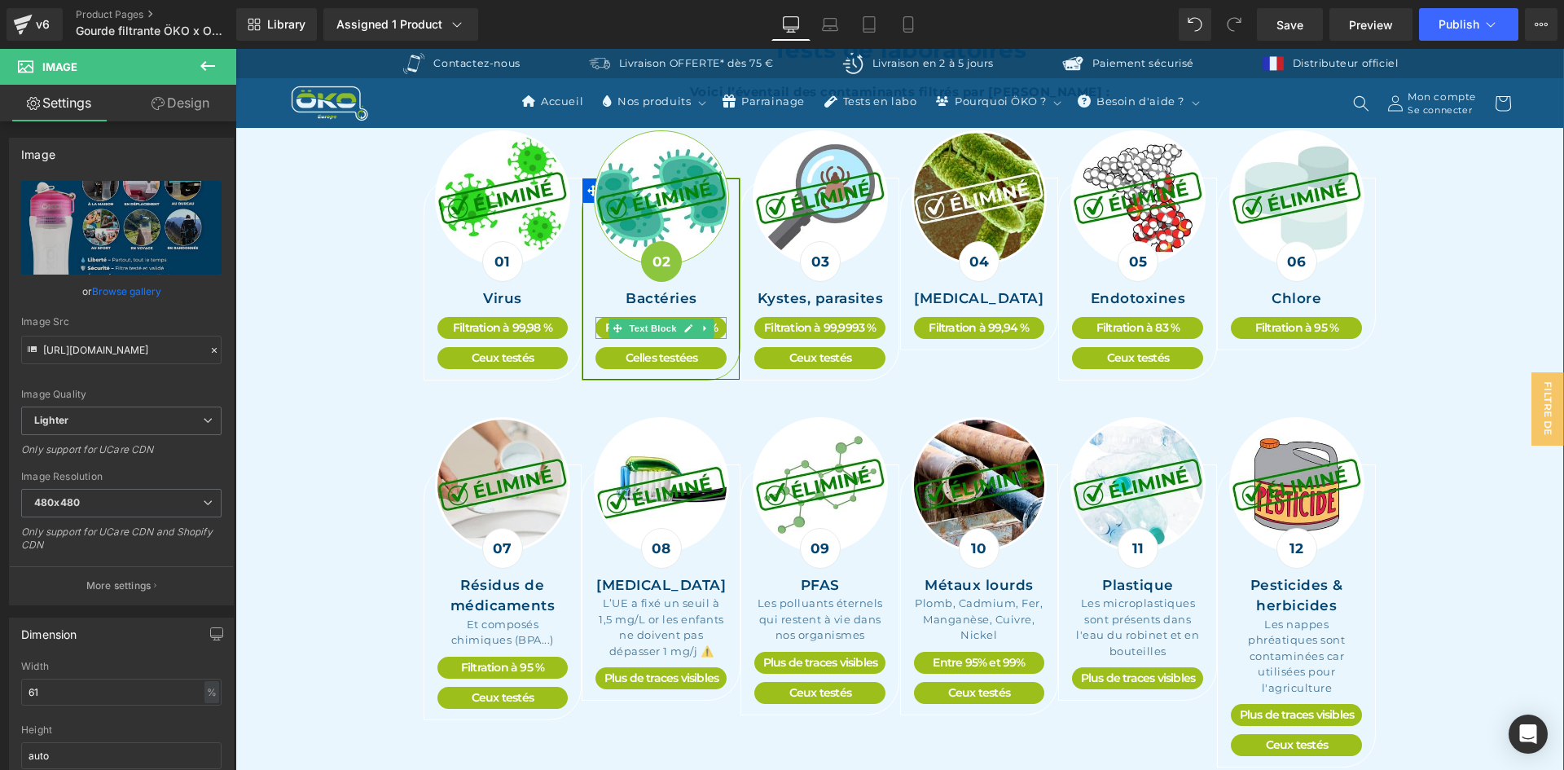
click at [712, 317] on div "Filtration à 99,9999 %" at bounding box center [660, 328] width 131 height 22
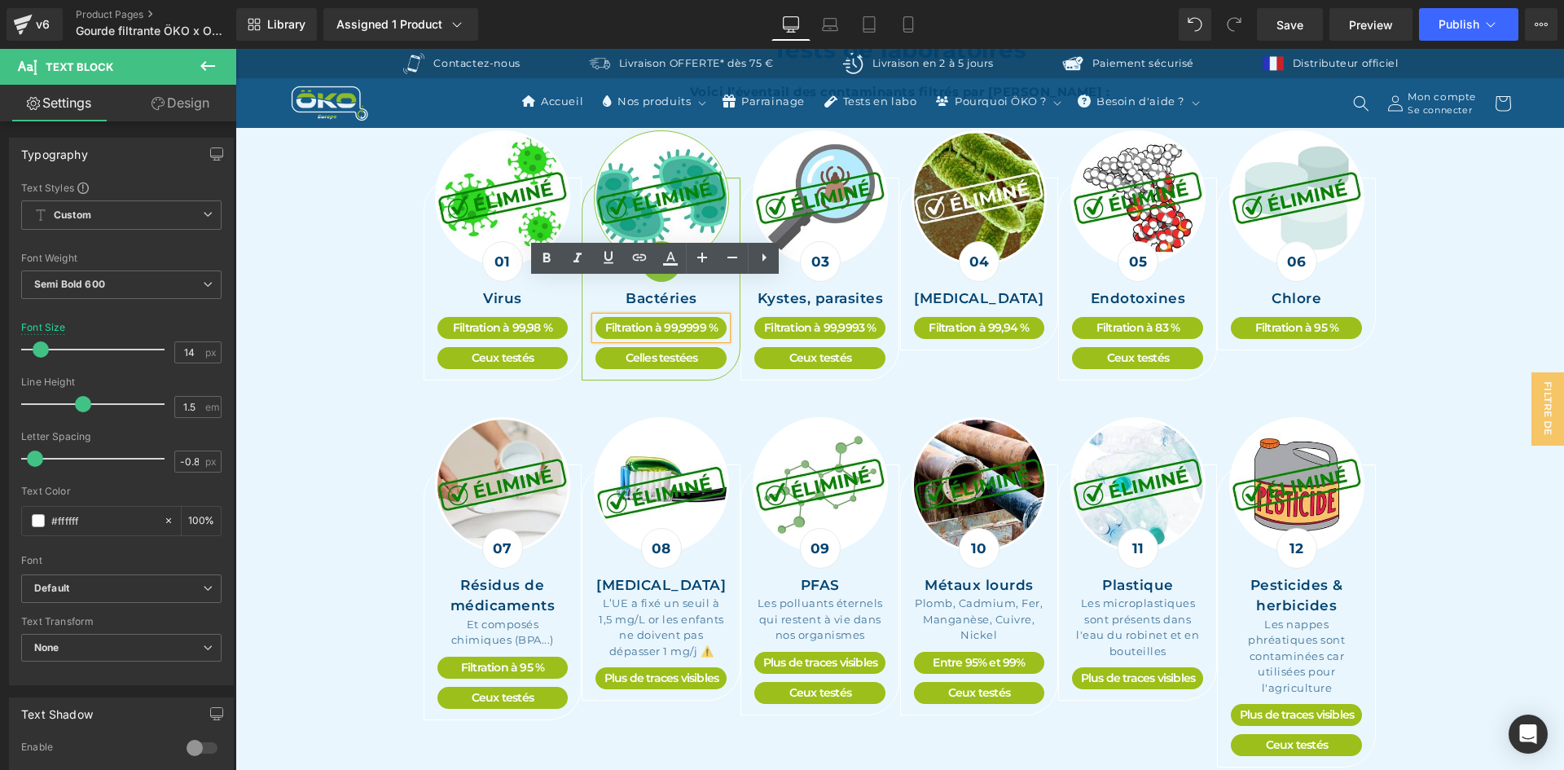
click at [697, 317] on div "Filtration à 99,9999 %" at bounding box center [660, 328] width 131 height 22
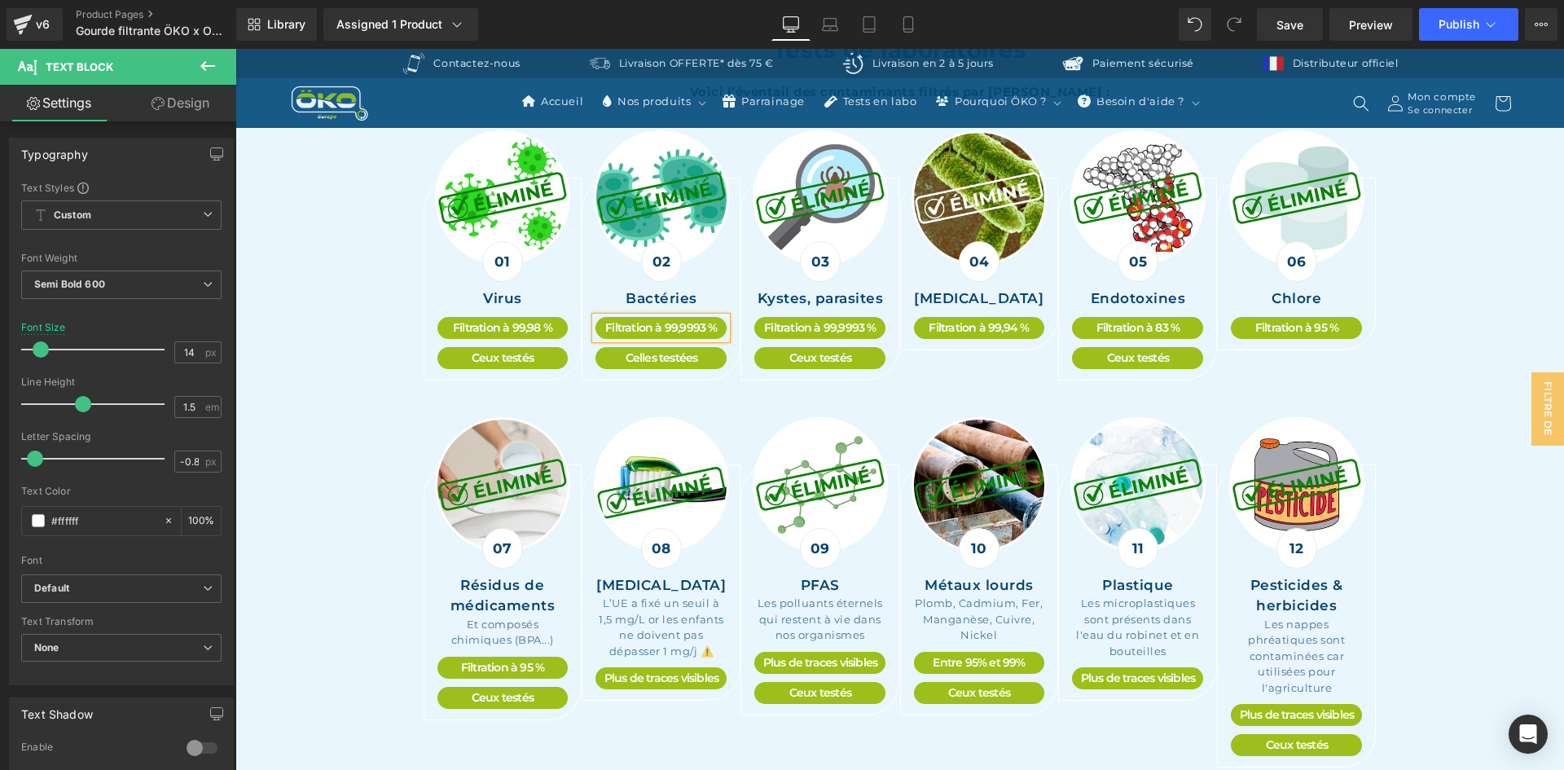
click at [383, 345] on div "Tests de laboratoires Heading Row Voici l’éventail des contaminants filtrés par…" at bounding box center [899, 507] width 1328 height 948
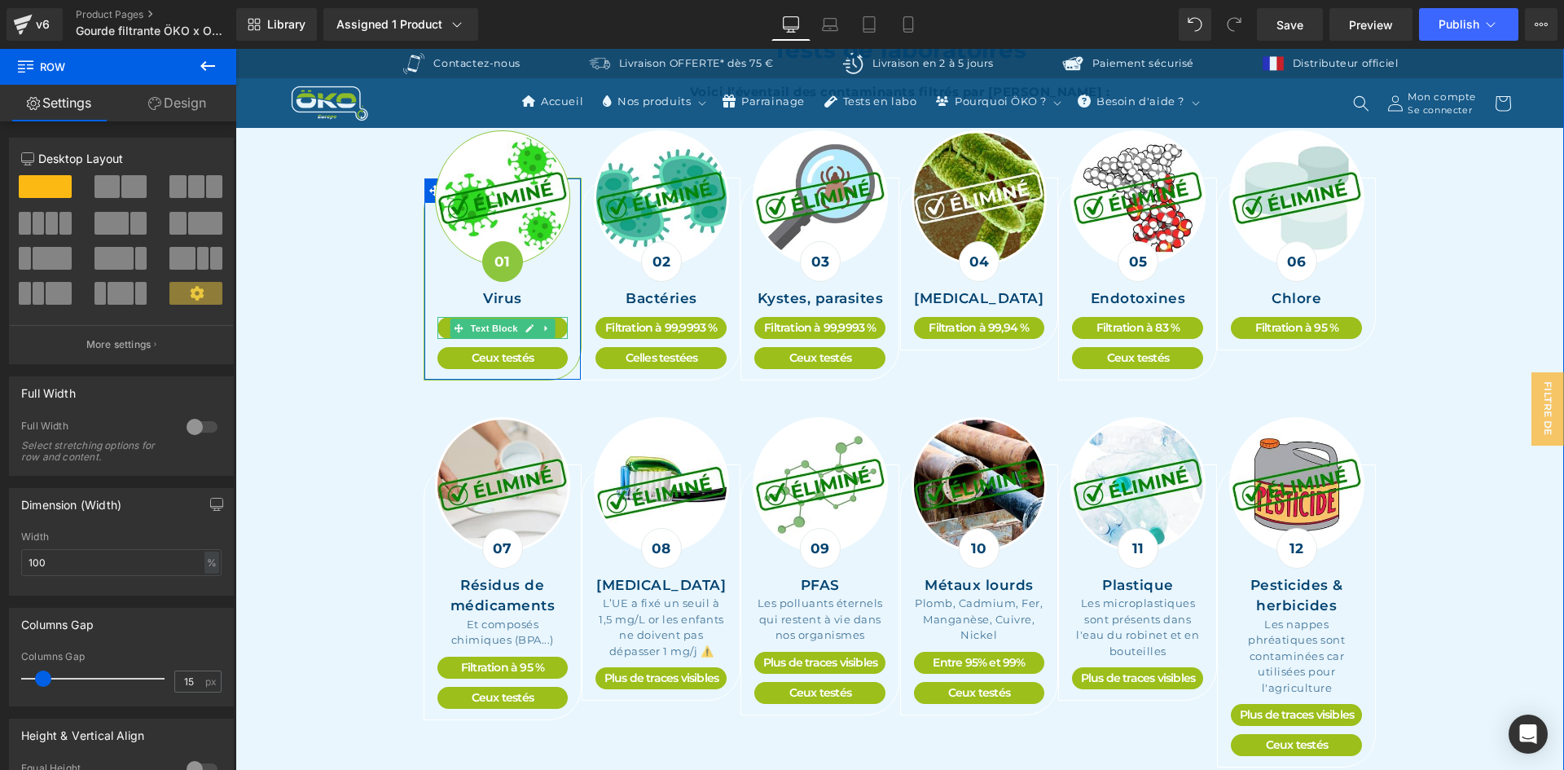
click at [552, 317] on div "Filtration à 99,98 %" at bounding box center [502, 328] width 131 height 22
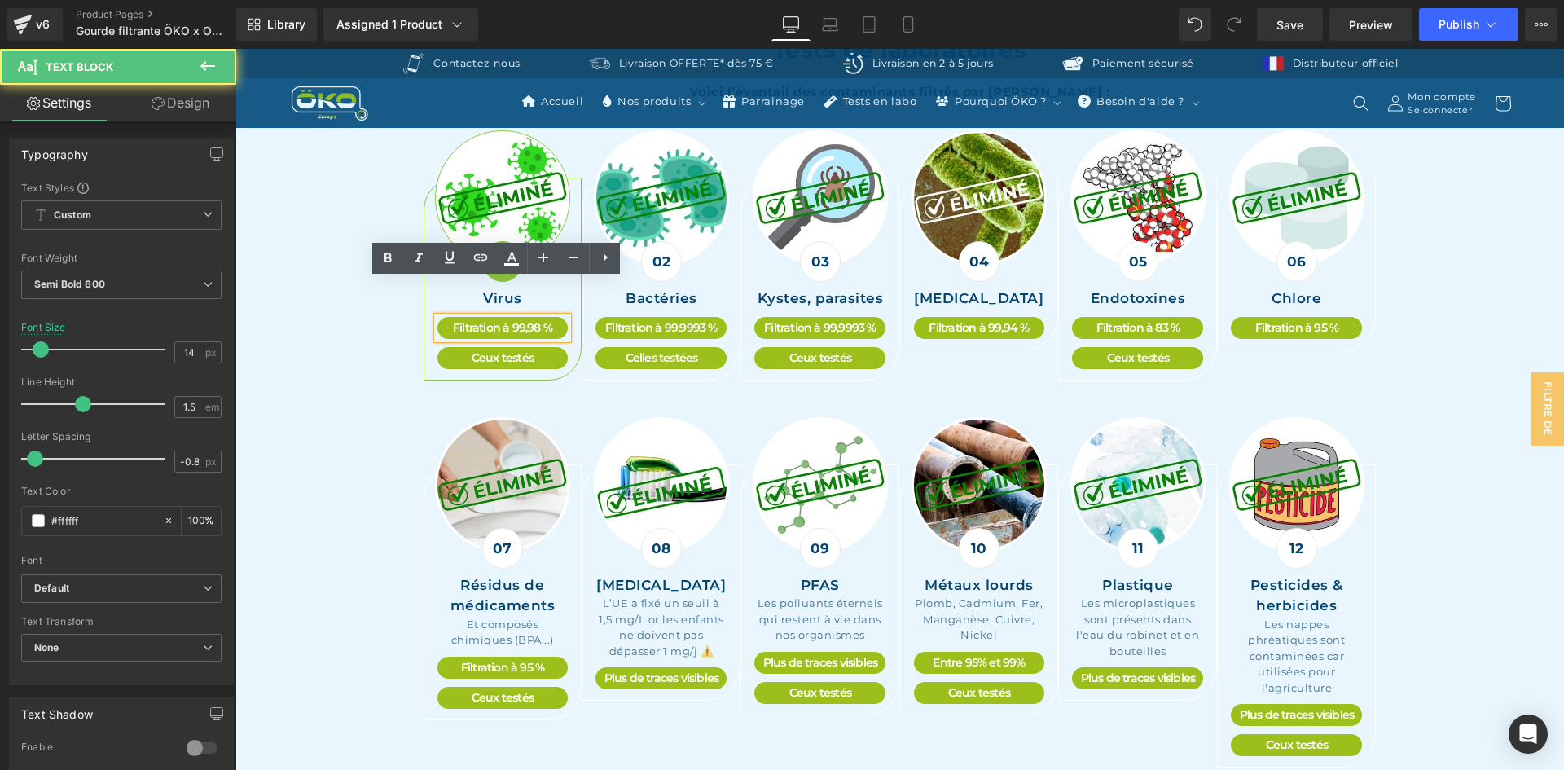
click at [532, 317] on div "Filtration à 99,98 %" at bounding box center [502, 328] width 131 height 22
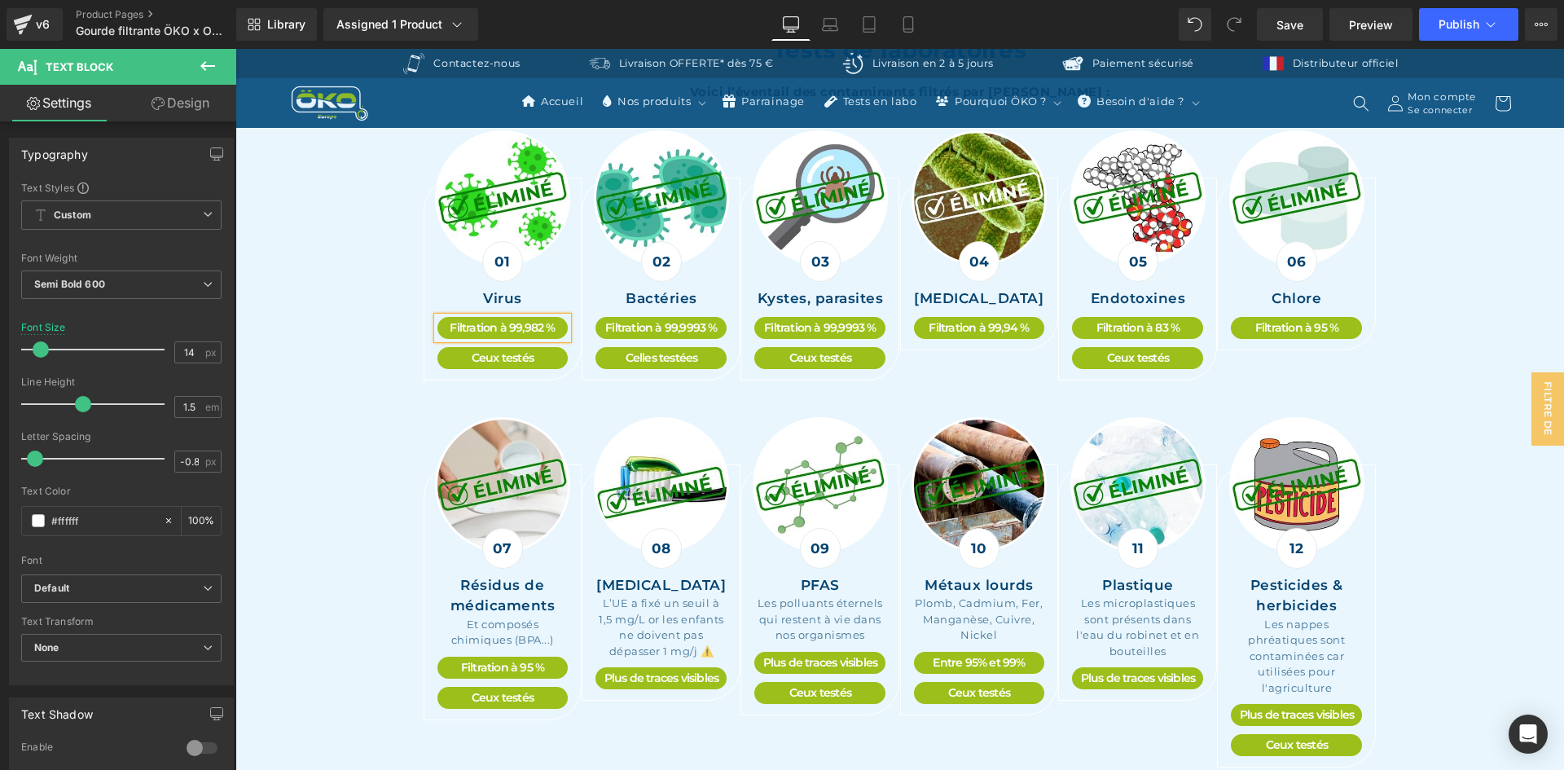
click at [371, 336] on div "Tests de laboratoires Heading Row Voici l’éventail des contaminants filtrés par…" at bounding box center [899, 507] width 1328 height 948
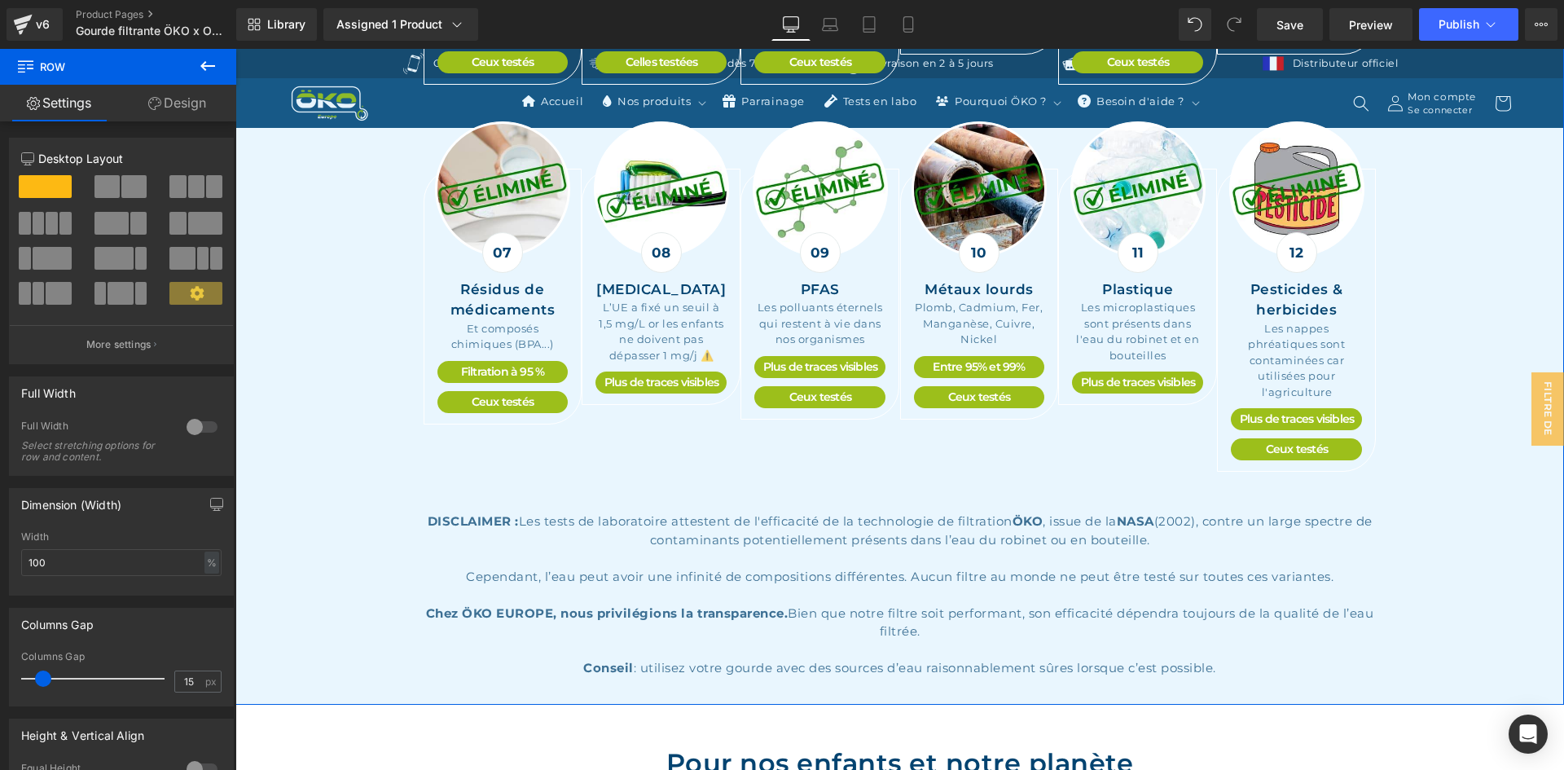
scroll to position [3910, 0]
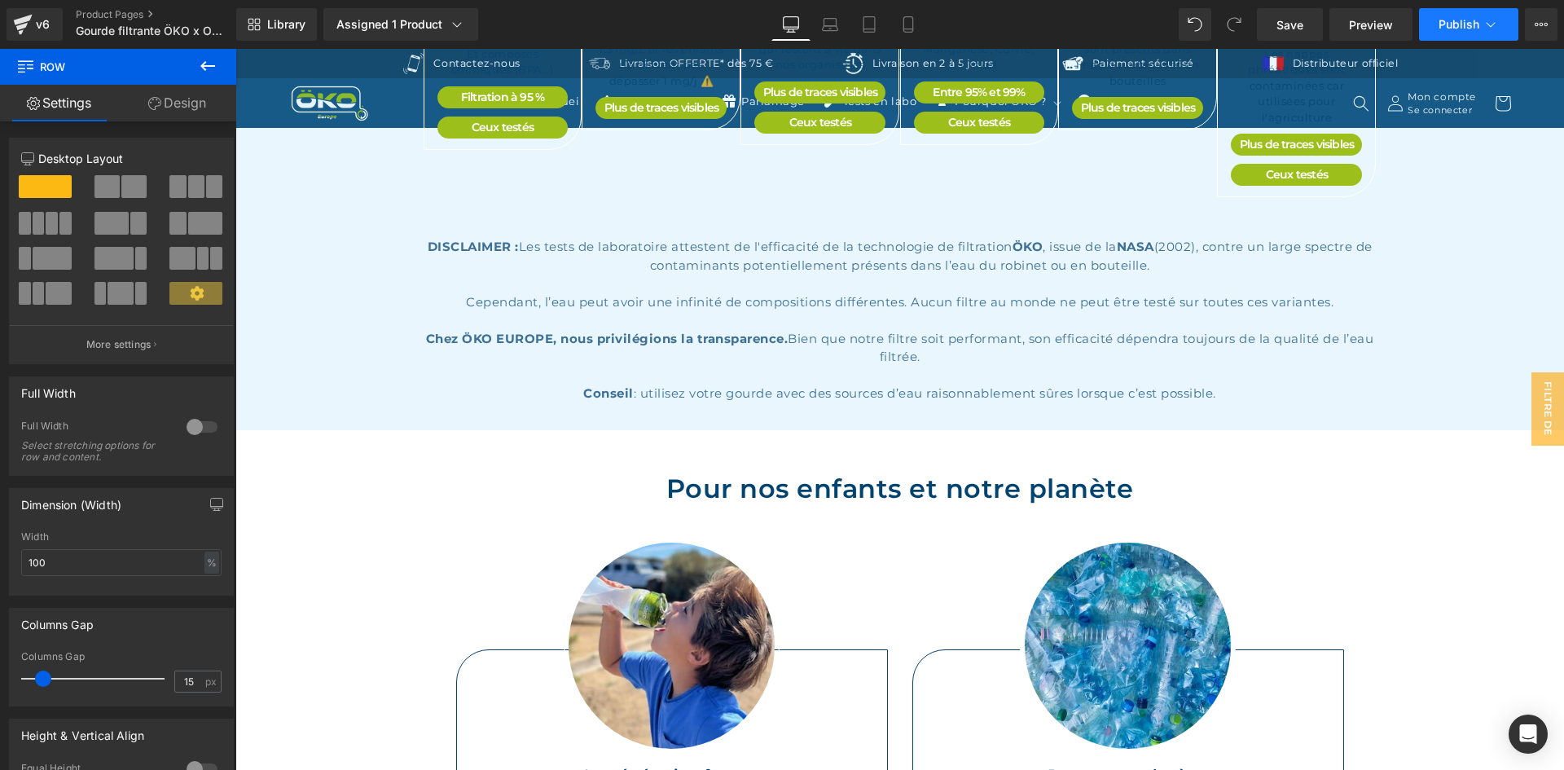
click at [1465, 30] on span "Publish" at bounding box center [1458, 24] width 41 height 13
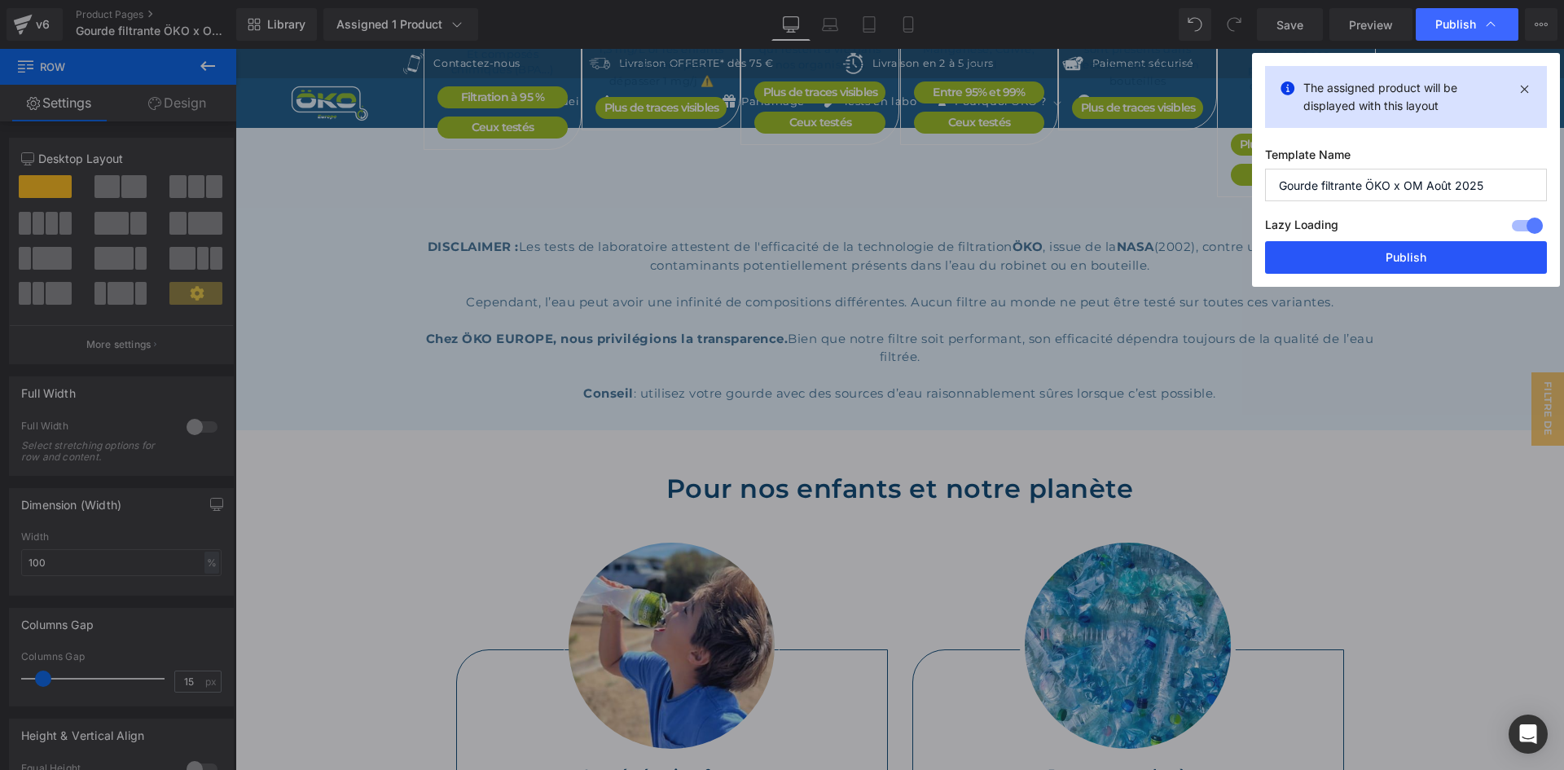
drag, startPoint x: 1369, startPoint y: 257, endPoint x: 1037, endPoint y: 263, distance: 332.4
click at [1369, 257] on button "Publish" at bounding box center [1406, 257] width 282 height 33
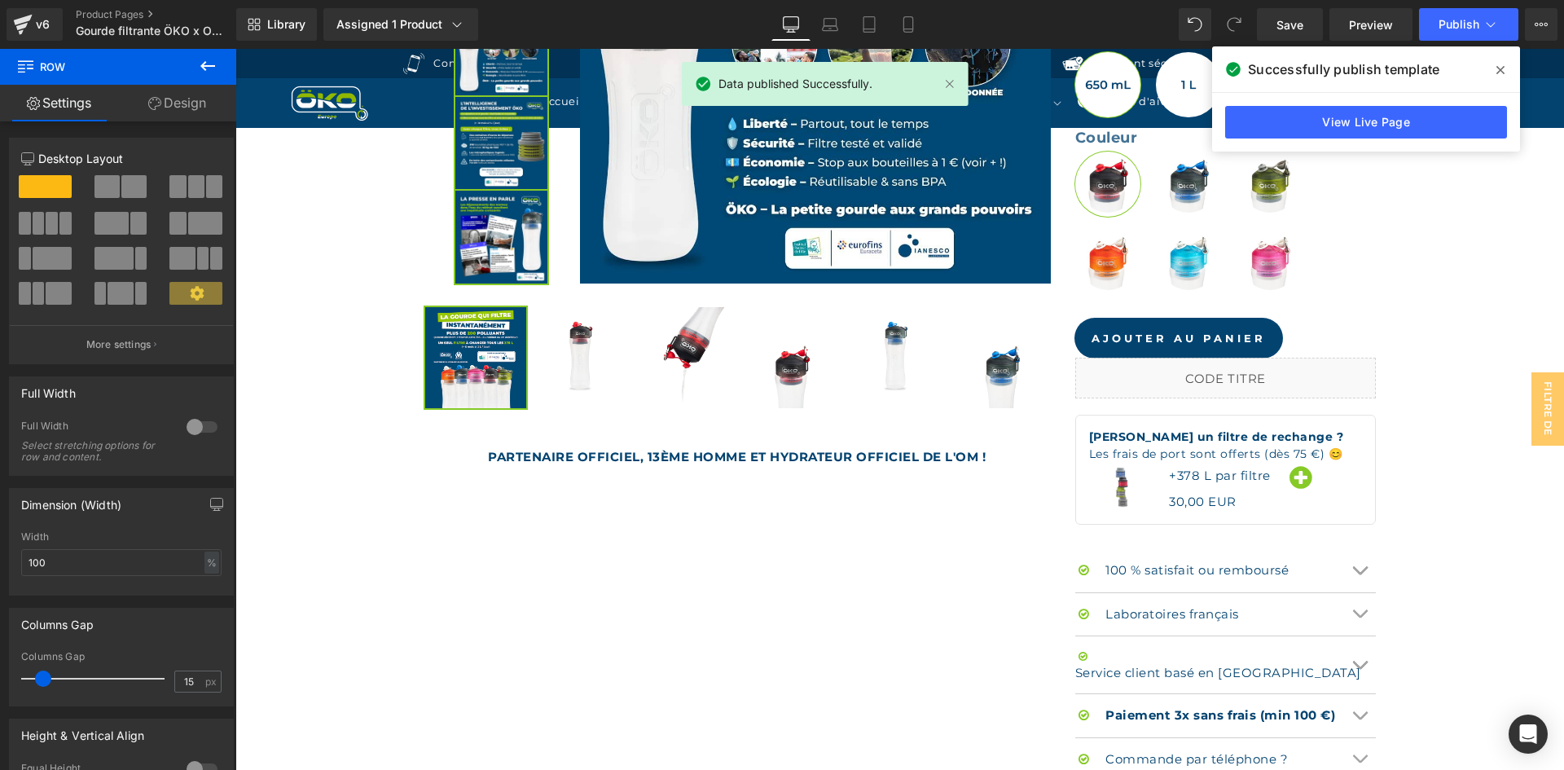
scroll to position [896, 0]
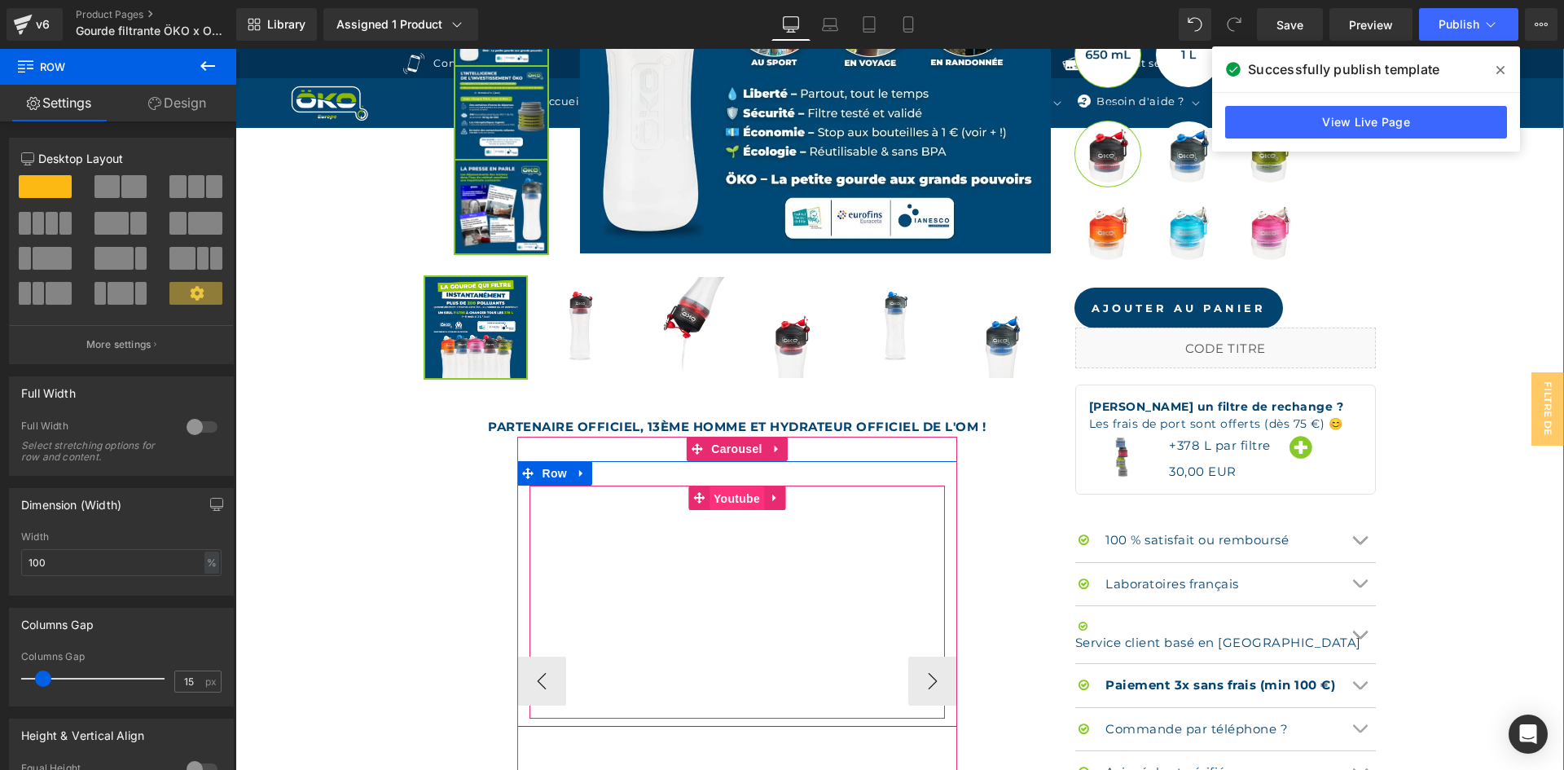
click at [718, 493] on span "Youtube" at bounding box center [736, 498] width 55 height 24
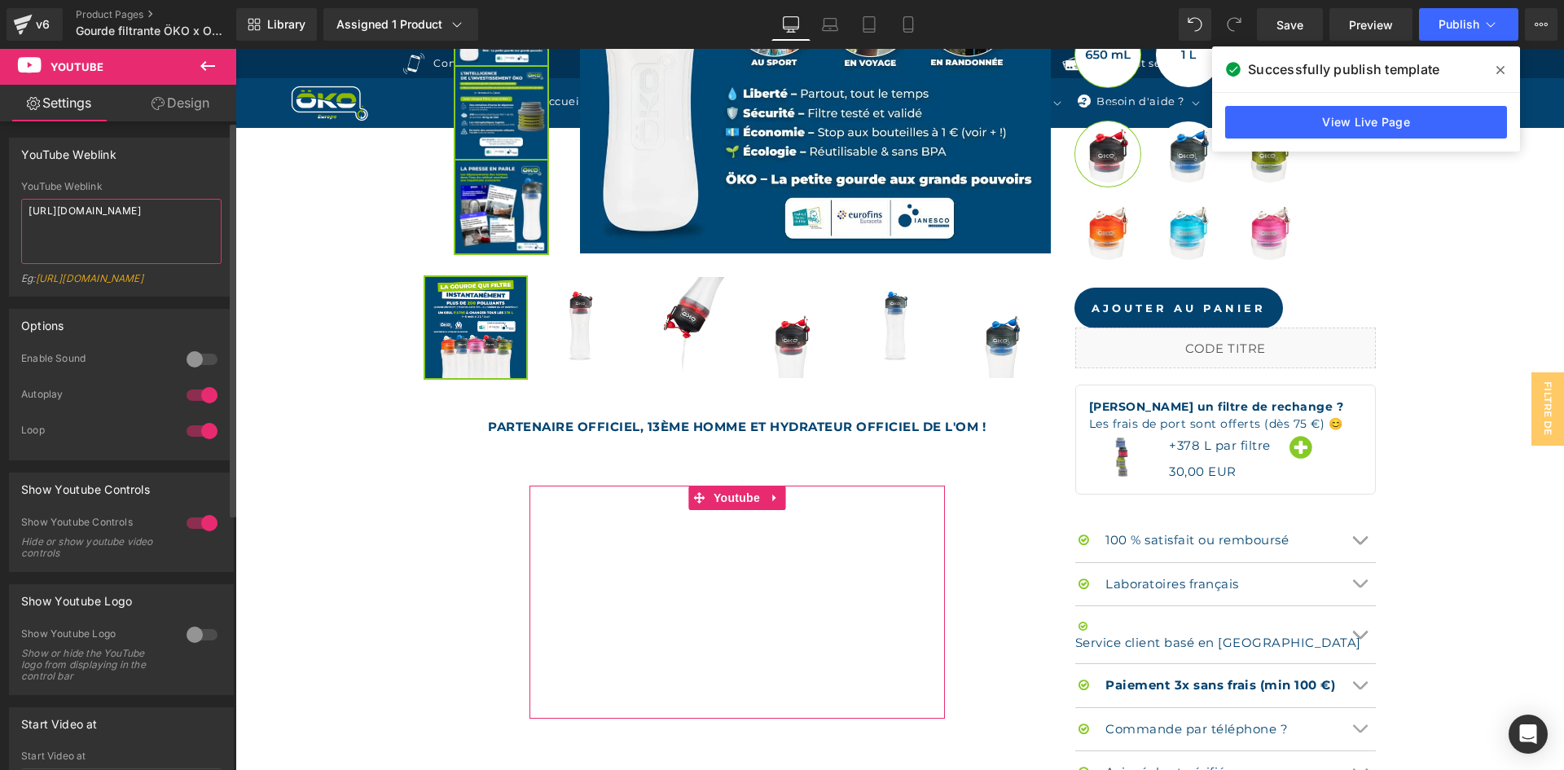
click at [135, 235] on textarea "[URL][DOMAIN_NAME]" at bounding box center [121, 231] width 200 height 65
paste textarea "[DOMAIN_NAME][URL]"
type textarea "[URL][DOMAIN_NAME]"
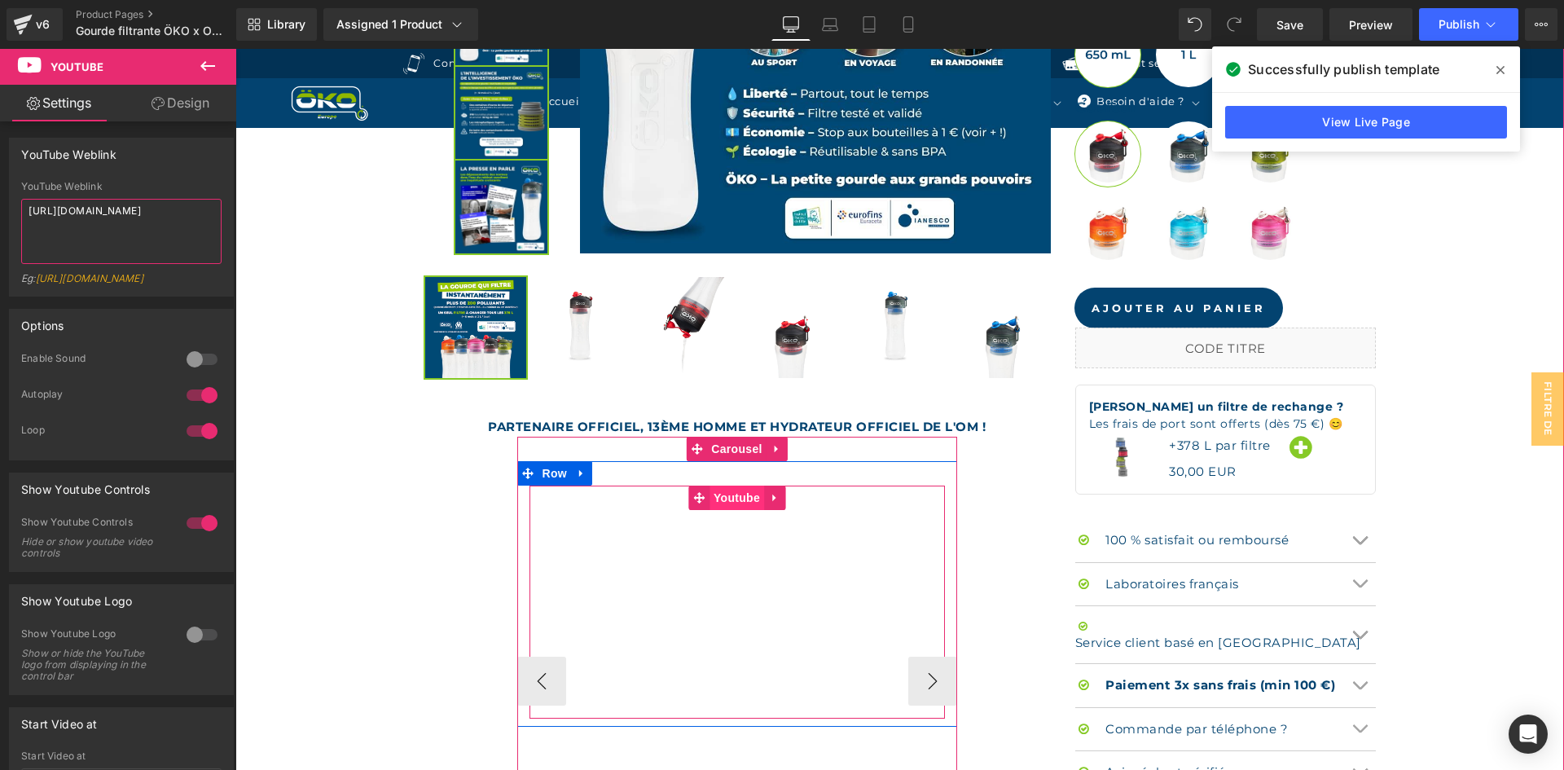
click at [736, 495] on span "Youtube" at bounding box center [736, 497] width 55 height 24
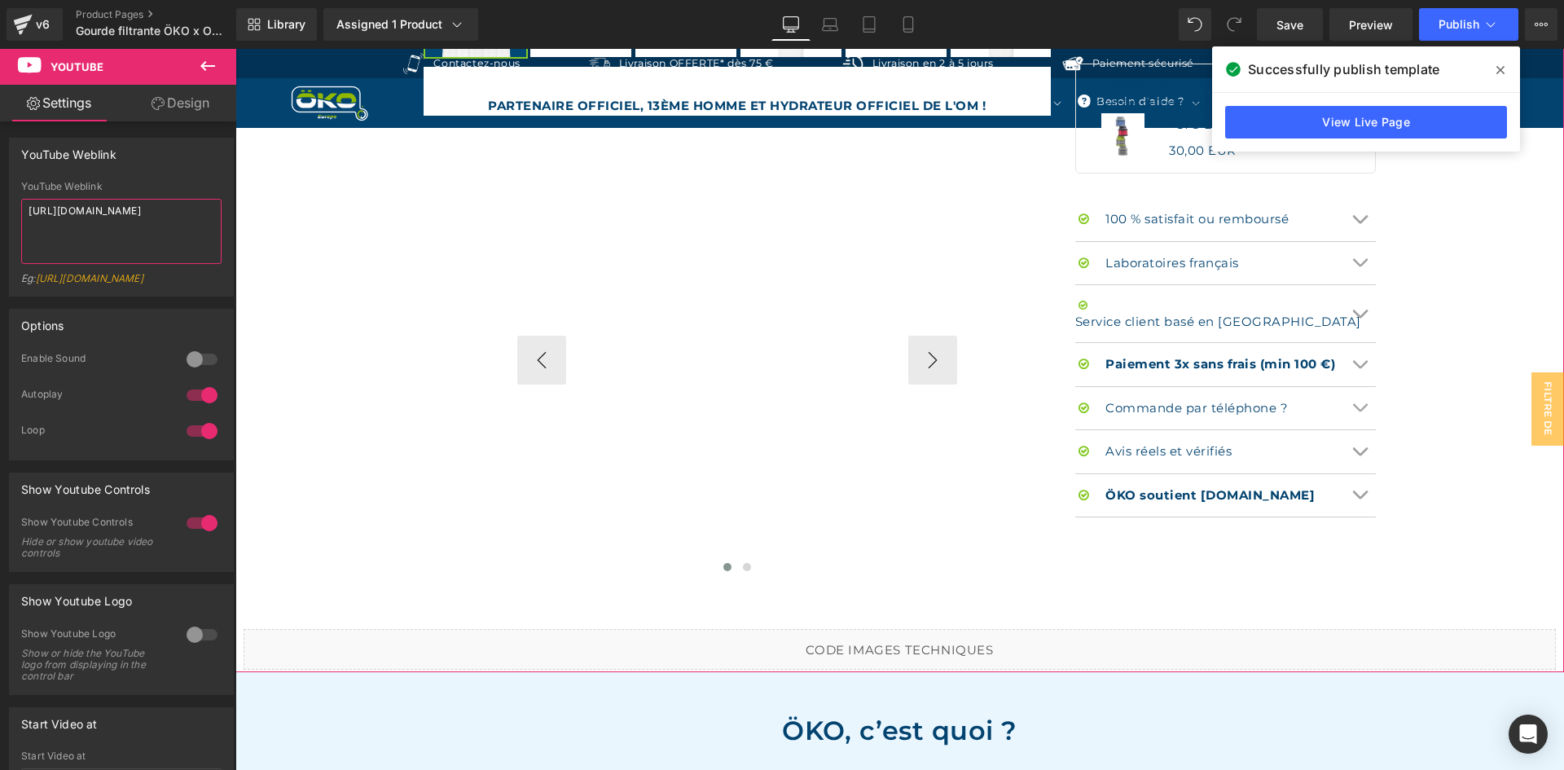
scroll to position [977, 0]
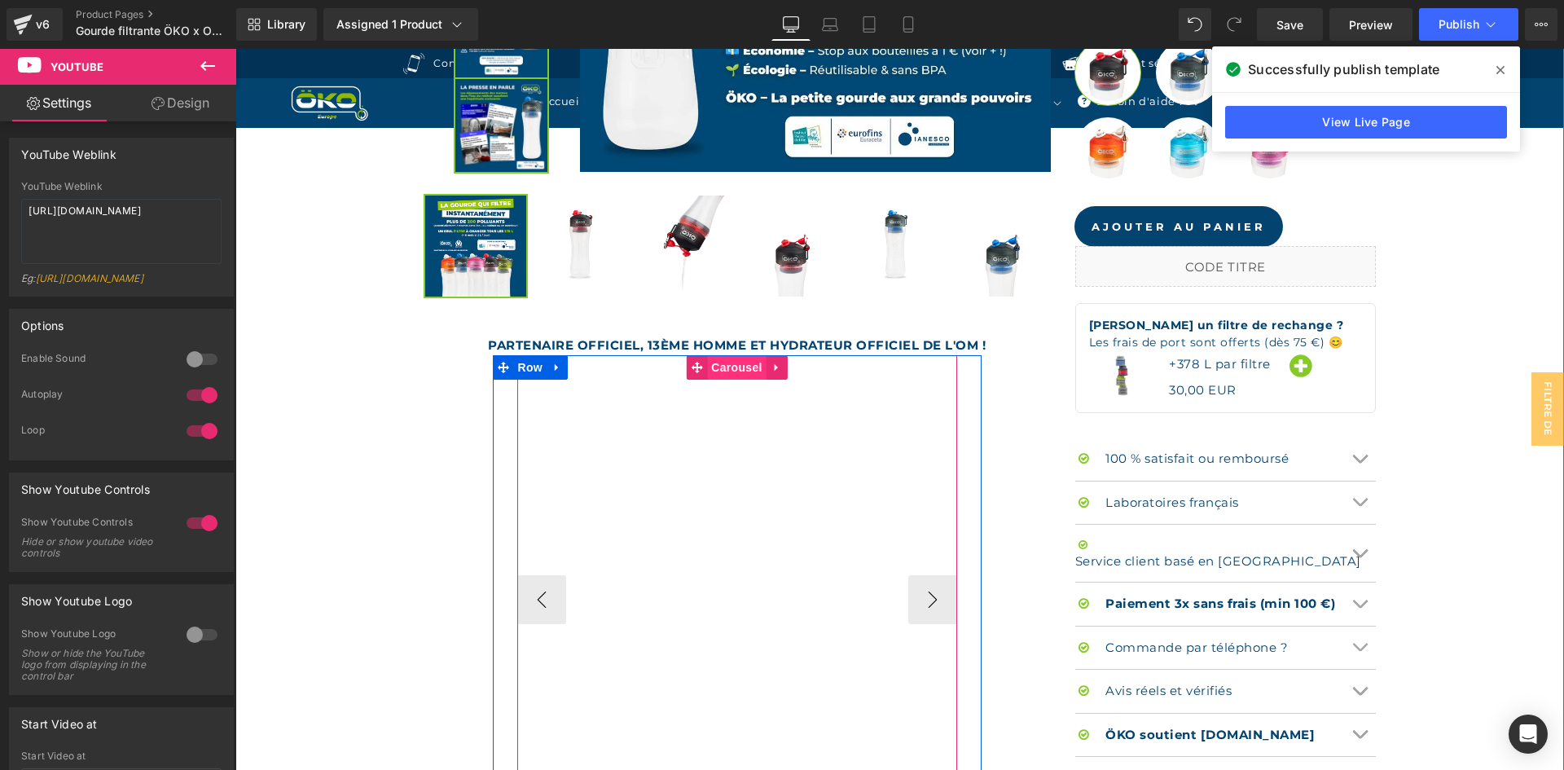
click at [737, 374] on span "Carousel" at bounding box center [736, 367] width 59 height 24
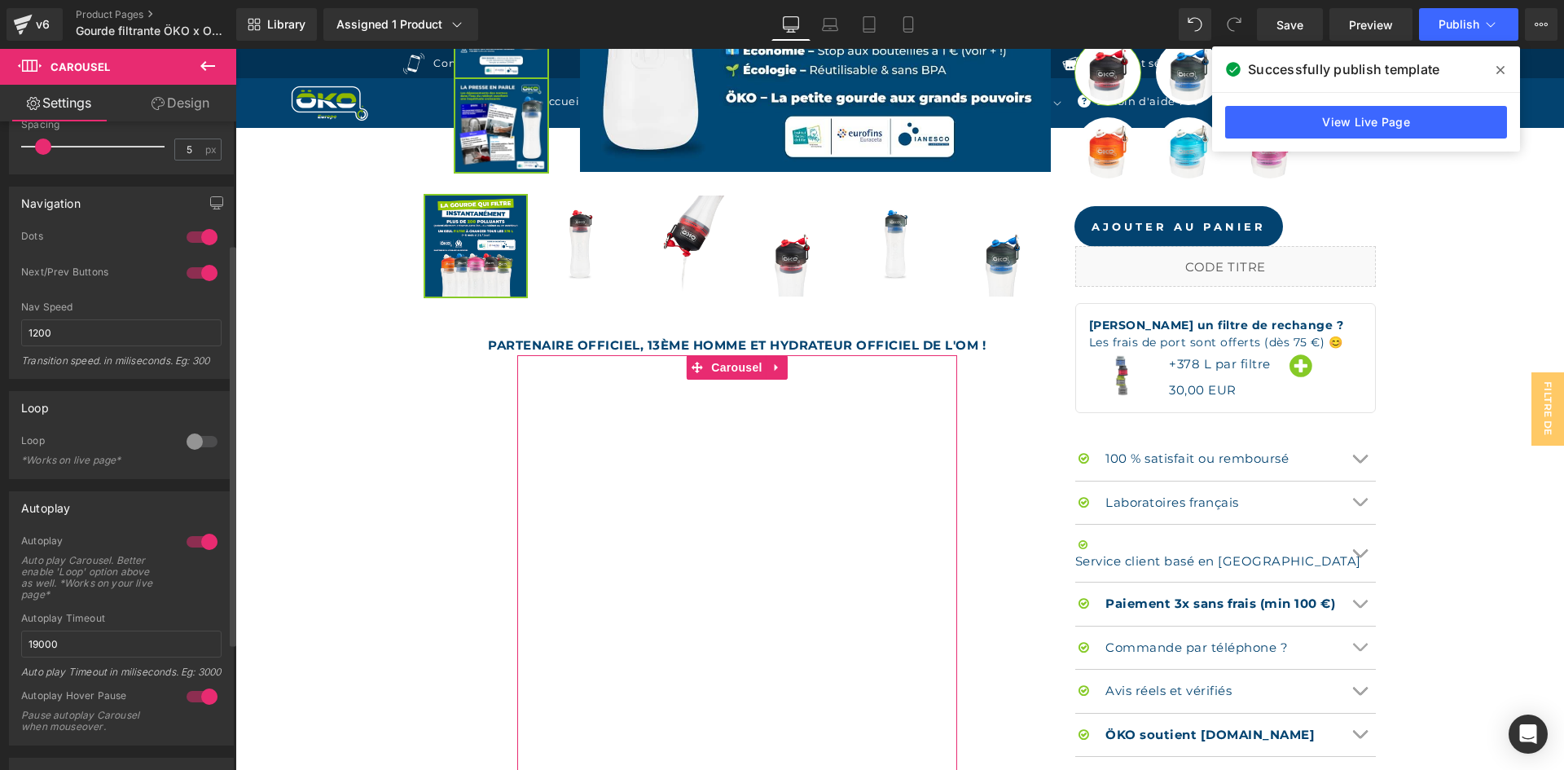
scroll to position [244, 0]
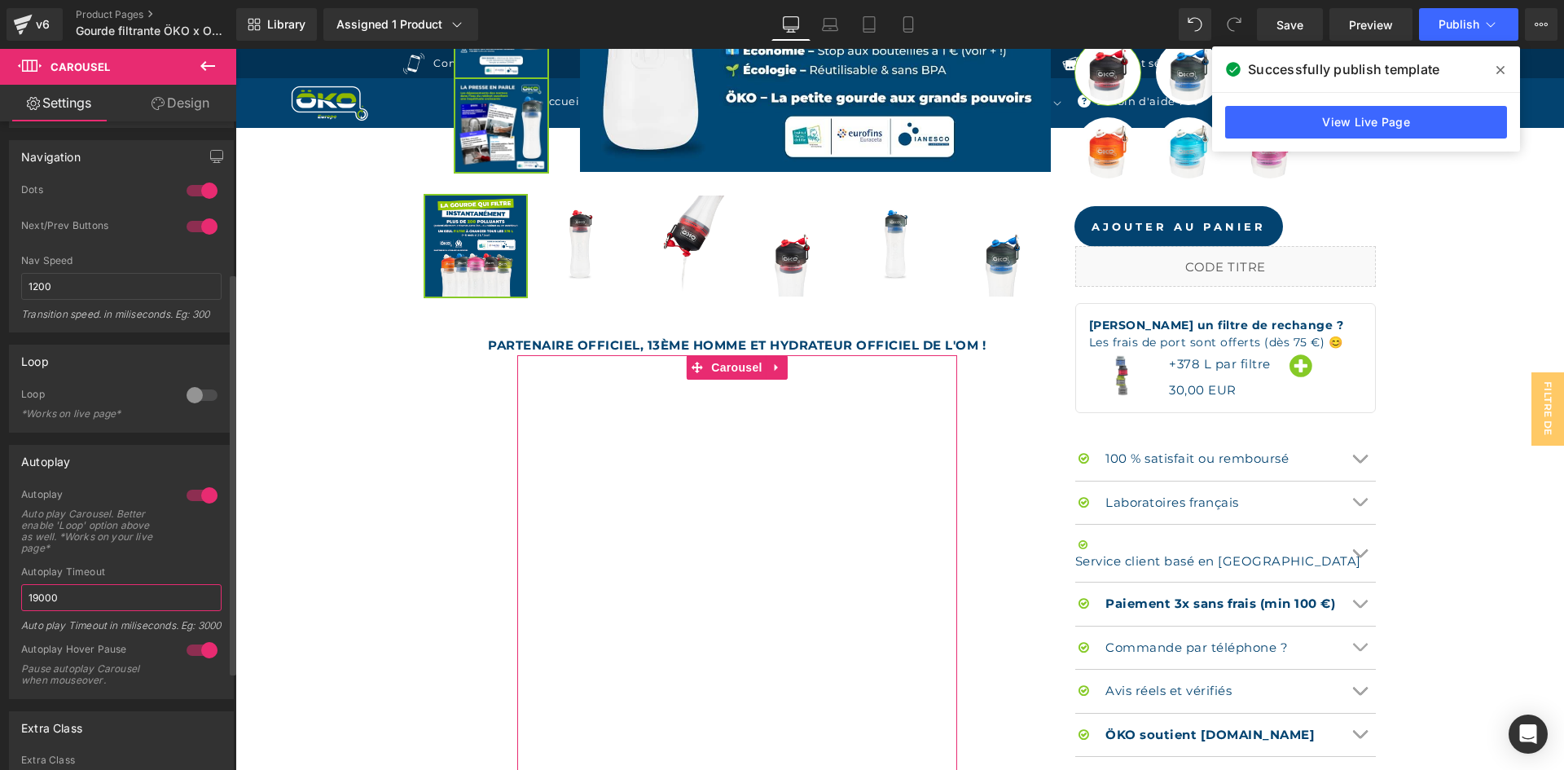
click at [35, 593] on input "19000" at bounding box center [121, 597] width 200 height 27
drag, startPoint x: 39, startPoint y: 591, endPoint x: 15, endPoint y: 584, distance: 24.7
click at [15, 584] on div "1 Autoplay Auto play Carousel. Better enable 'Loop' option above as well. *Work…" at bounding box center [121, 593] width 223 height 210
type input "33000"
click at [69, 573] on div "Autoplay Timeout" at bounding box center [121, 571] width 200 height 11
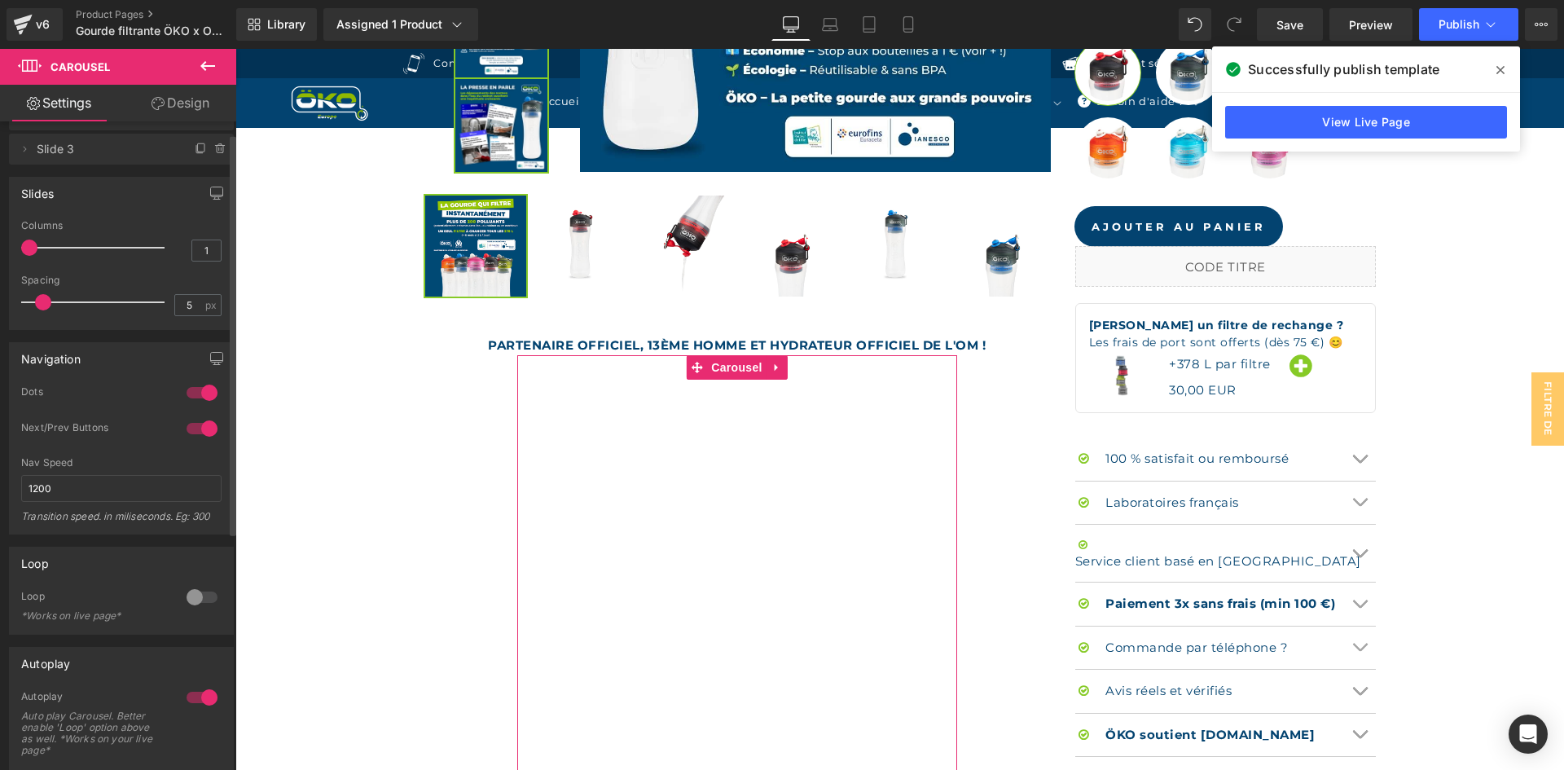
scroll to position [0, 0]
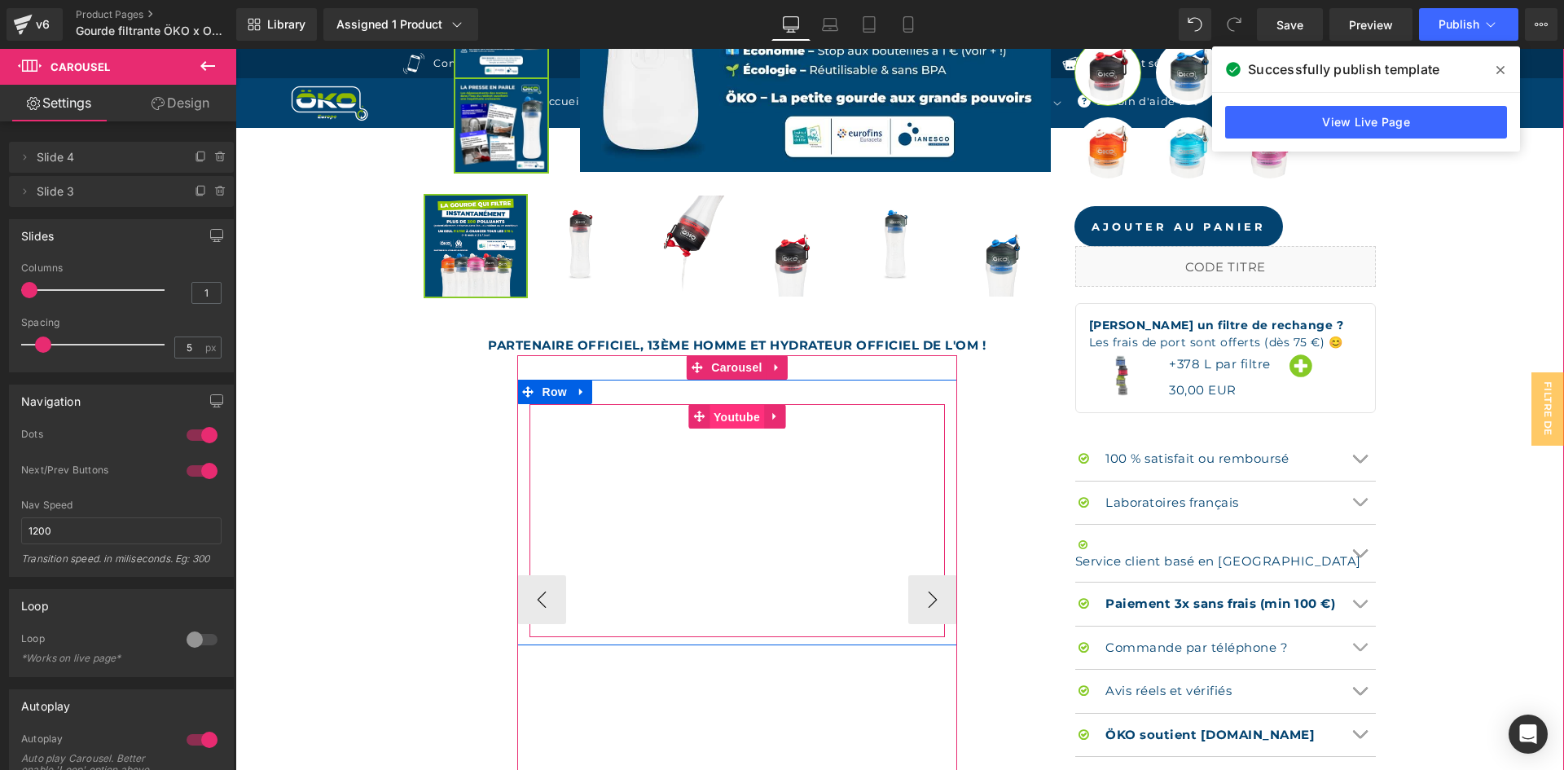
click at [722, 414] on span "Youtube" at bounding box center [736, 417] width 55 height 24
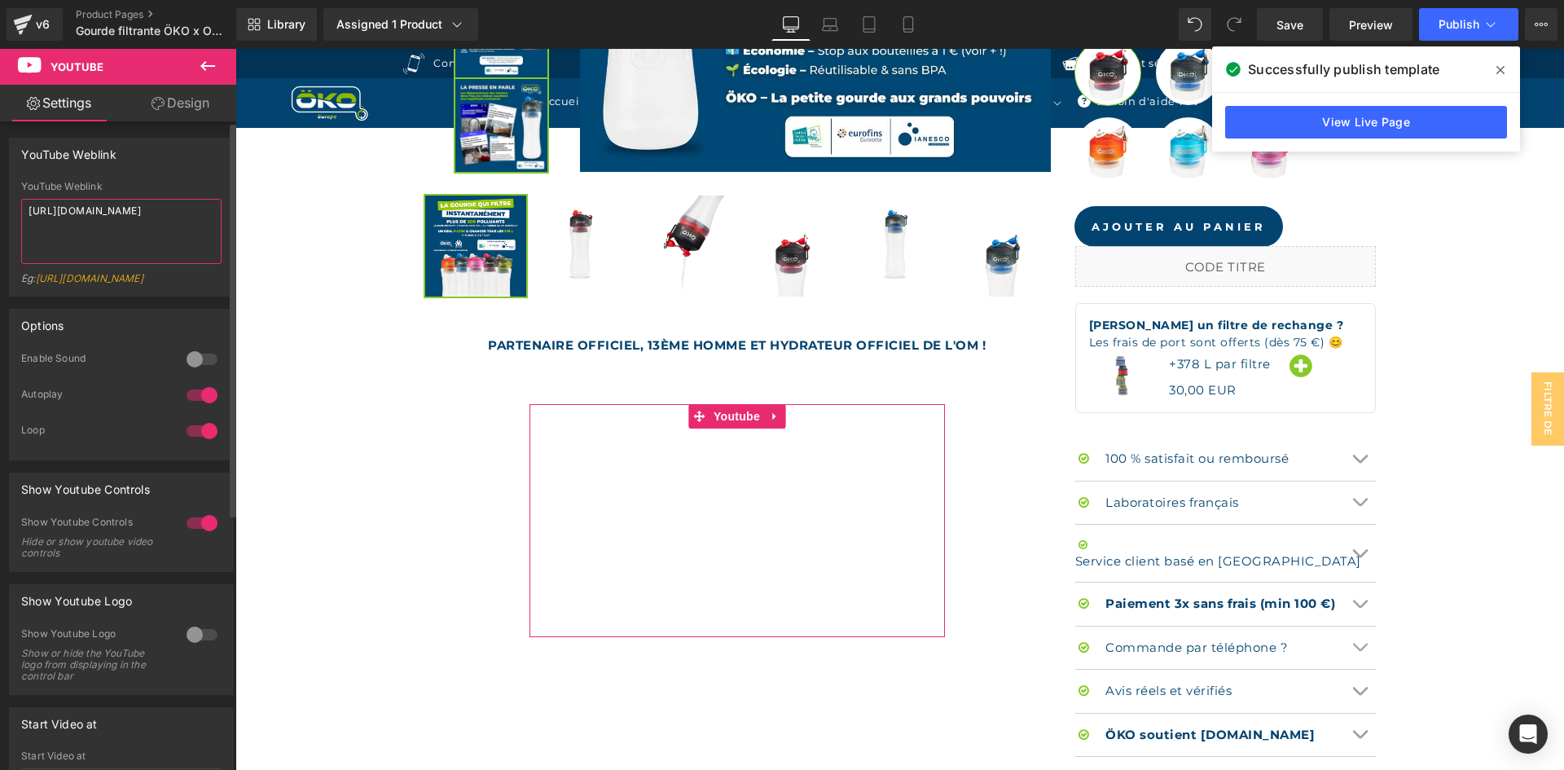
click at [173, 227] on textarea "[URL][DOMAIN_NAME]" at bounding box center [121, 231] width 200 height 65
click at [911, 27] on icon at bounding box center [908, 24] width 16 height 16
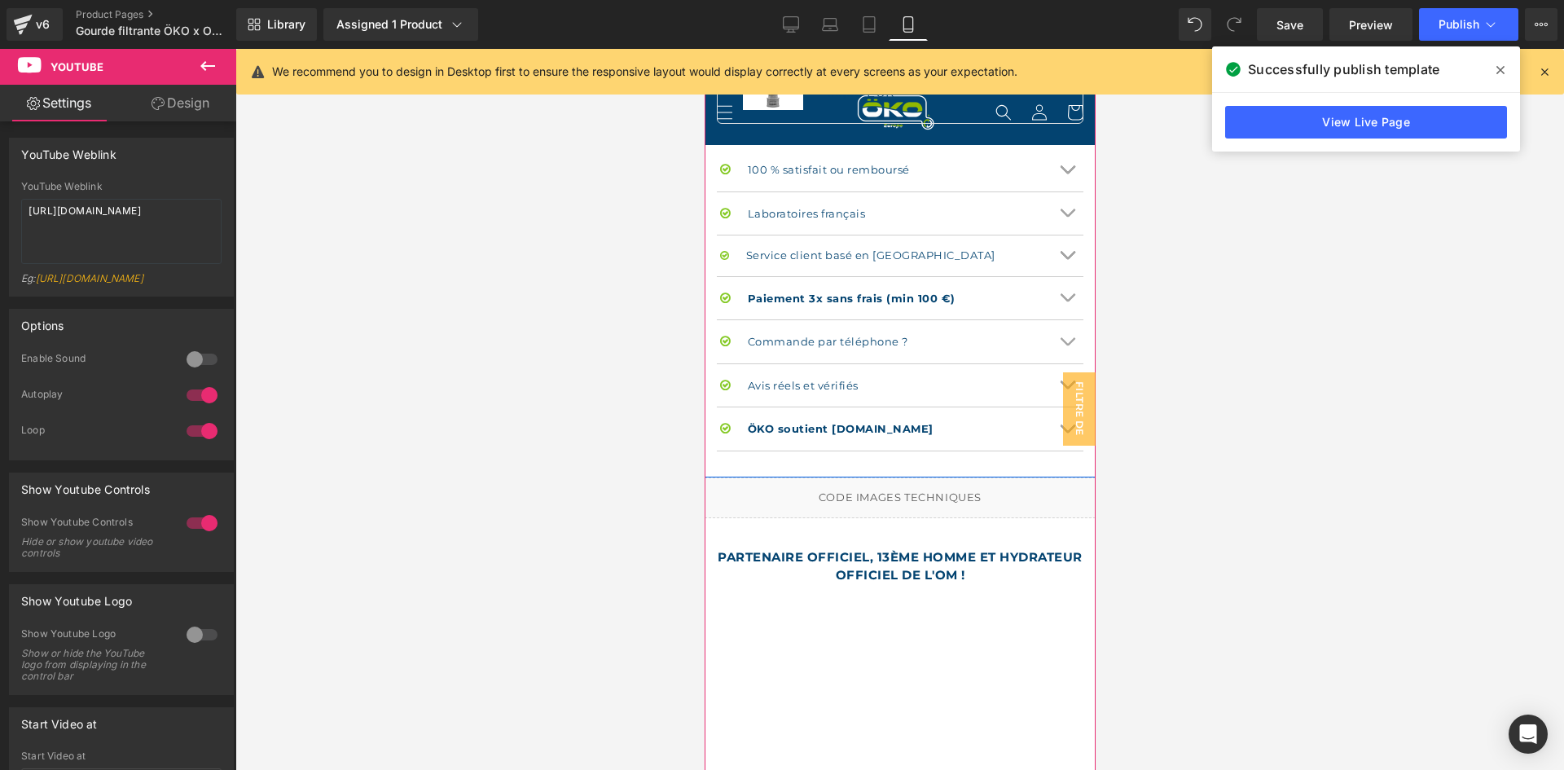
scroll to position [1792, 0]
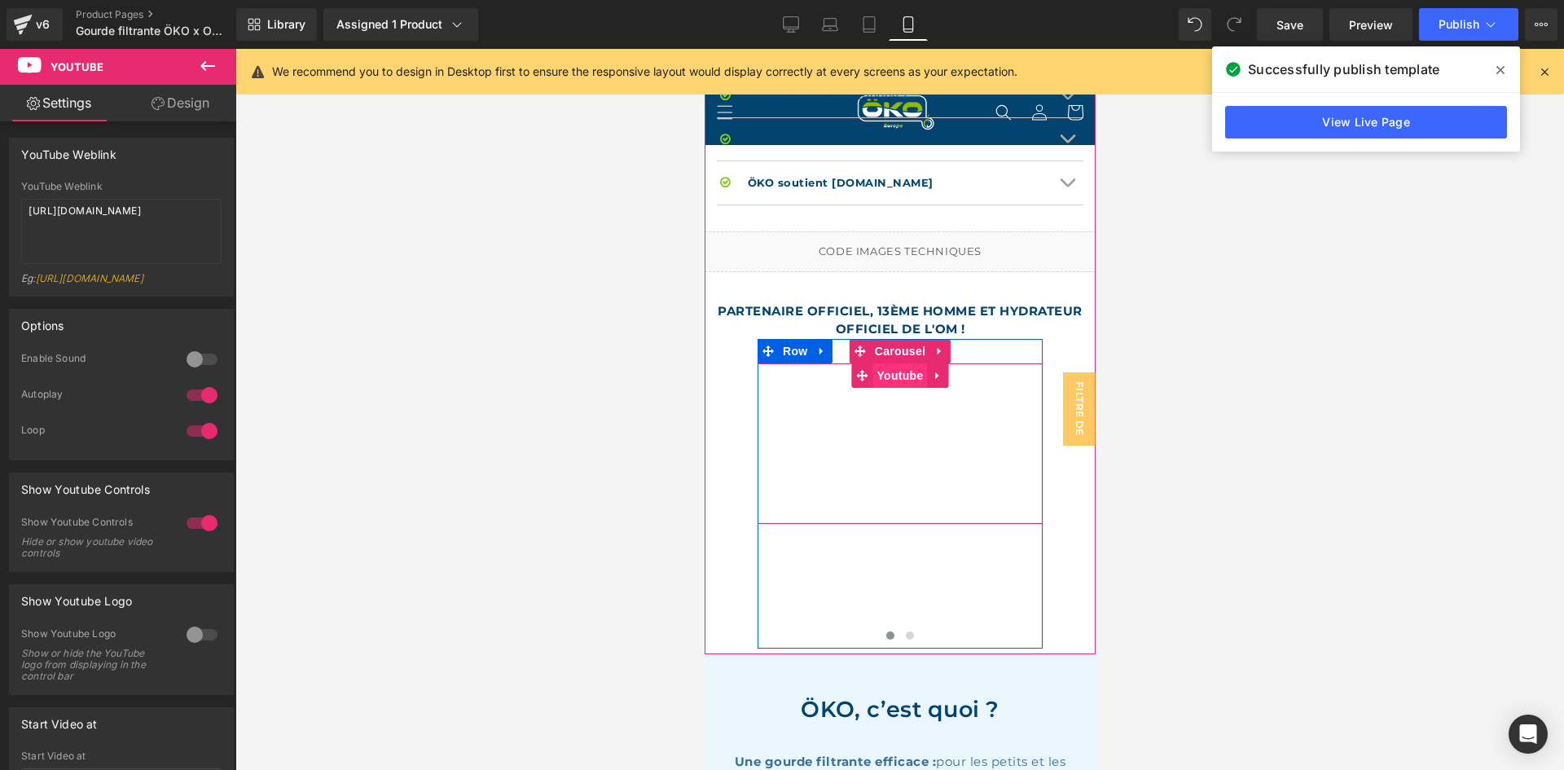
click at [906, 367] on span "Youtube" at bounding box center [899, 375] width 55 height 24
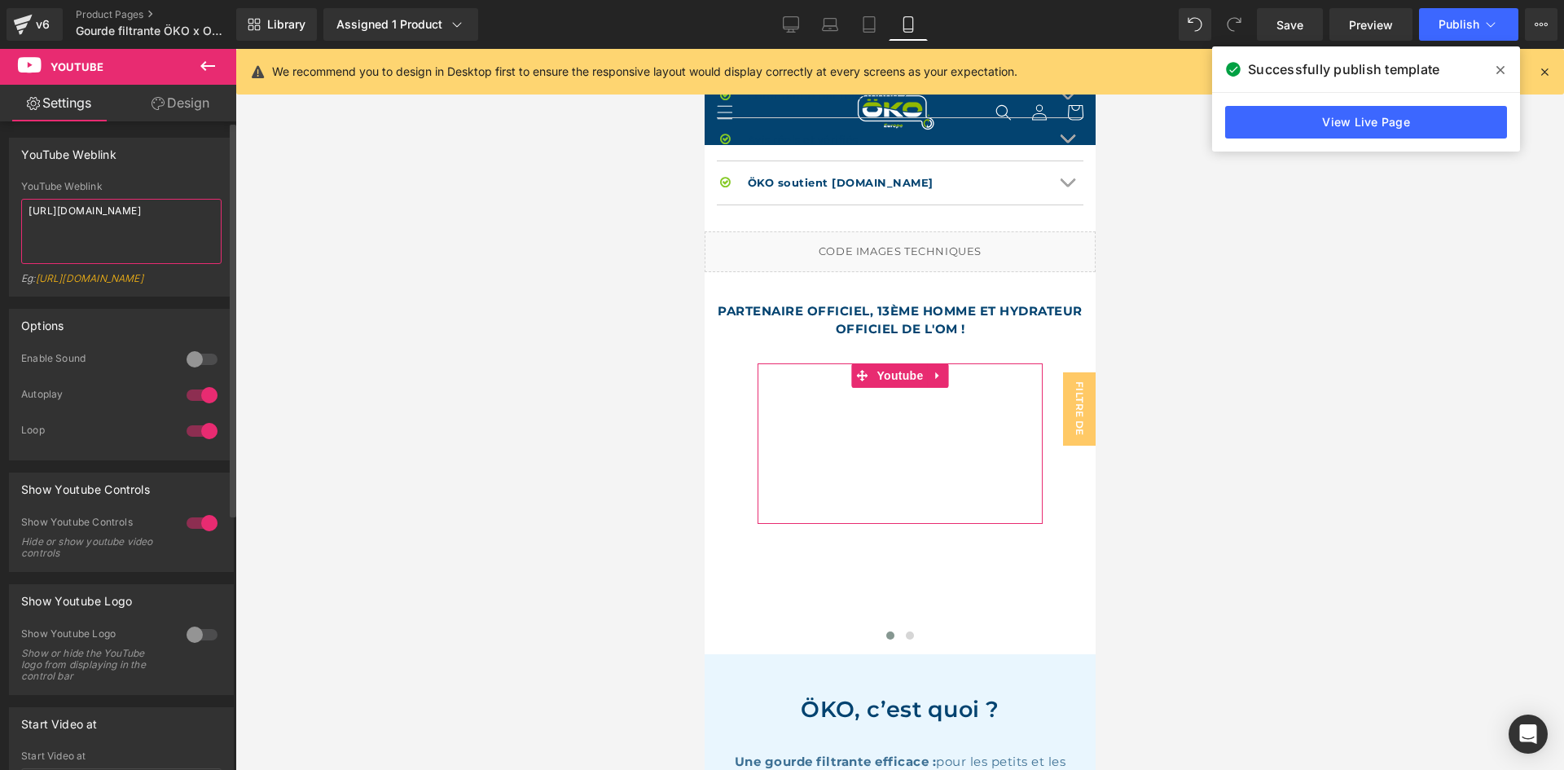
drag, startPoint x: 162, startPoint y: 256, endPoint x: 0, endPoint y: 184, distance: 177.2
click at [0, 184] on div "YouTube Weblink YouTube Weblink [URL][DOMAIN_NAME] Eg: [URL][DOMAIN_NAME]" at bounding box center [122, 210] width 244 height 171
paste textarea "[DOMAIN_NAME][URL]"
type textarea "[URL][DOMAIN_NAME]"
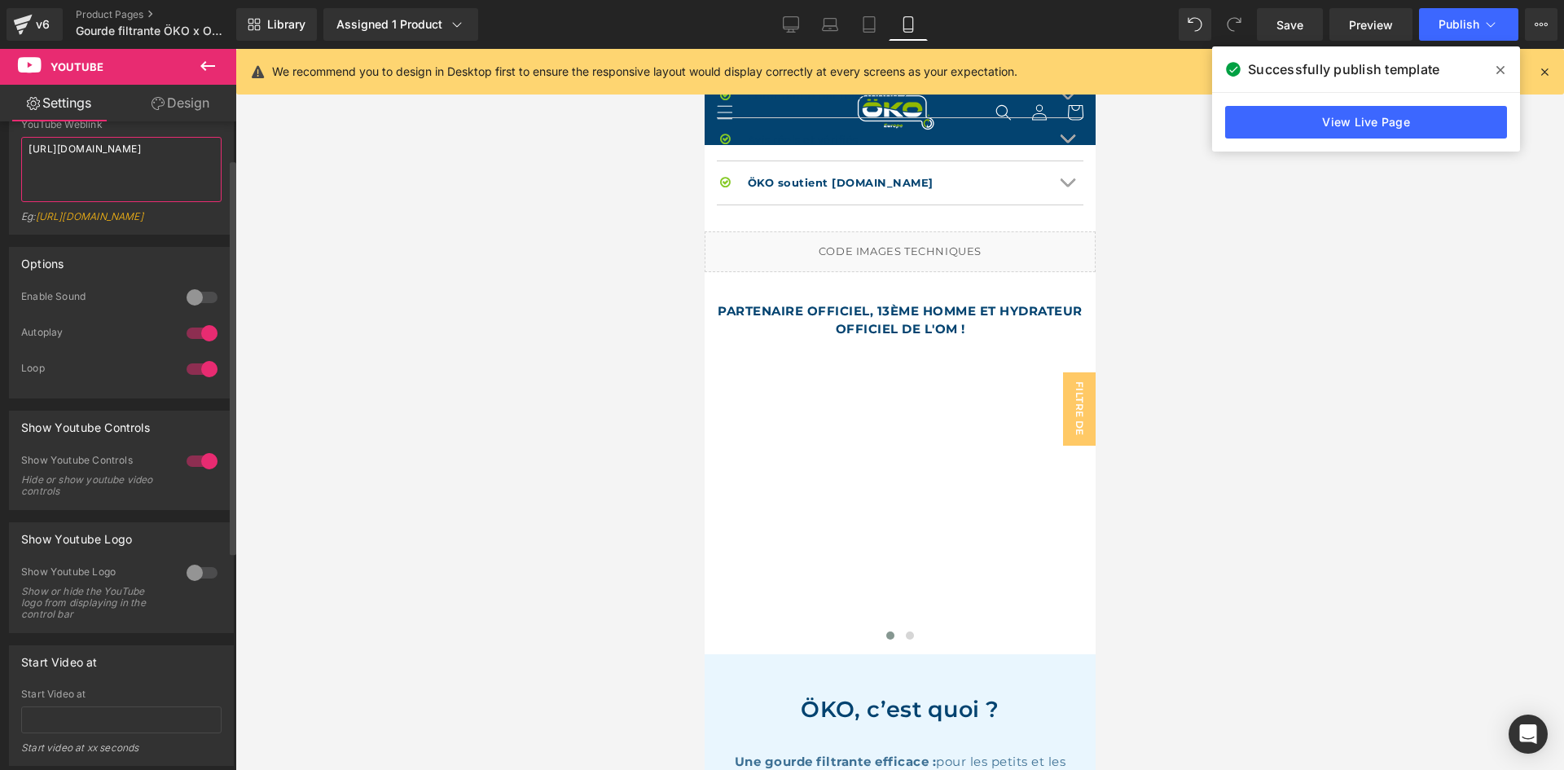
scroll to position [326, 0]
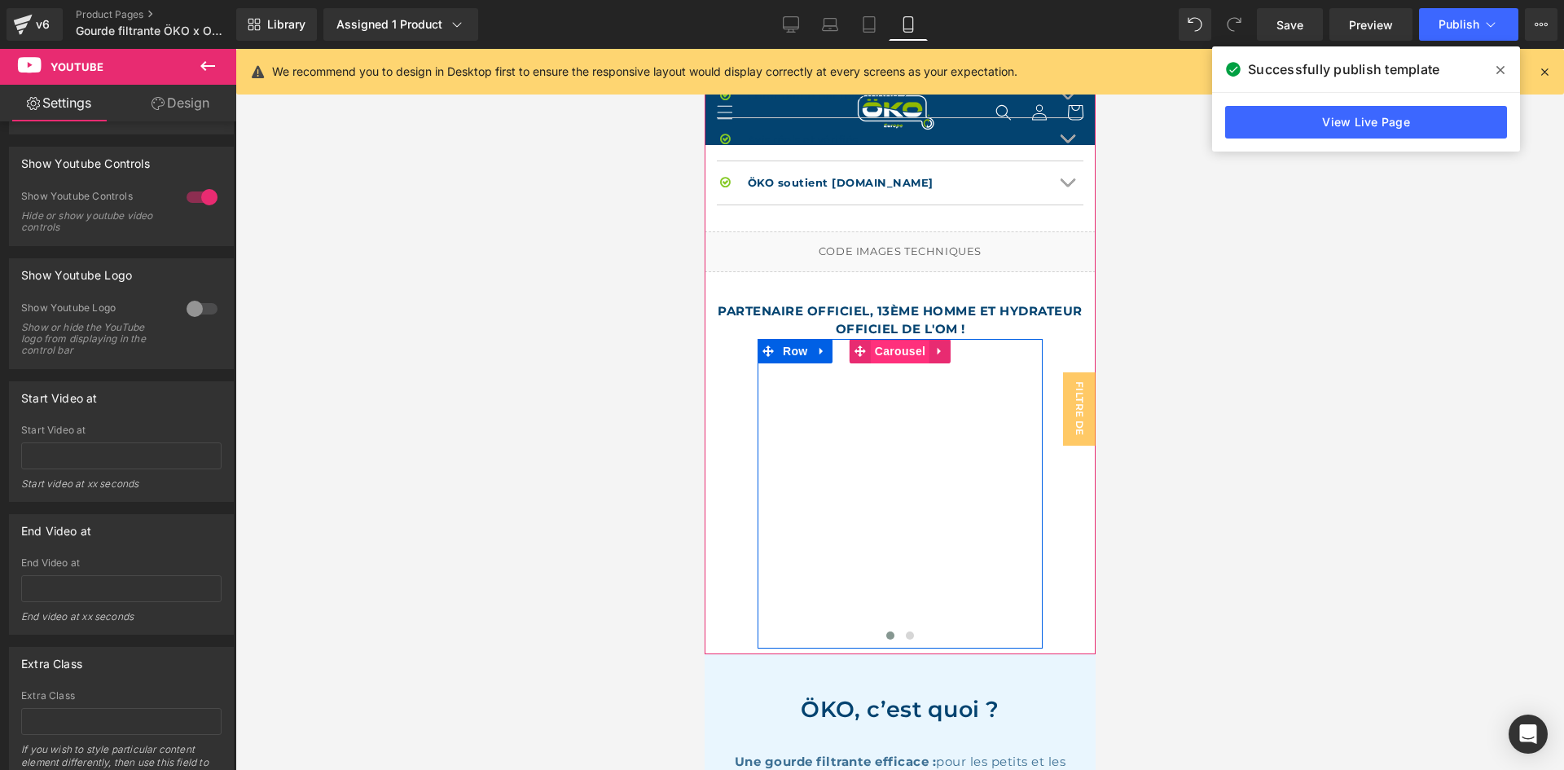
click at [899, 339] on span "Carousel" at bounding box center [899, 351] width 59 height 24
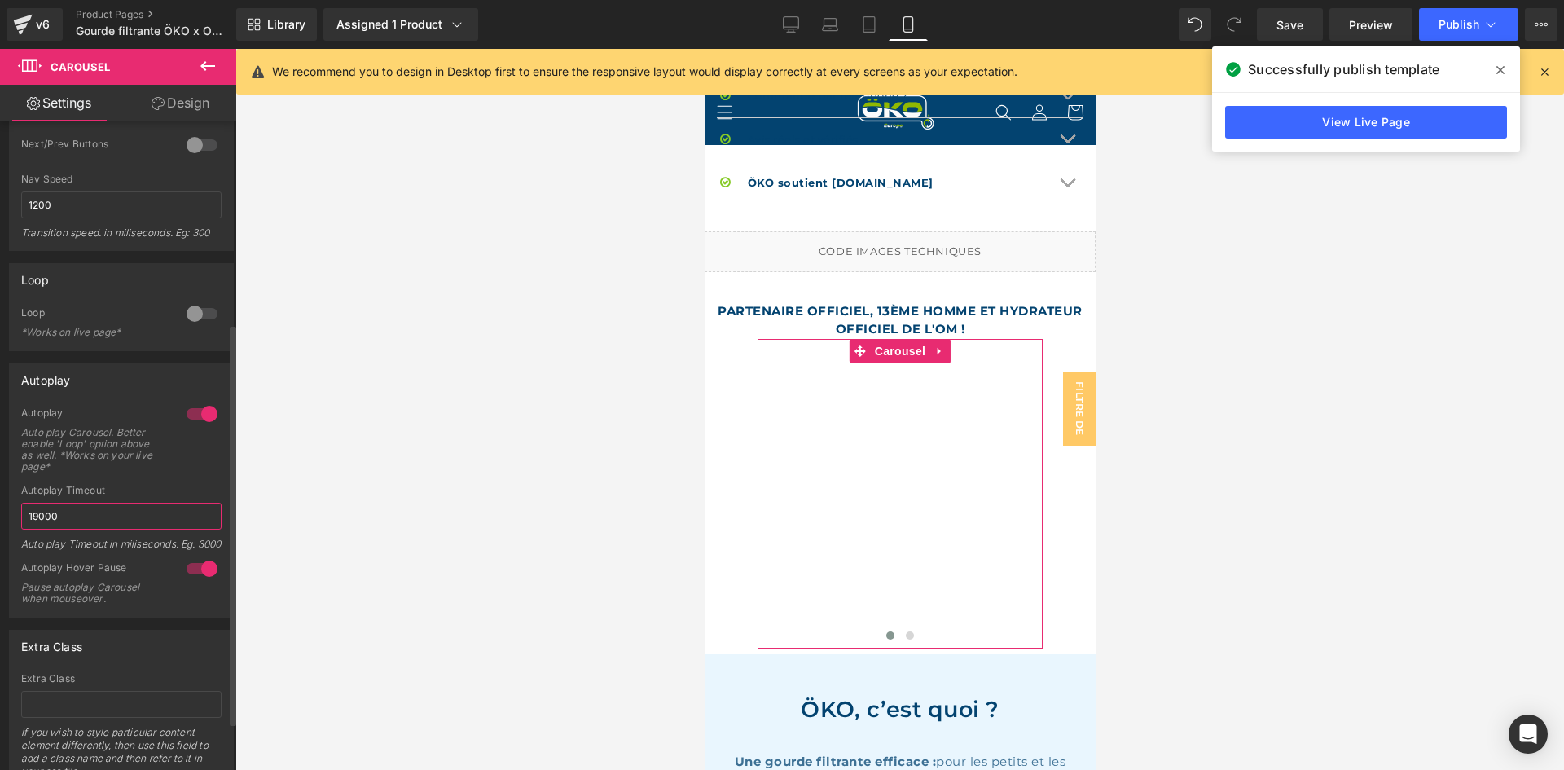
drag, startPoint x: 41, startPoint y: 514, endPoint x: 11, endPoint y: 505, distance: 31.4
click at [11, 505] on div "1 Autoplay Auto play Carousel. Better enable 'Loop' option above as well. *Work…" at bounding box center [121, 511] width 223 height 210
type input "33000"
click at [129, 488] on div "Autoplay Timeout" at bounding box center [121, 490] width 200 height 11
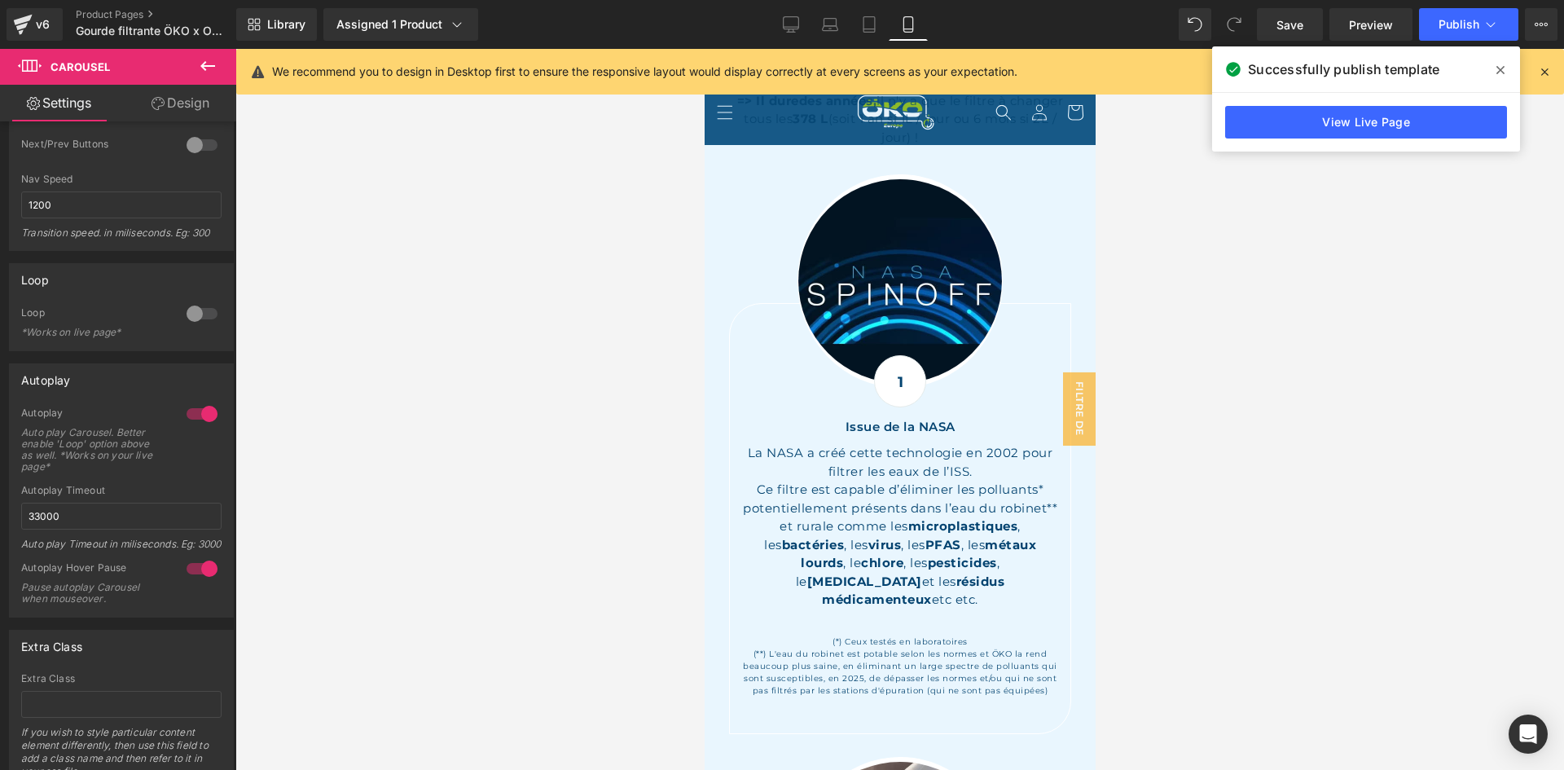
scroll to position [2606, 0]
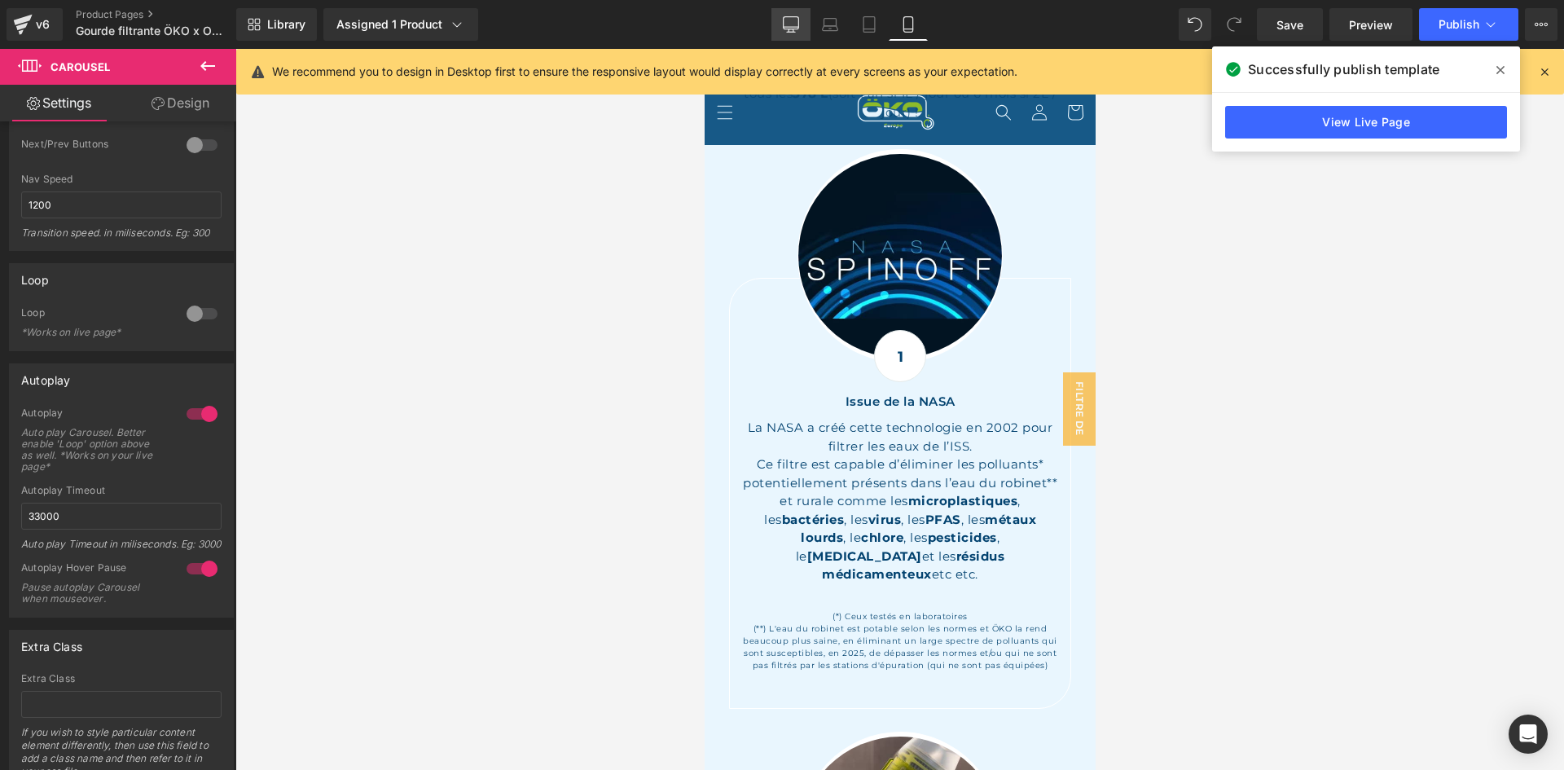
click at [784, 29] on icon at bounding box center [791, 24] width 16 height 16
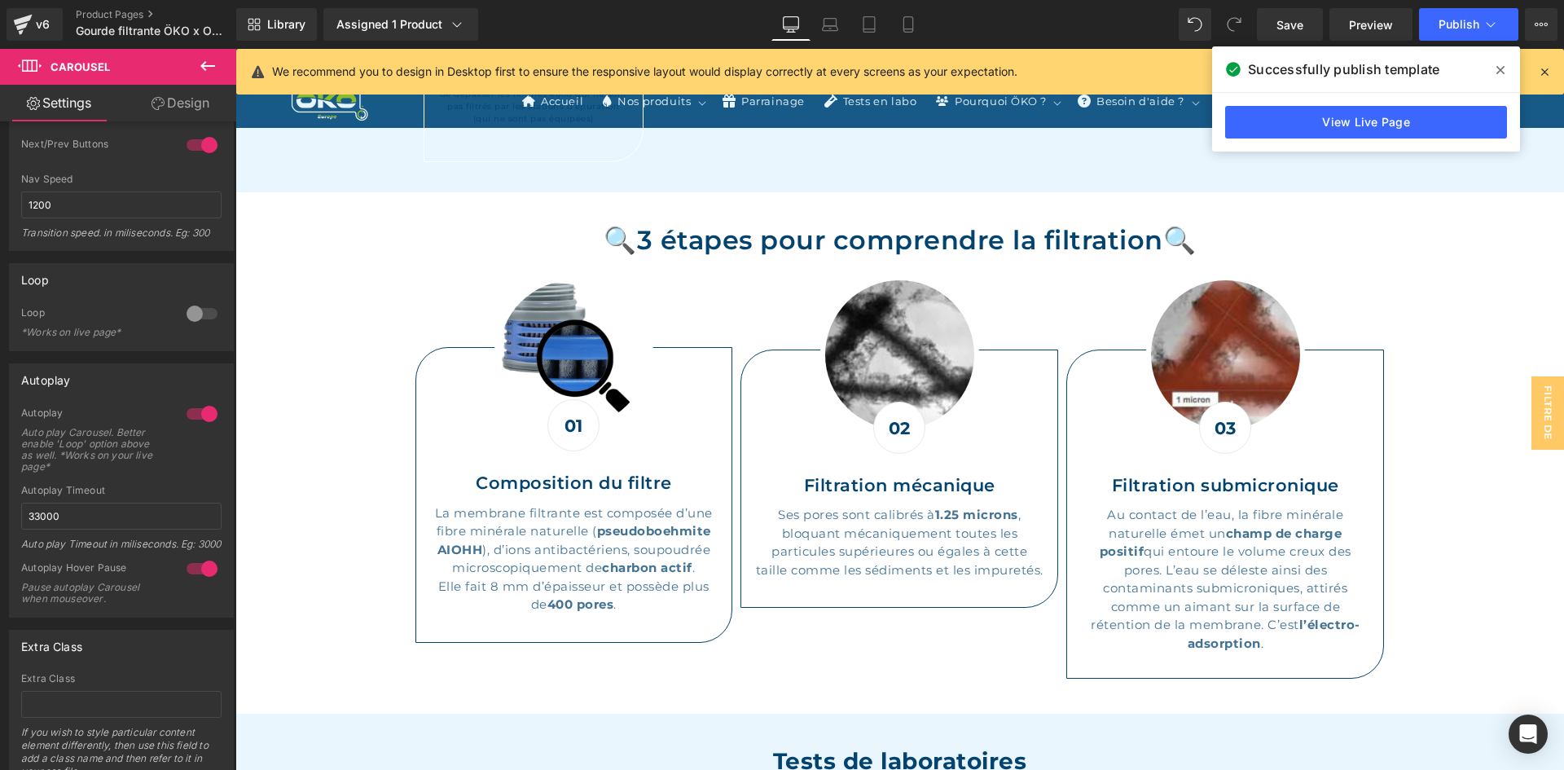
scroll to position [0, 0]
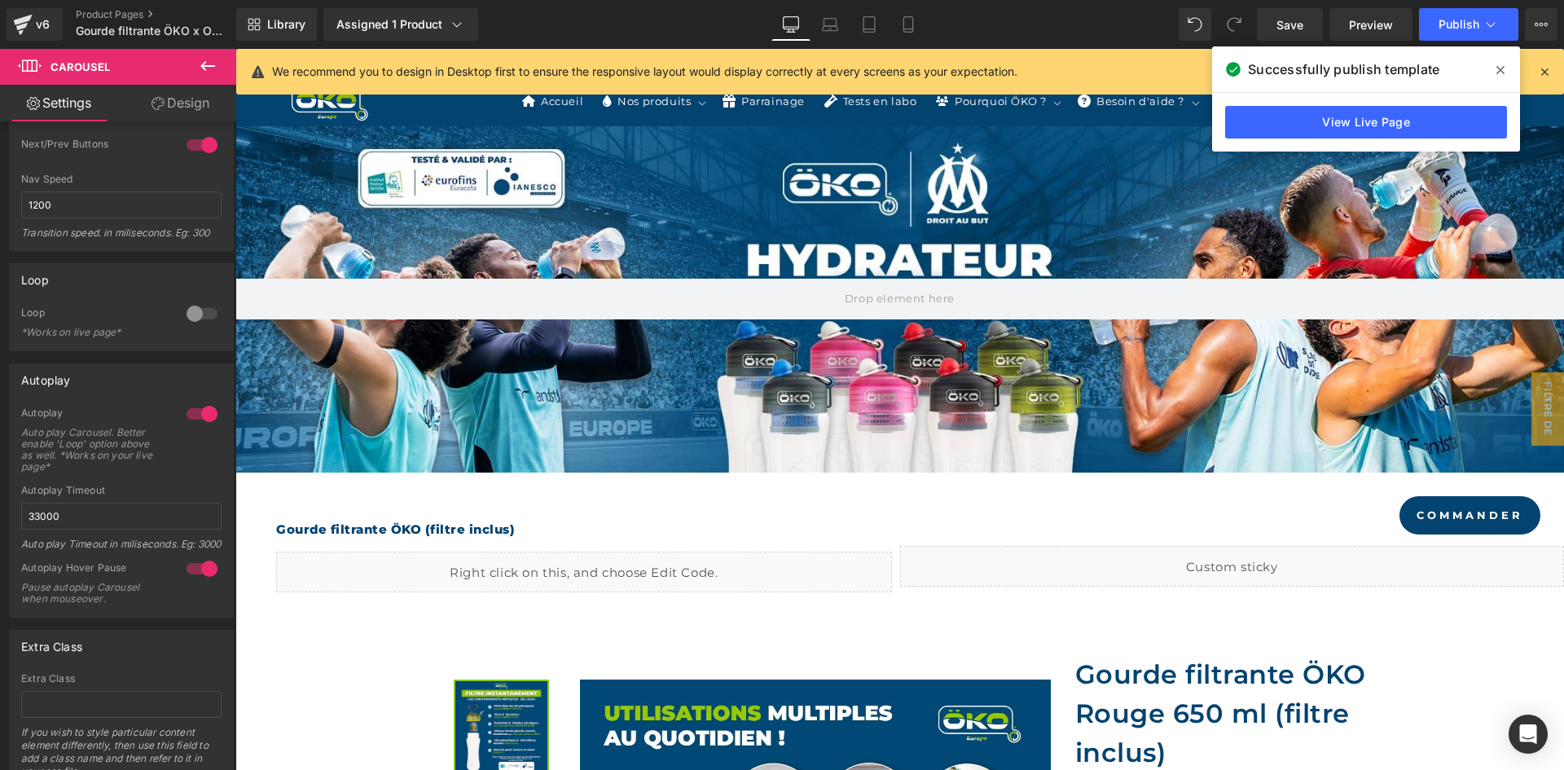
click at [1552, 65] on div "We recommend you to design in Desktop first to ensure the responsive layout wou…" at bounding box center [900, 72] width 1328 height 46
click at [1546, 67] on icon at bounding box center [1544, 71] width 15 height 15
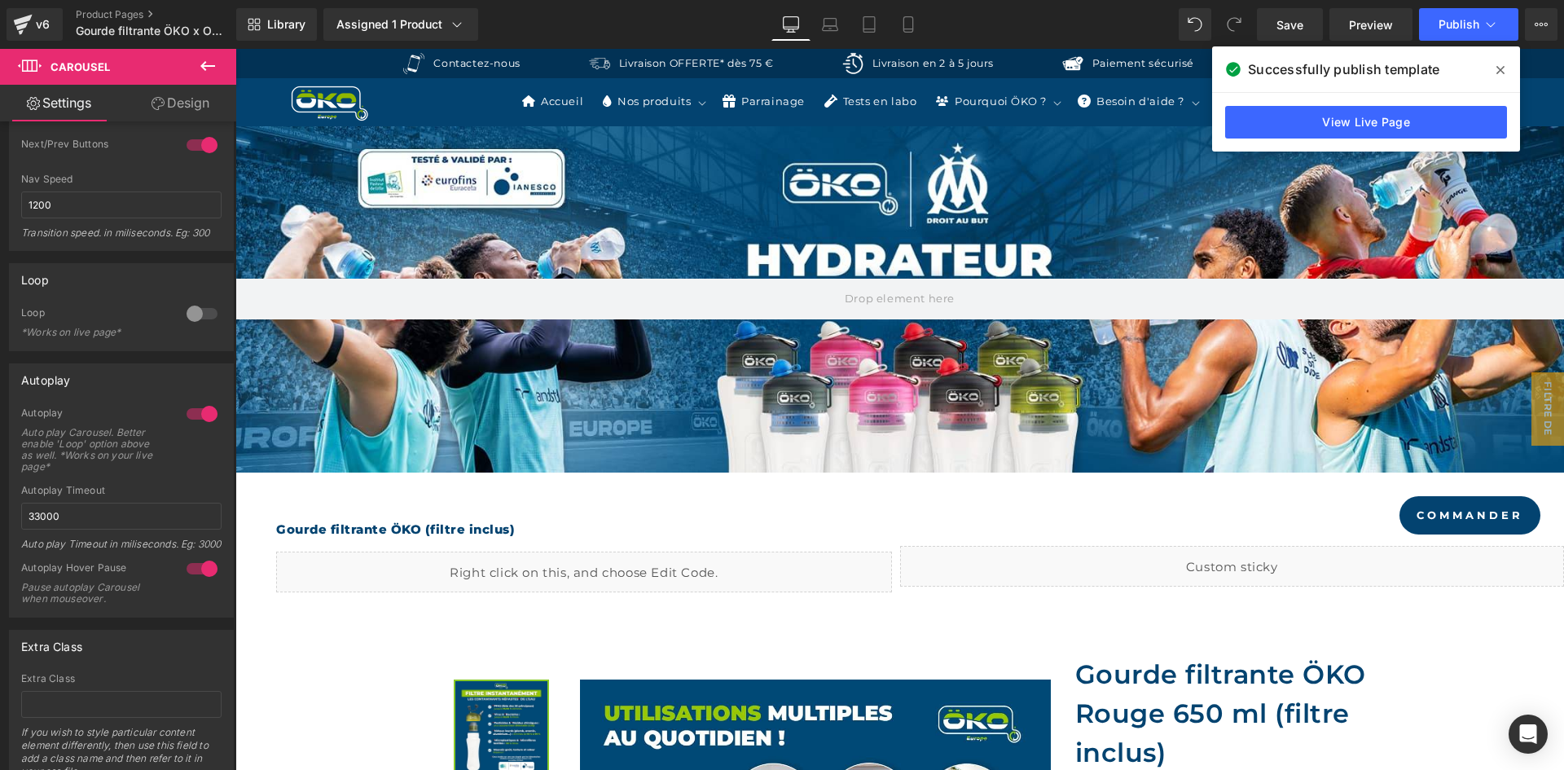
click at [1505, 67] on span at bounding box center [1500, 70] width 26 height 26
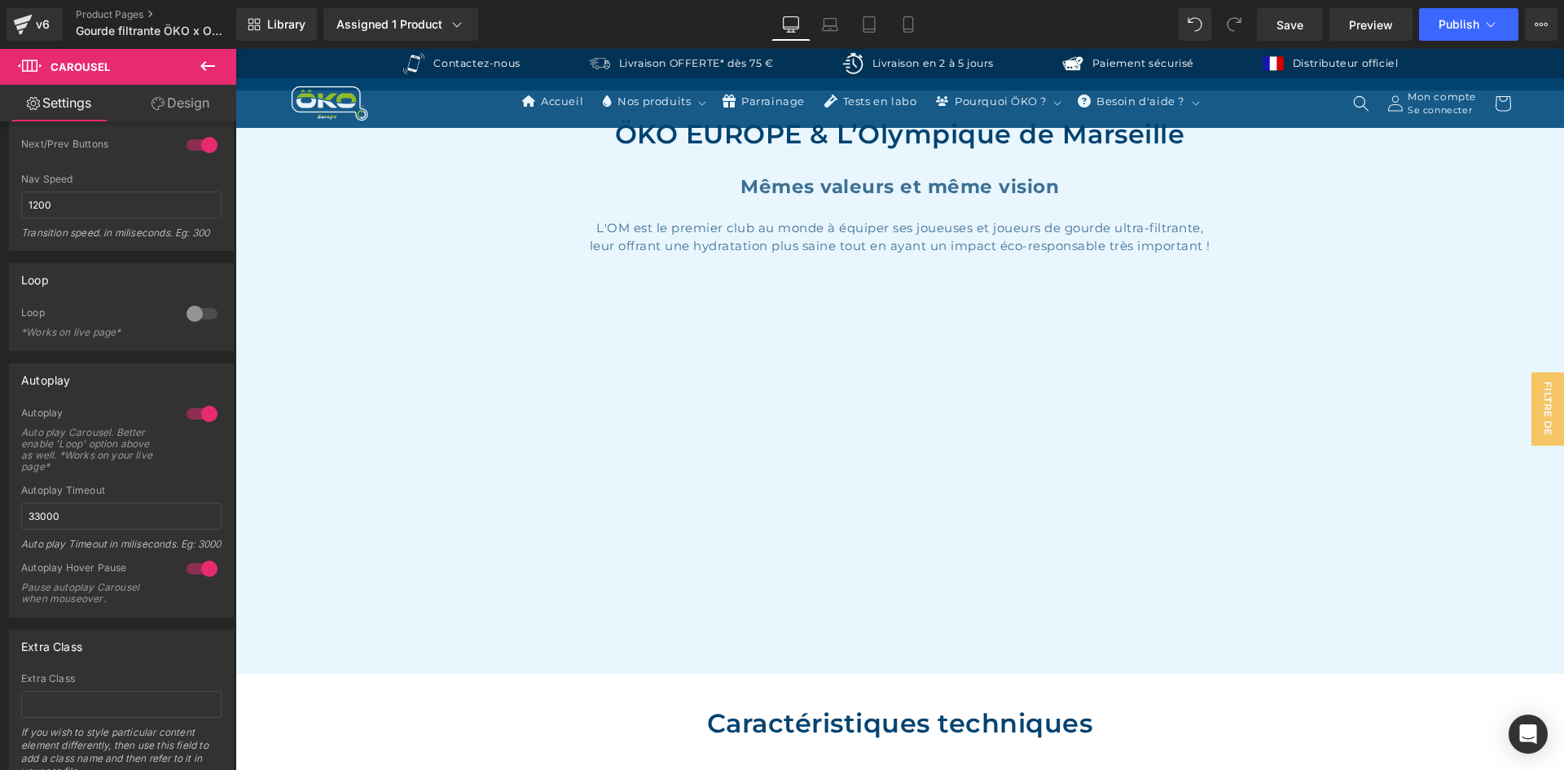
scroll to position [5864, 0]
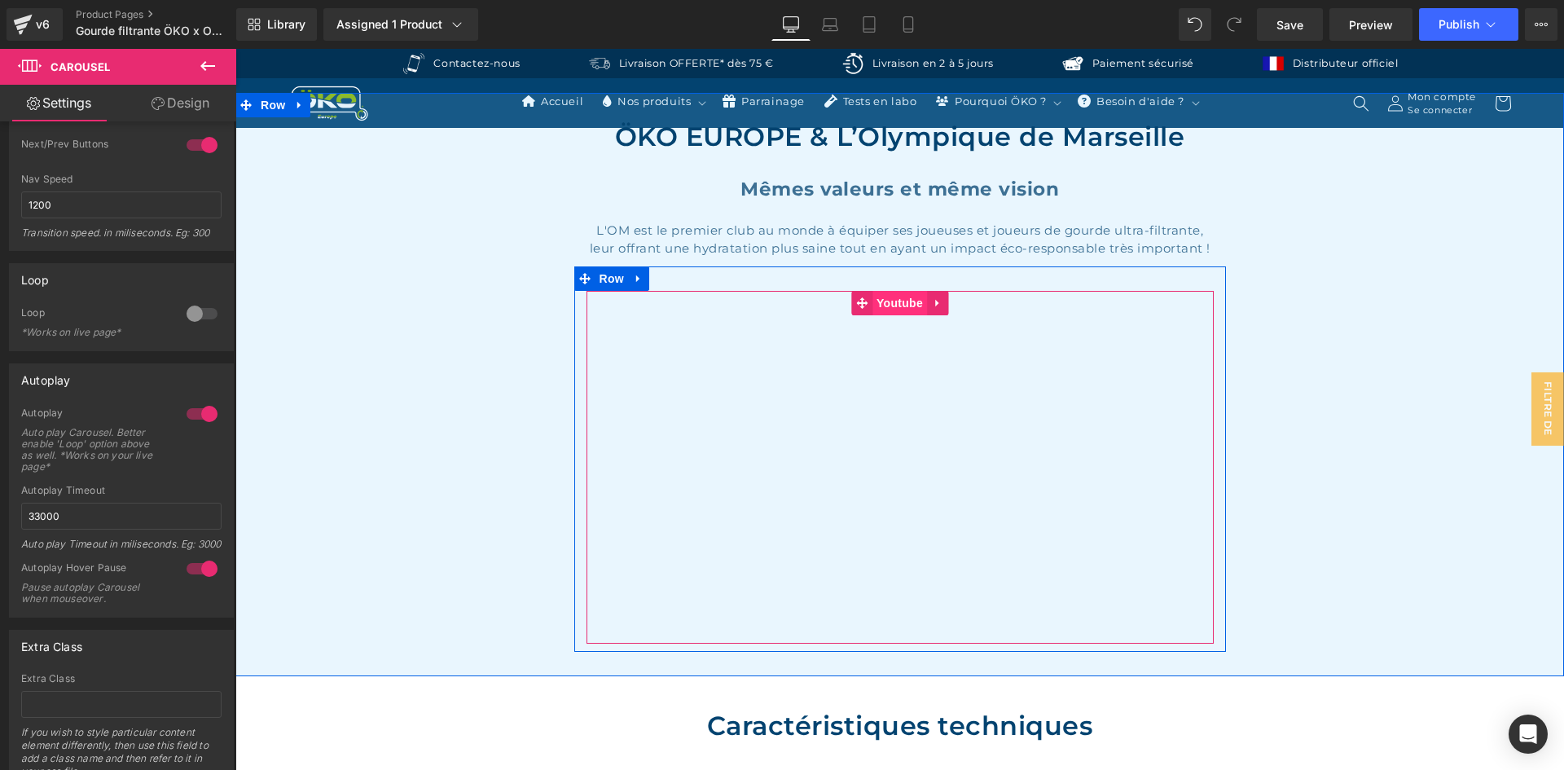
click at [876, 291] on span "Youtube" at bounding box center [899, 303] width 55 height 24
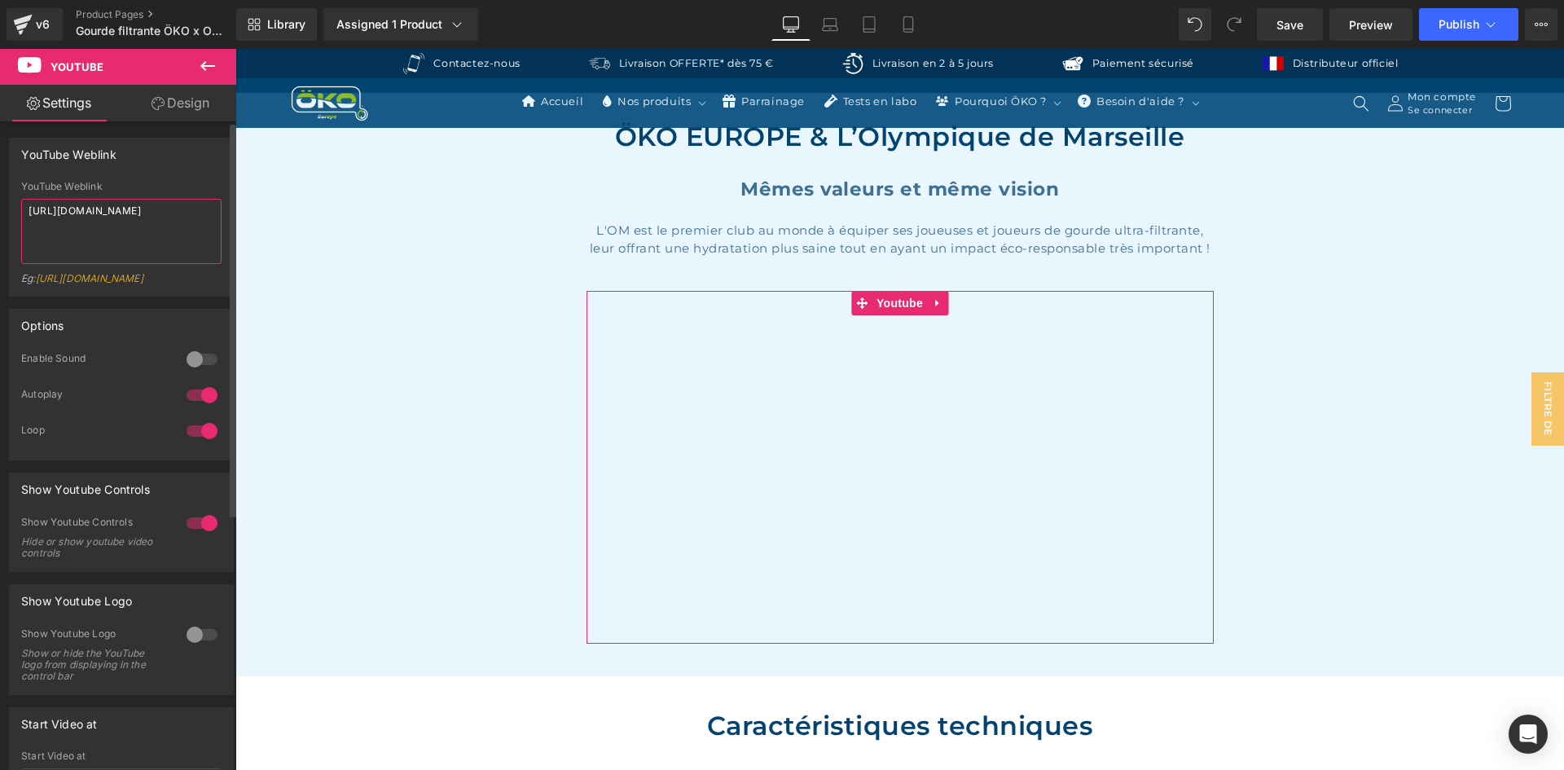
click at [125, 219] on textarea "[URL][DOMAIN_NAME]" at bounding box center [121, 231] width 200 height 65
paste textarea "76JpcDbK2mk"
type textarea "[URL][DOMAIN_NAME]"
click at [125, 196] on div "YouTube Weblink [URL][DOMAIN_NAME] Eg: [URL][DOMAIN_NAME]" at bounding box center [121, 238] width 200 height 115
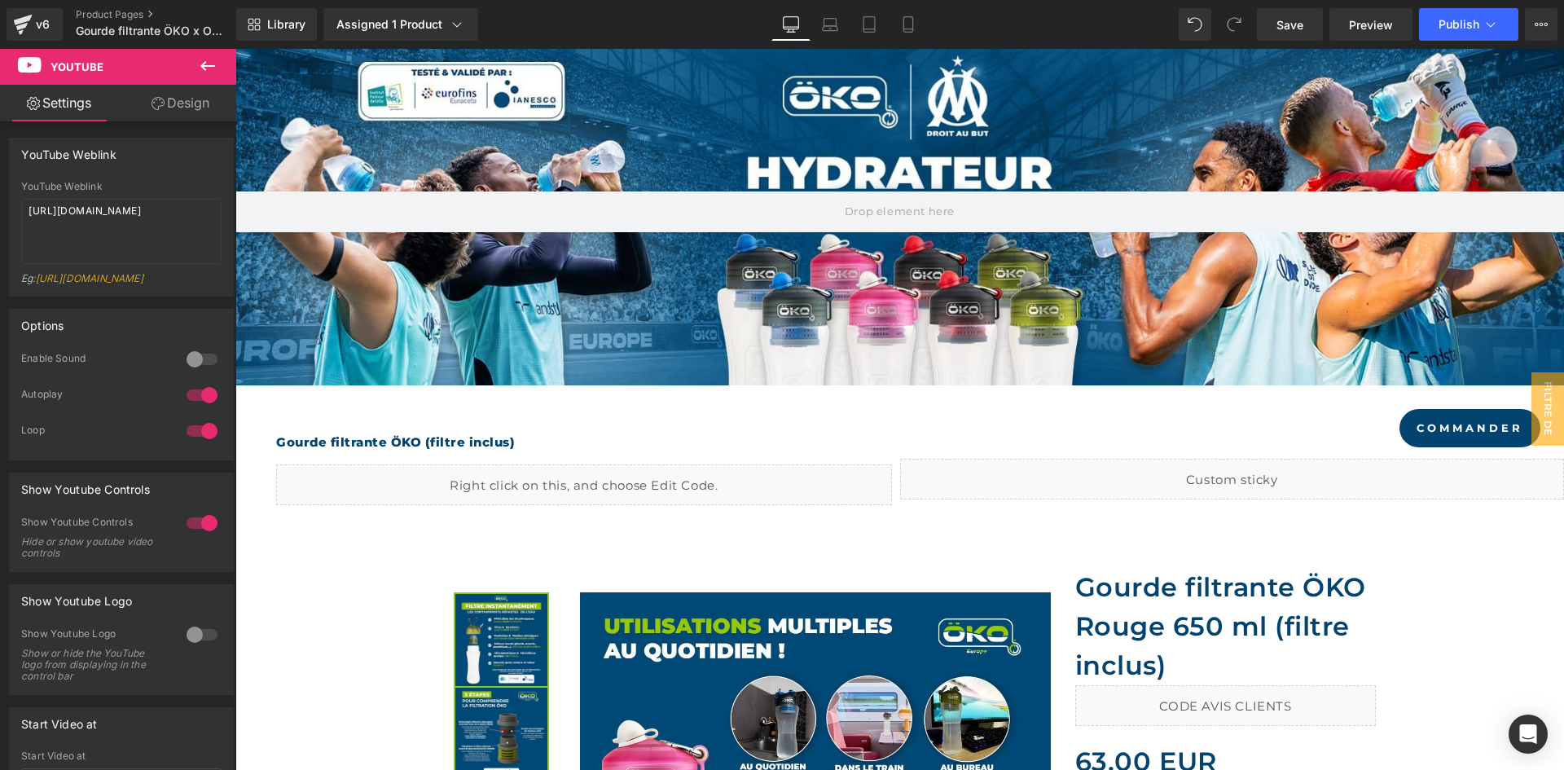
scroll to position [0, 0]
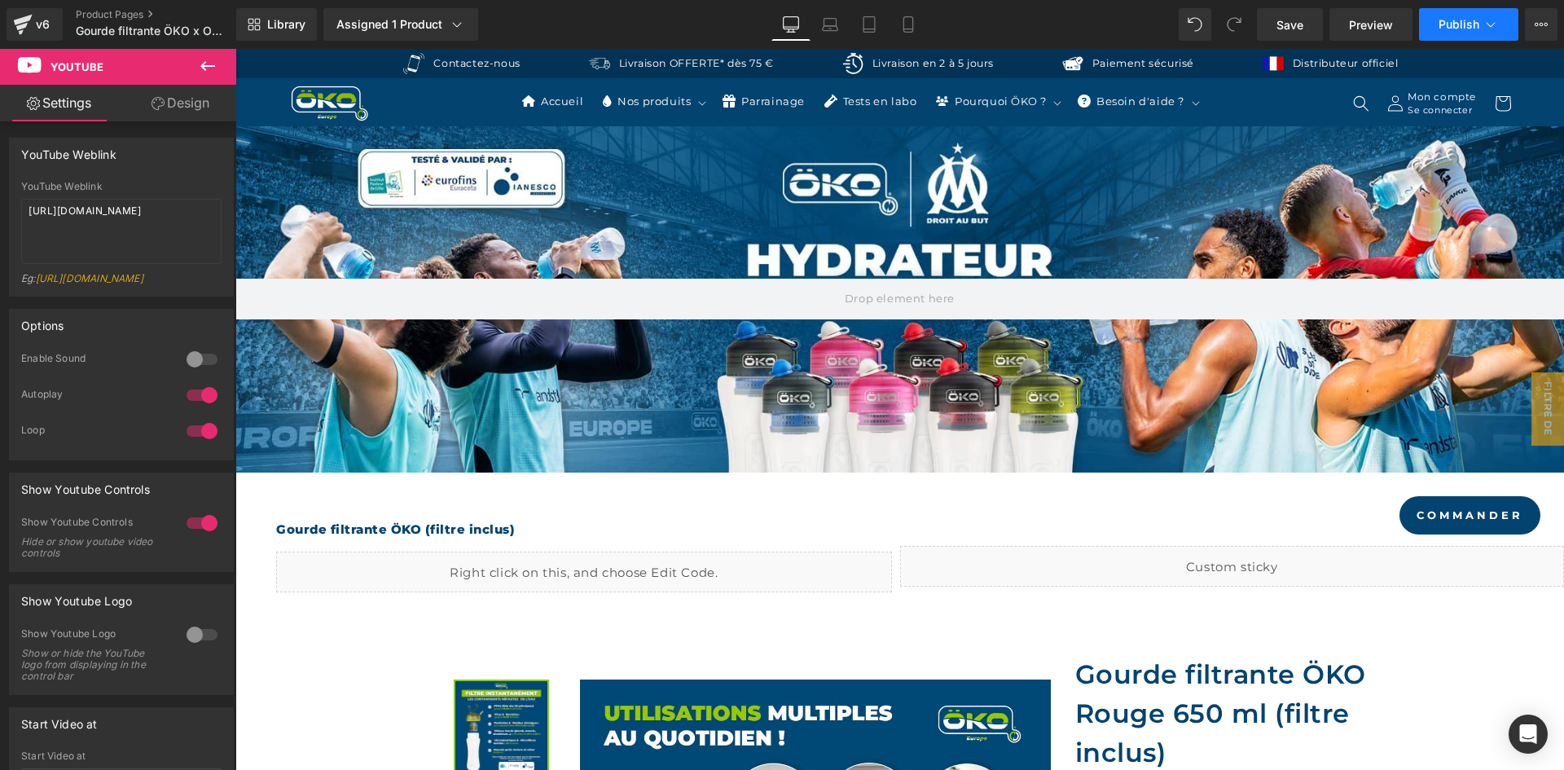
click at [1469, 20] on span "Publish" at bounding box center [1458, 24] width 41 height 13
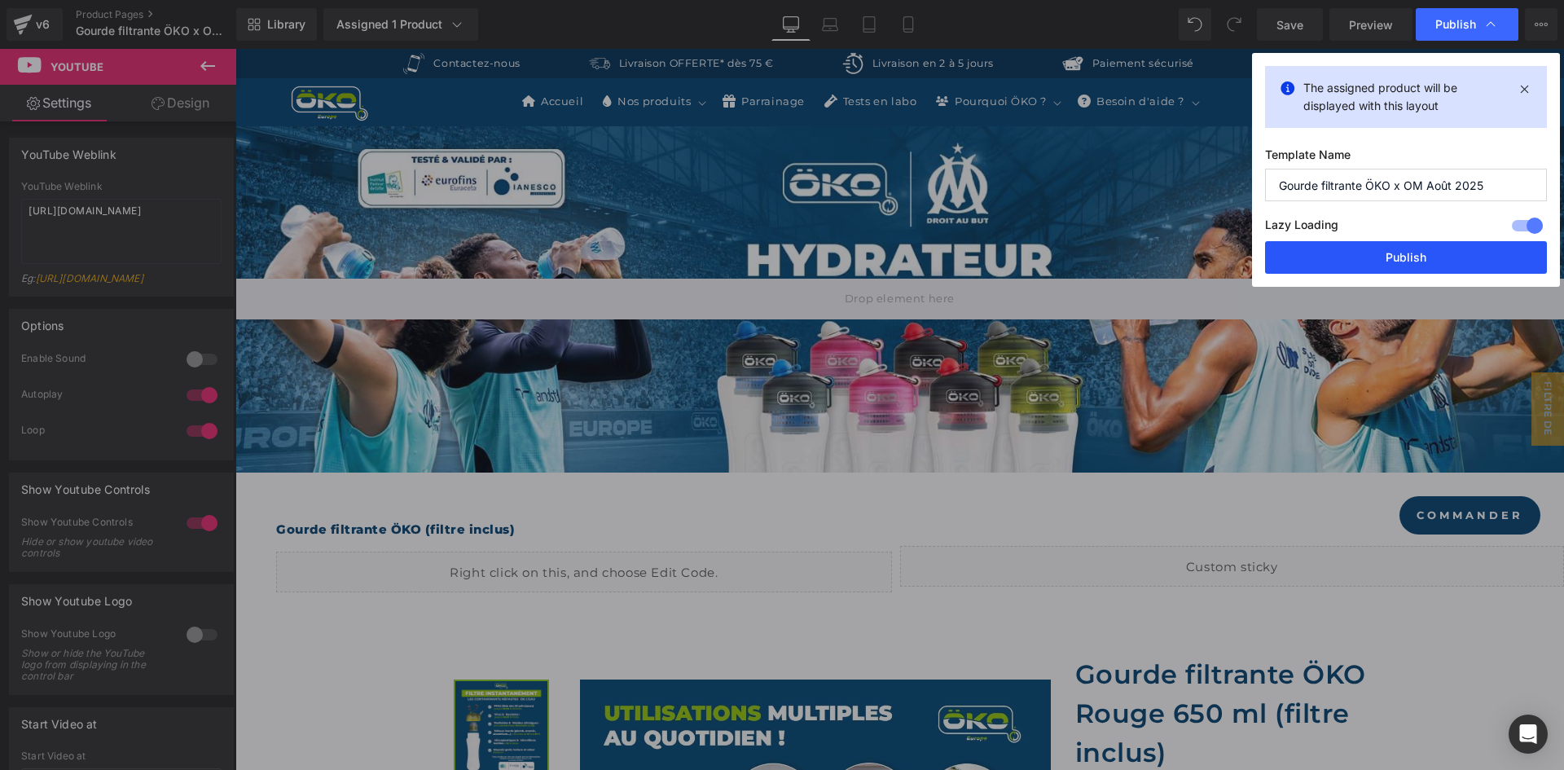
click at [1362, 255] on button "Publish" at bounding box center [1406, 257] width 282 height 33
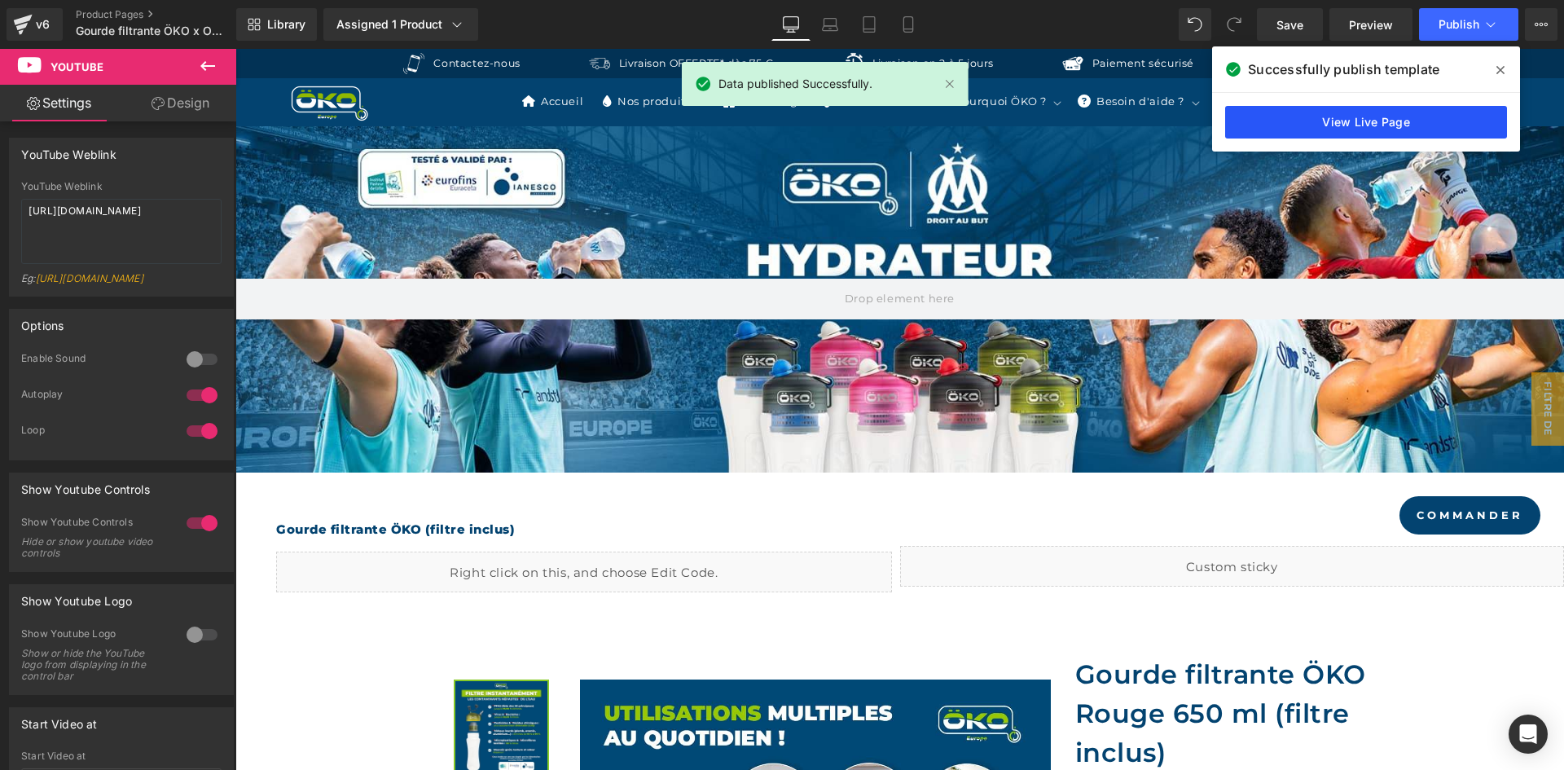
click at [1330, 132] on link "View Live Page" at bounding box center [1366, 122] width 282 height 33
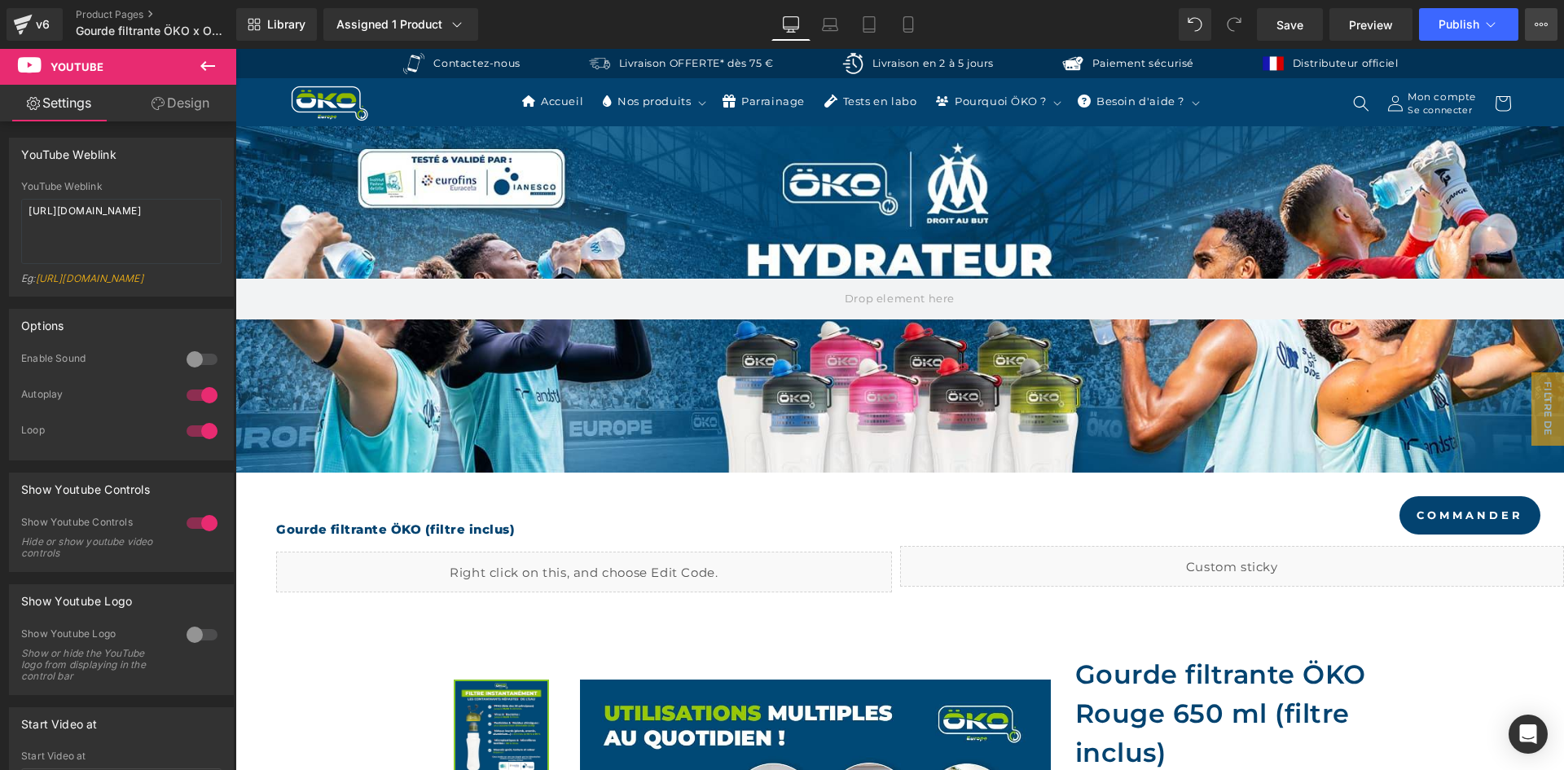
click at [1528, 20] on button "View Live Page View with current Template Save Template to Library Schedule Pub…" at bounding box center [1541, 24] width 33 height 33
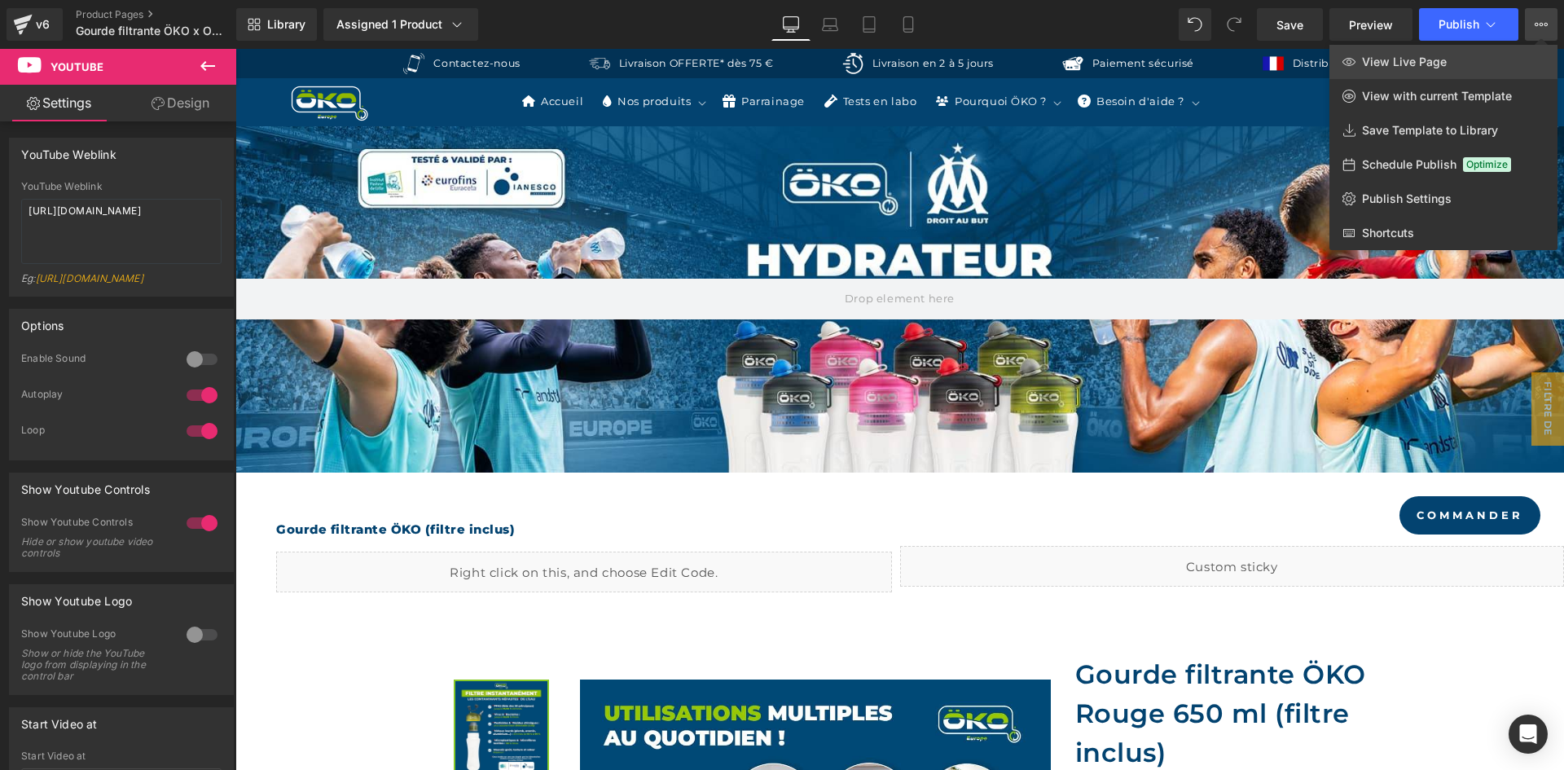
click at [1478, 48] on link "View Live Page" at bounding box center [1443, 62] width 228 height 34
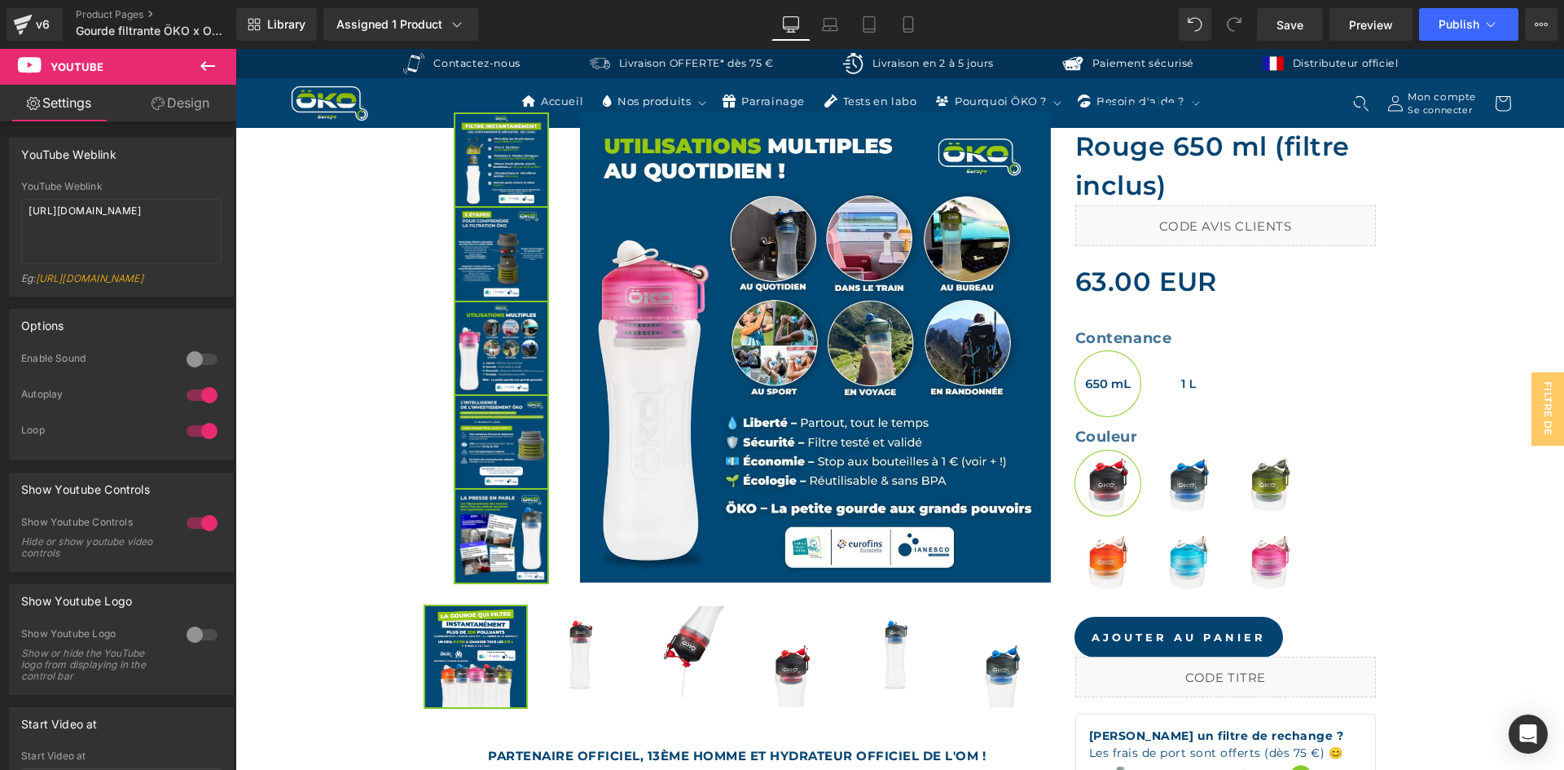
scroll to position [570, 0]
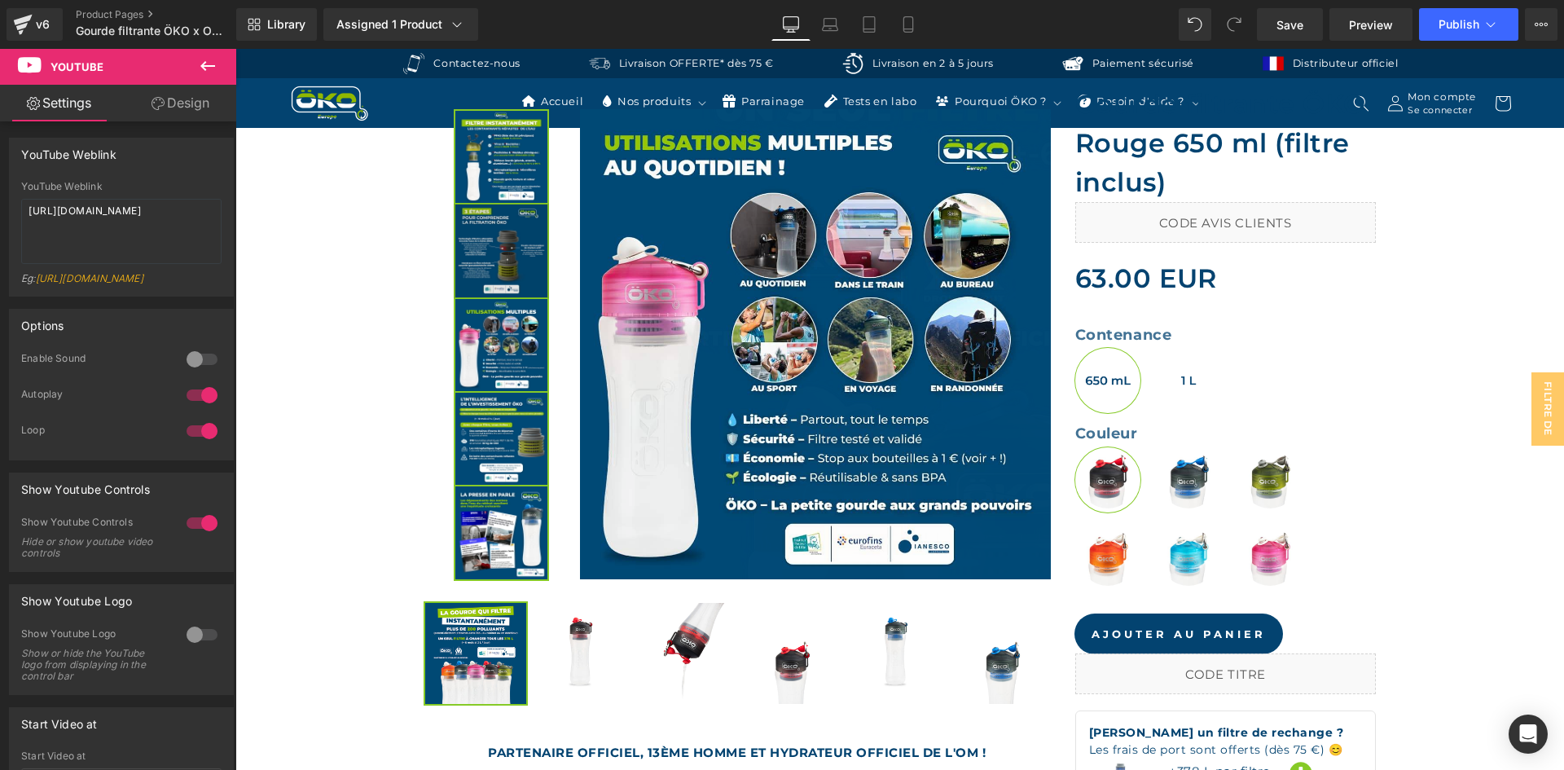
click at [512, 252] on div "Image" at bounding box center [502, 251] width 157 height 94
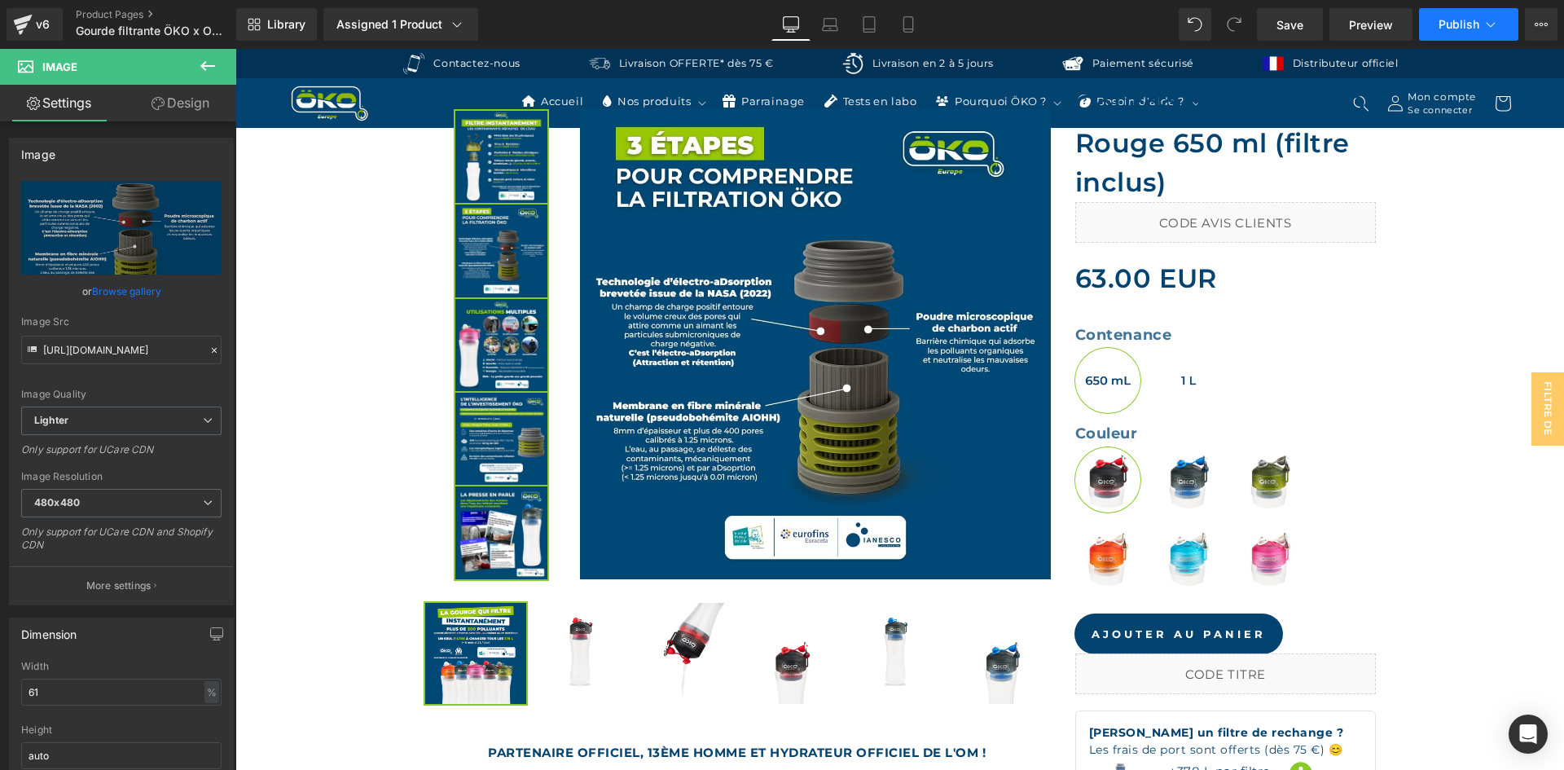
click at [1500, 28] on button "Publish" at bounding box center [1468, 24] width 99 height 33
click at [1546, 29] on icon at bounding box center [1541, 24] width 13 height 13
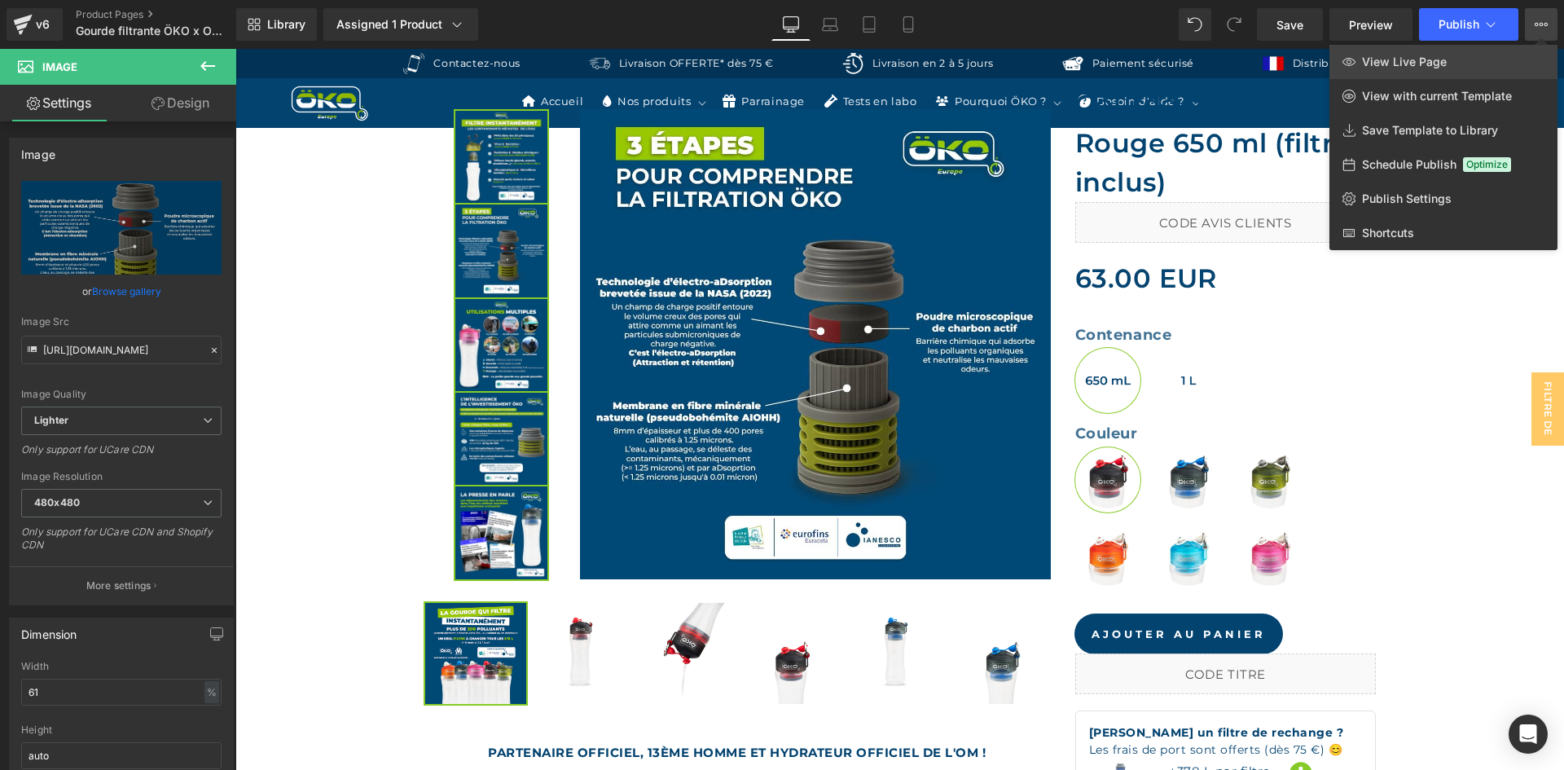
click at [1500, 59] on link "View Live Page" at bounding box center [1443, 62] width 228 height 34
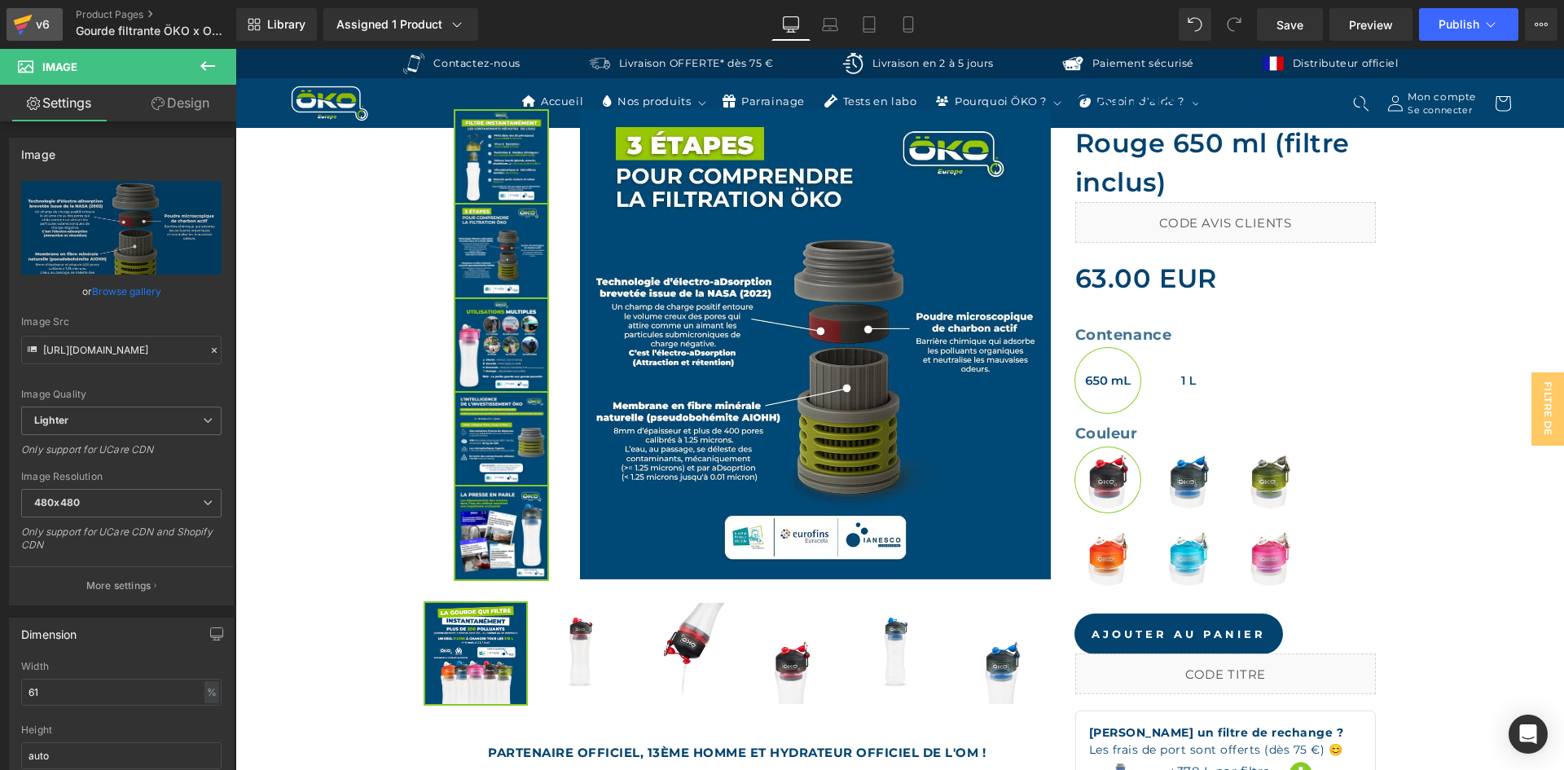
click at [22, 26] on icon at bounding box center [21, 26] width 11 height 7
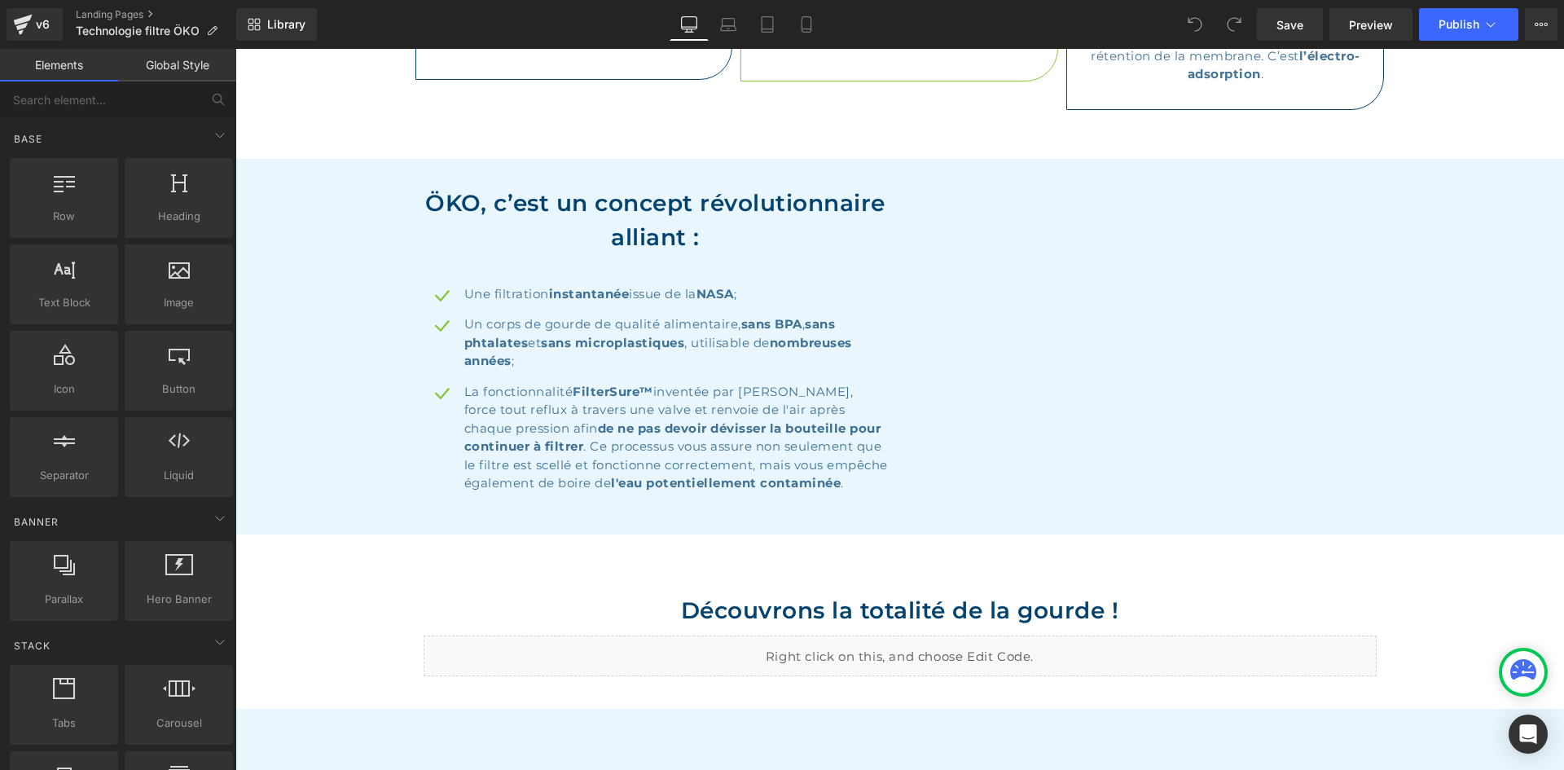
scroll to position [2118, 0]
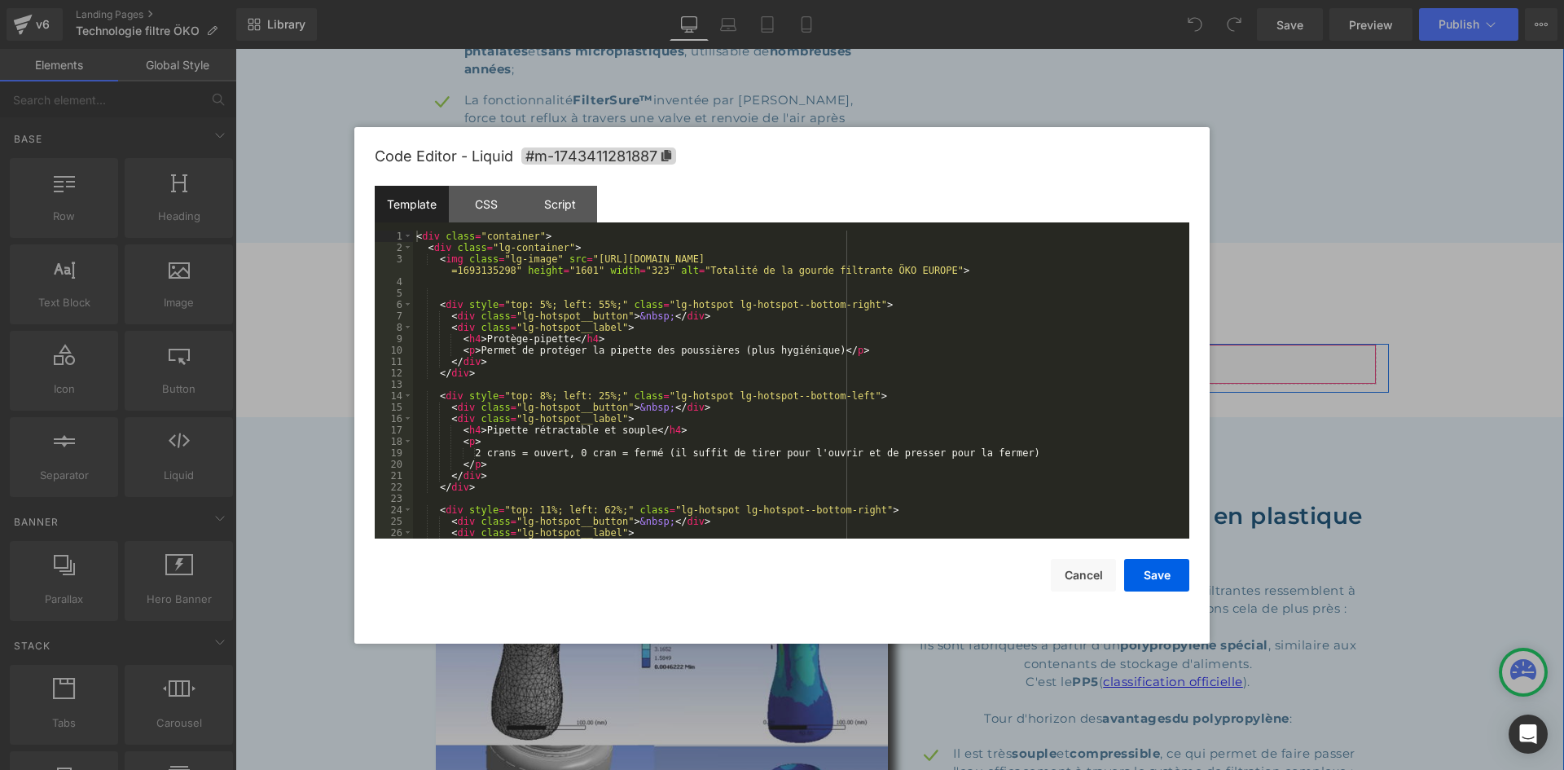
click at [913, 344] on div "Liquid" at bounding box center [900, 364] width 953 height 41
click at [495, 209] on div "CSS" at bounding box center [486, 204] width 74 height 37
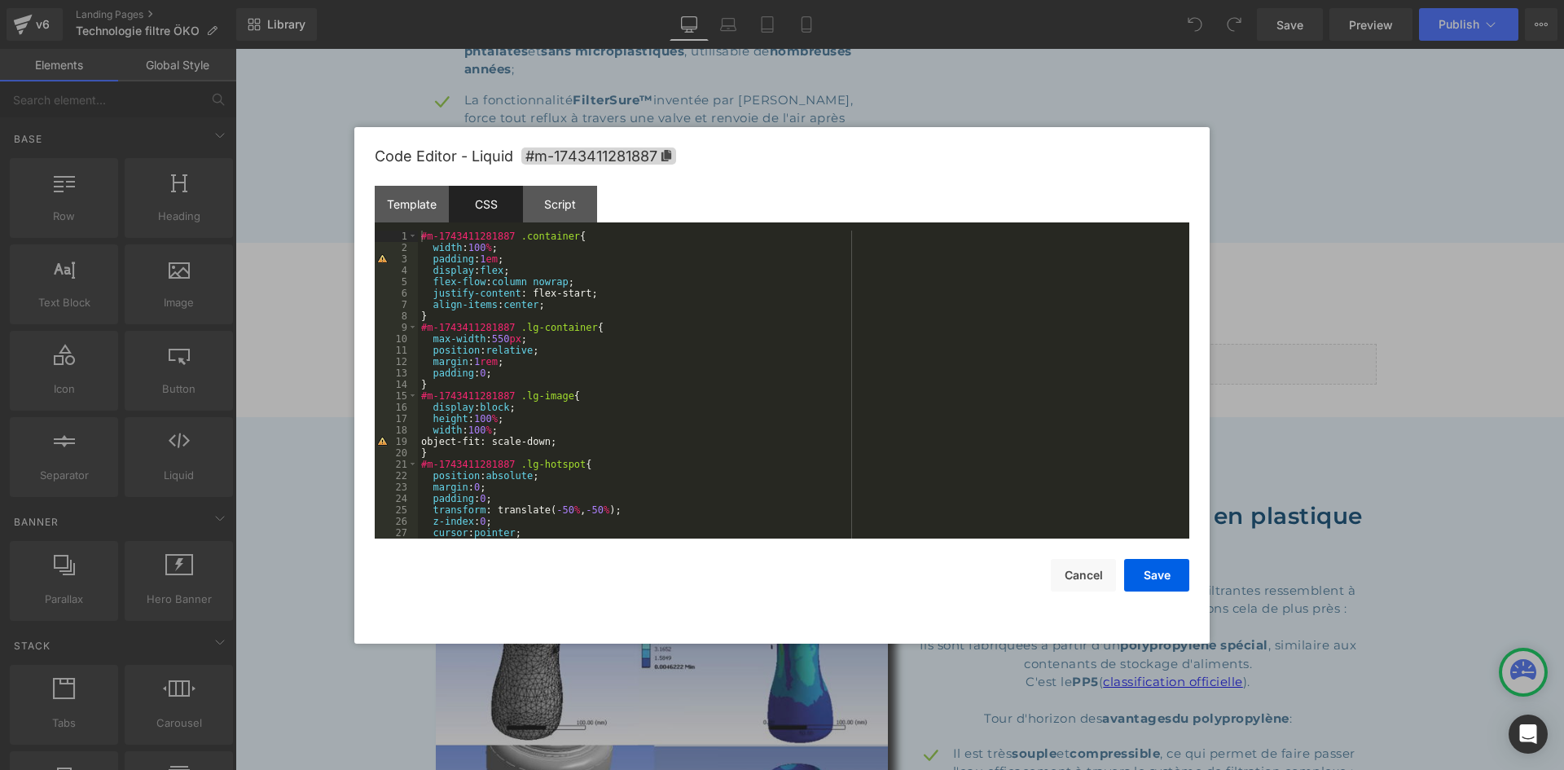
scroll to position [0, 0]
click at [422, 198] on div "Template" at bounding box center [412, 204] width 74 height 37
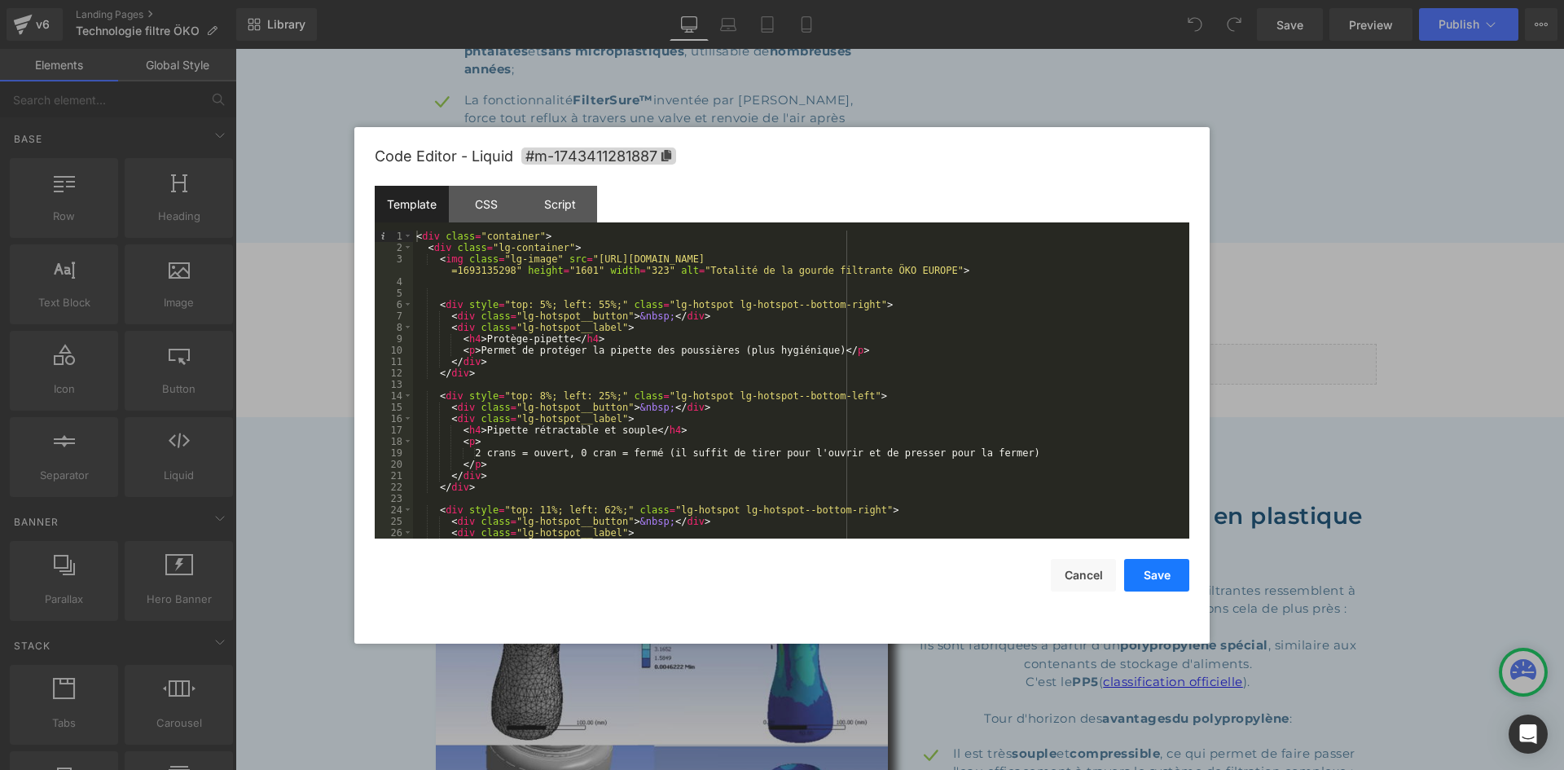
click at [1156, 564] on button "Save" at bounding box center [1156, 575] width 65 height 33
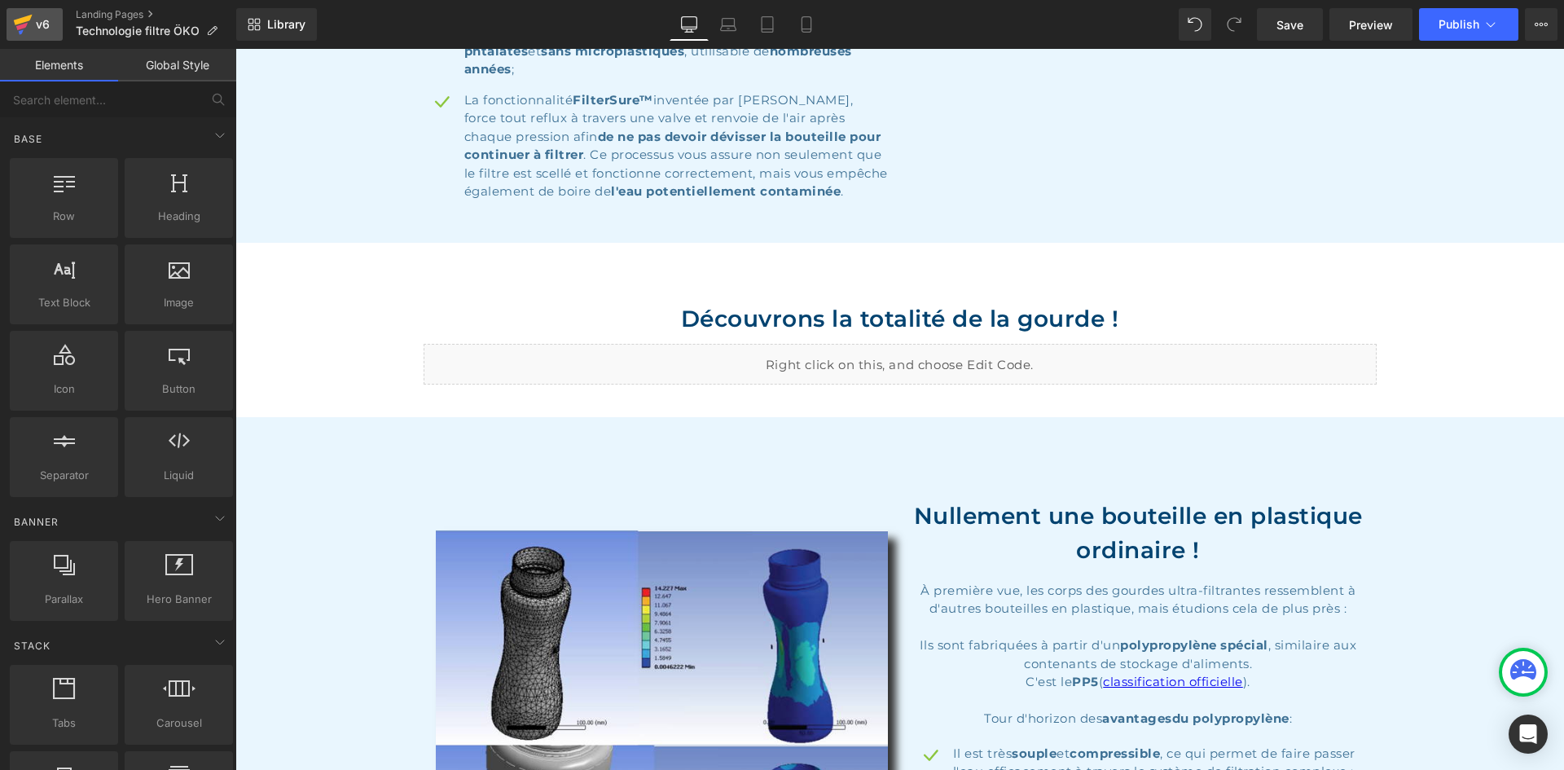
click at [23, 30] on icon at bounding box center [21, 31] width 5 height 5
